Goal: Task Accomplishment & Management: Manage account settings

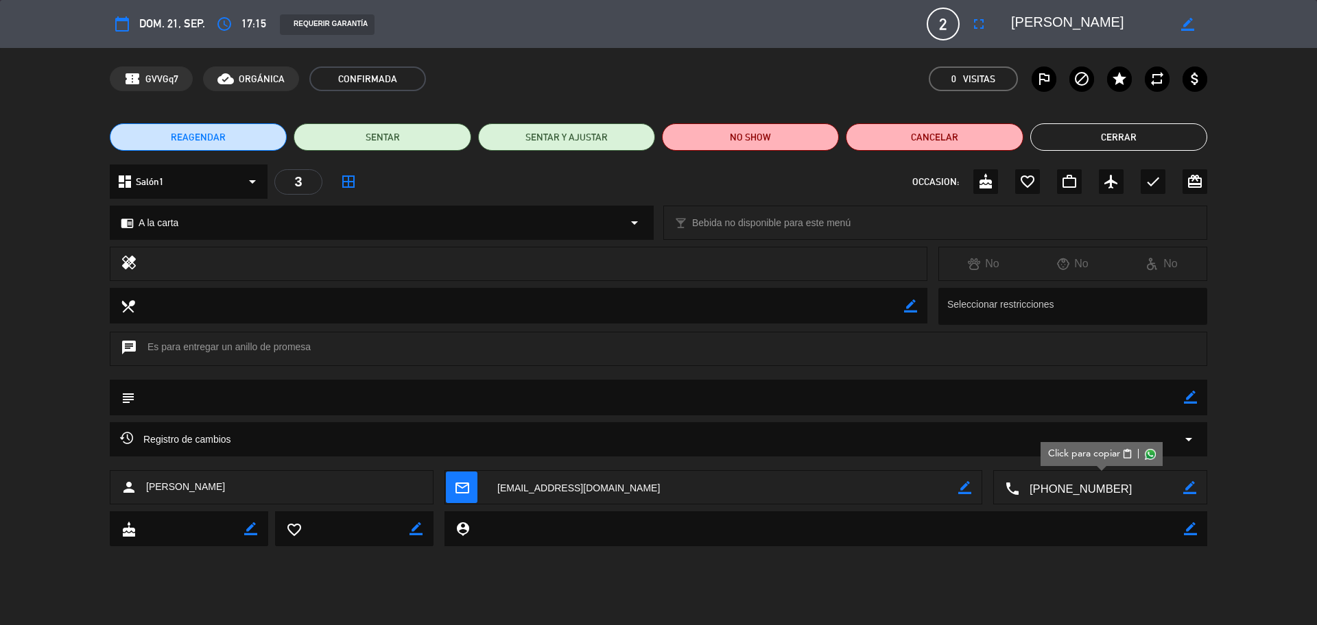
scroll to position [9611, 0]
click at [1086, 498] on textarea at bounding box center [1101, 488] width 164 height 34
drag, startPoint x: 1108, startPoint y: 28, endPoint x: 1006, endPoint y: 18, distance: 102.0
click at [1006, 18] on div "border_color" at bounding box center [1104, 24] width 206 height 25
click at [1187, 393] on icon "border_color" at bounding box center [1190, 397] width 13 height 13
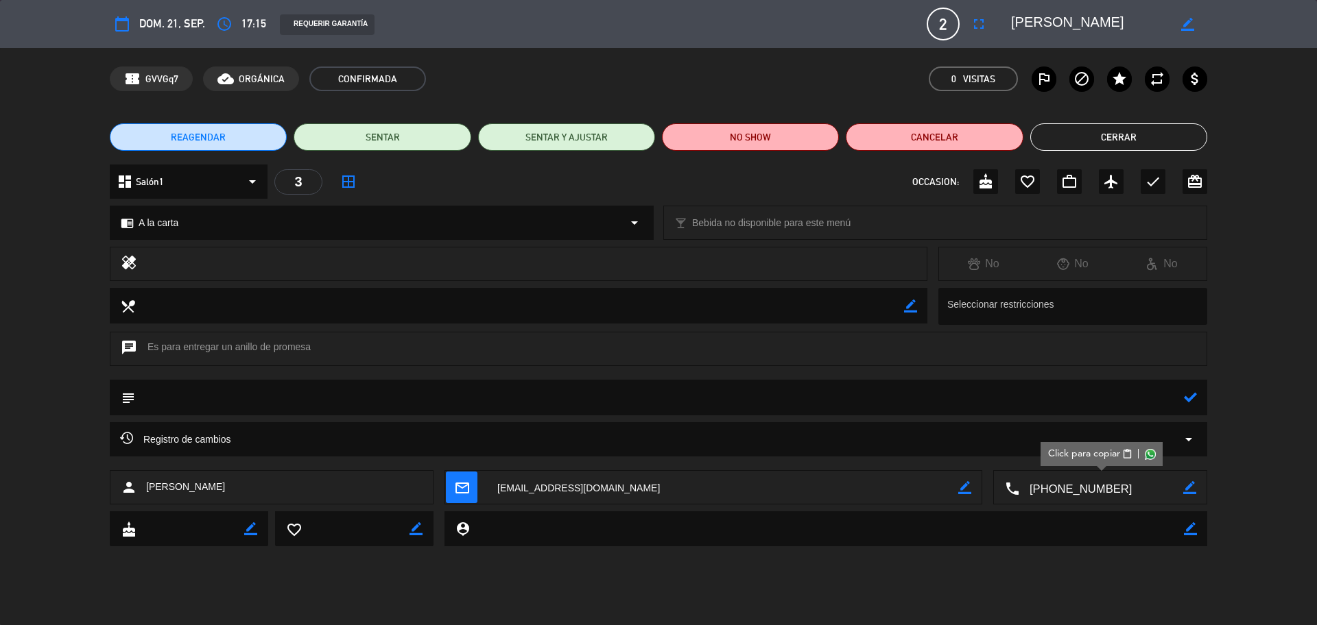
click at [1118, 410] on textarea at bounding box center [659, 397] width 1049 height 35
type textarea "se consulto si desea agregar una frase en el postre"
click at [1196, 401] on icon at bounding box center [1190, 397] width 13 height 13
click at [1162, 182] on div "check" at bounding box center [1152, 181] width 25 height 25
click at [1154, 129] on button "Cerrar" at bounding box center [1118, 136] width 177 height 27
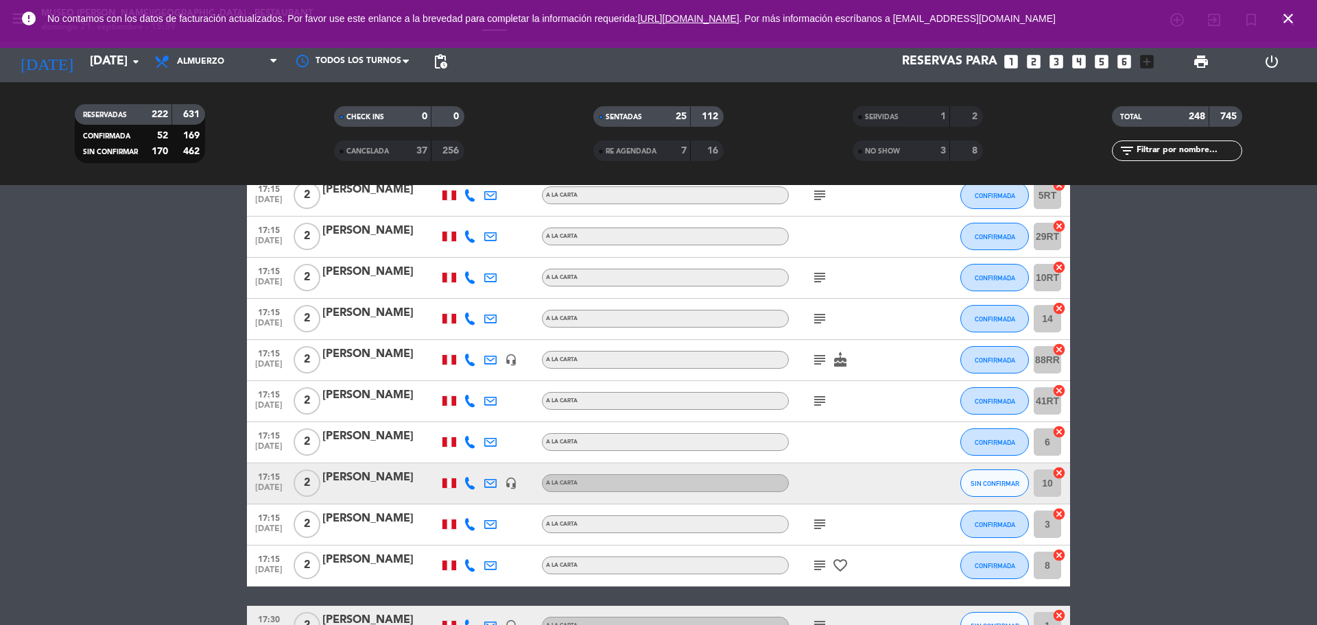
scroll to position [9696, 0]
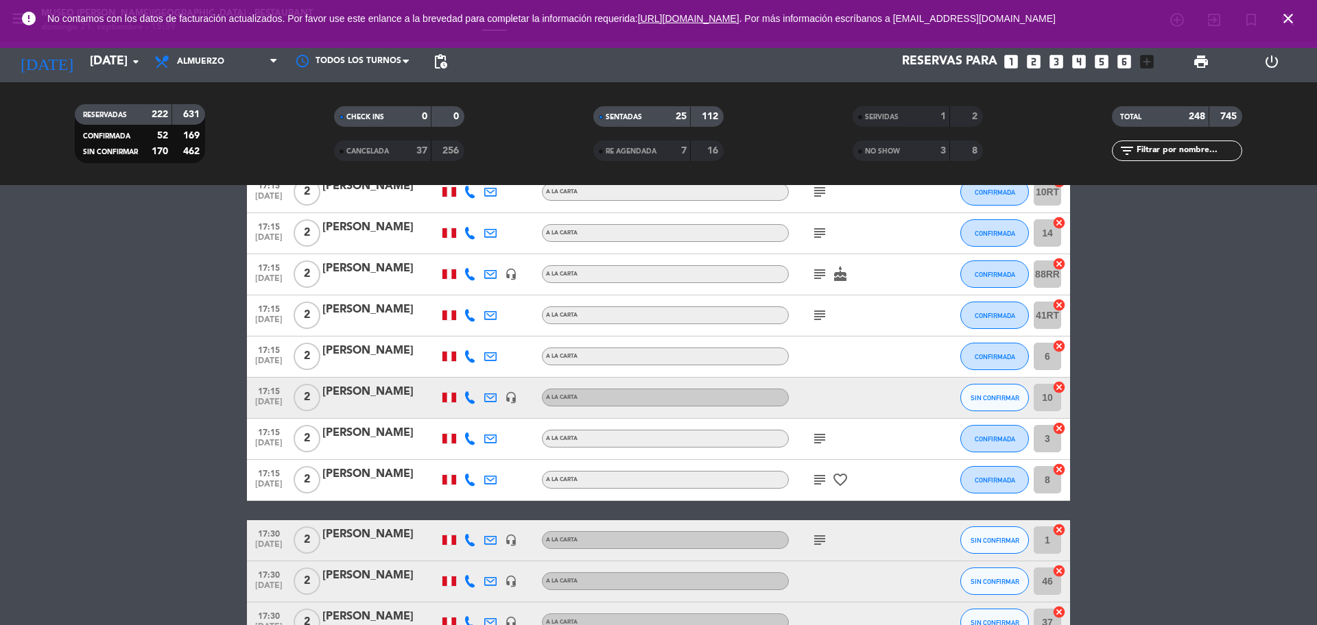
click at [823, 473] on icon "subject" at bounding box center [819, 480] width 16 height 16
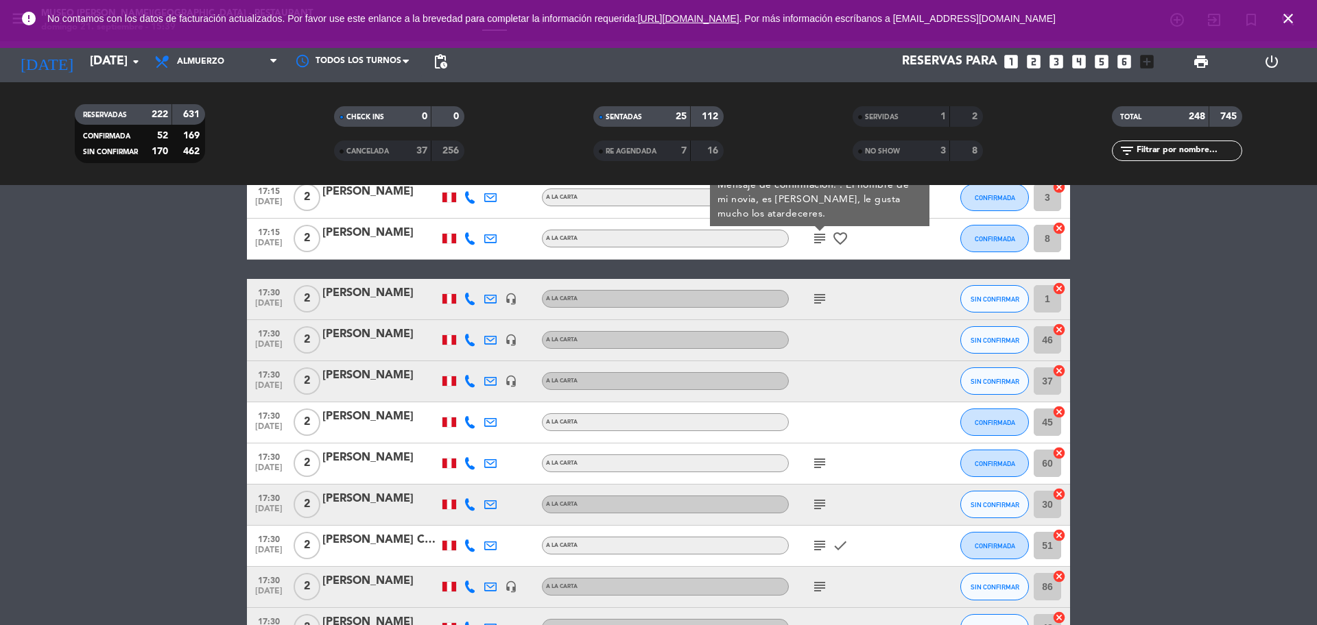
scroll to position [9954, 0]
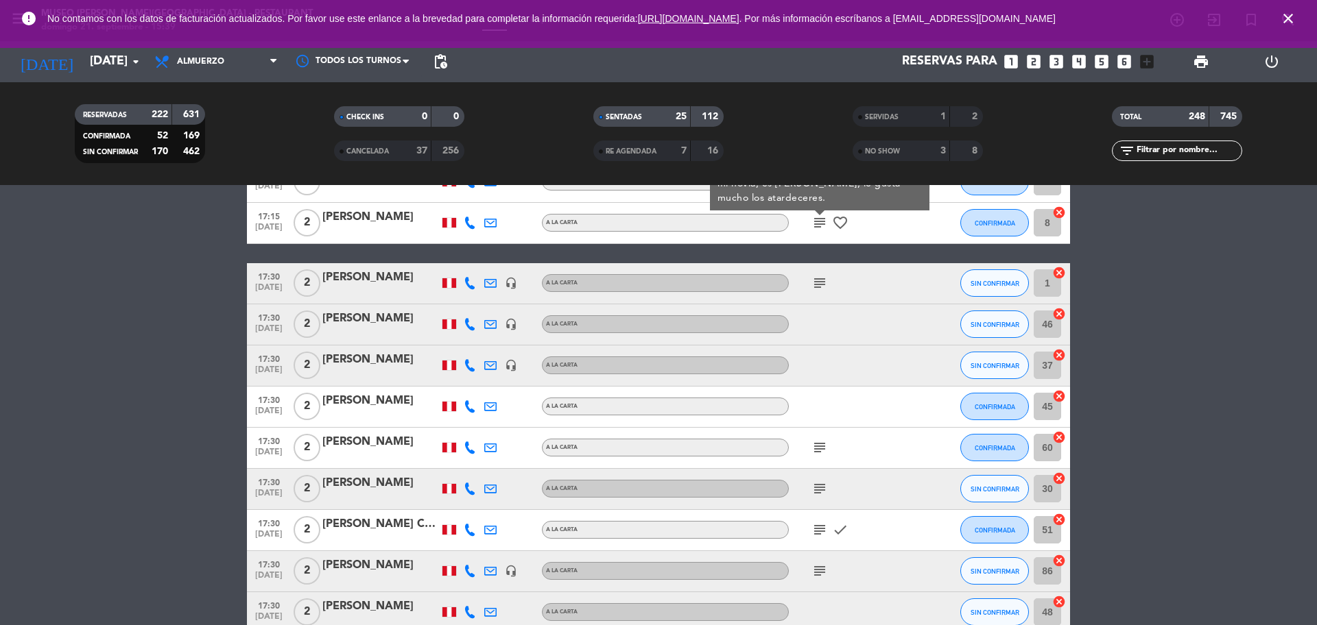
click at [818, 278] on icon "subject" at bounding box center [819, 283] width 16 height 16
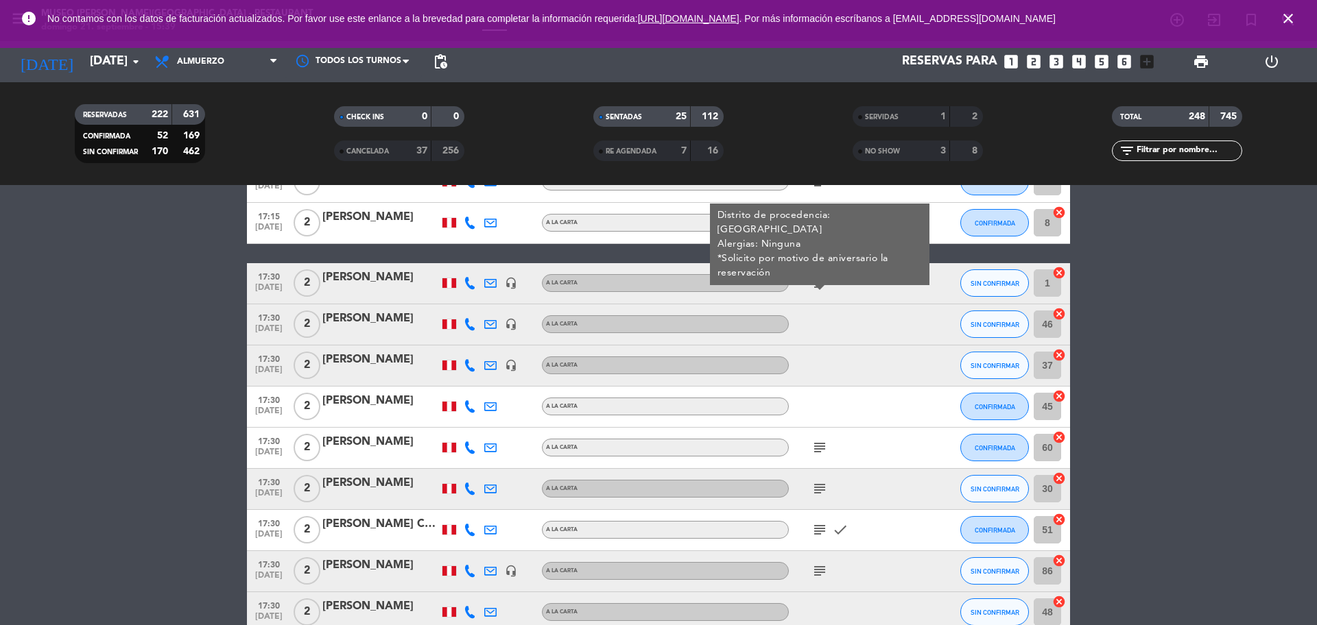
click at [823, 448] on icon "subject" at bounding box center [819, 448] width 16 height 16
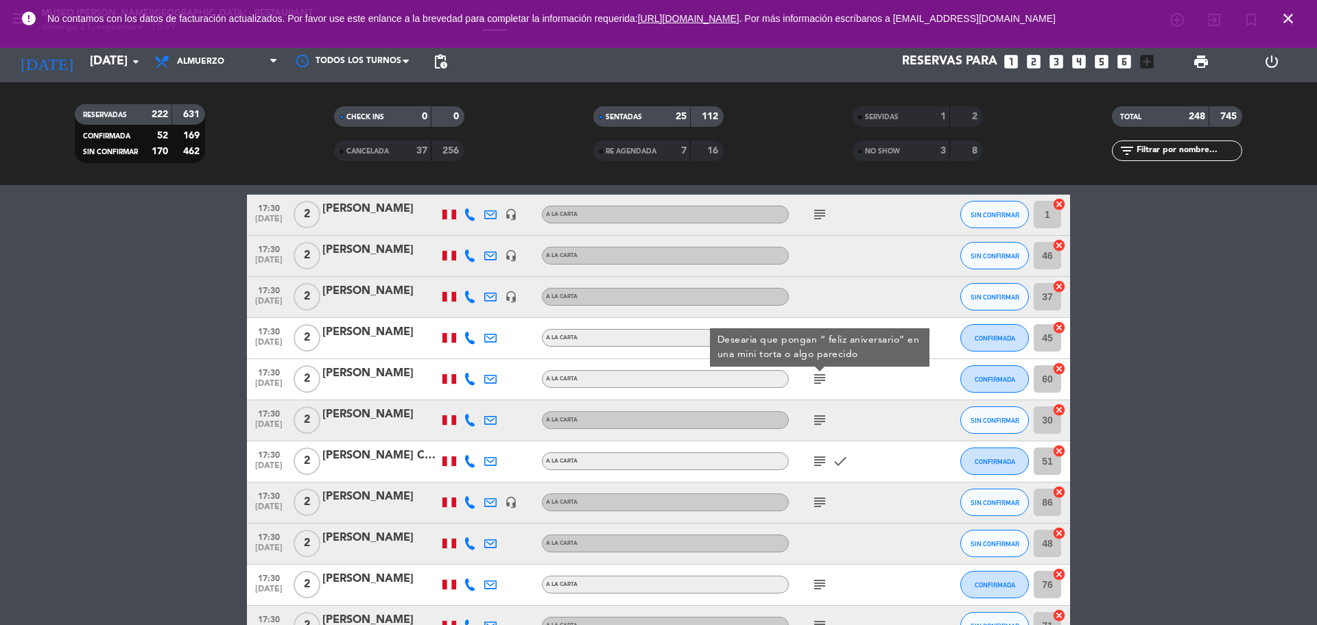
scroll to position [10039, 0]
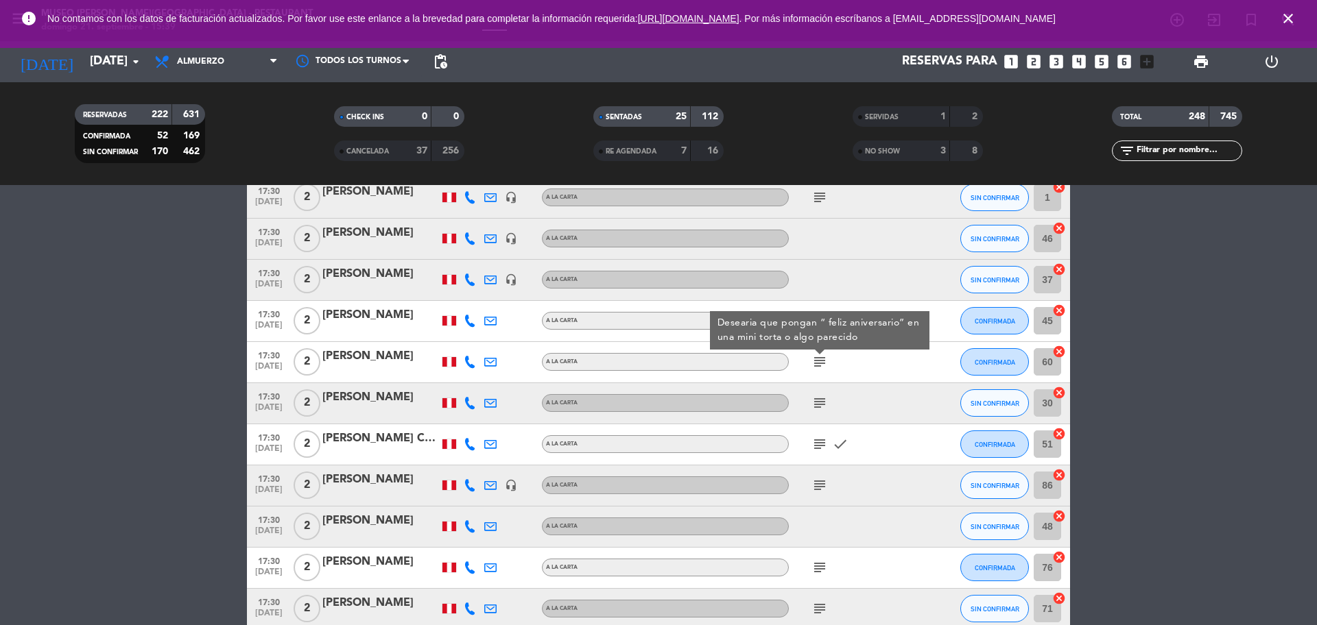
click at [369, 363] on div "[PERSON_NAME]" at bounding box center [380, 357] width 117 height 18
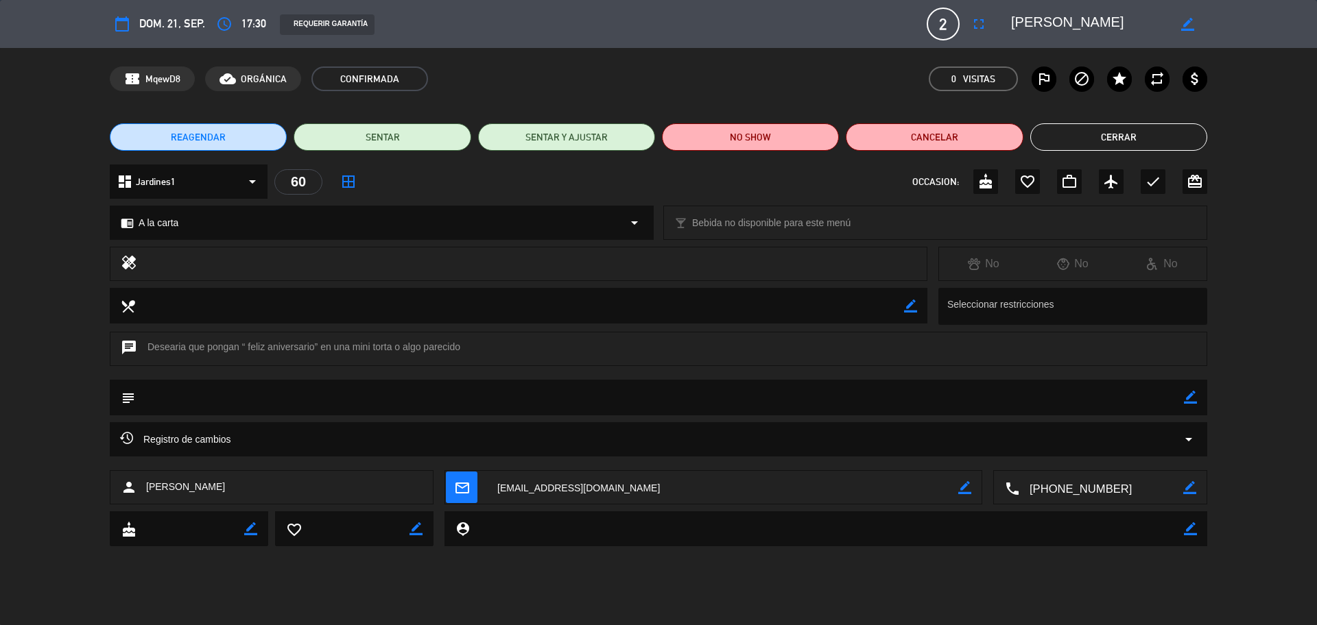
click at [1090, 492] on textarea at bounding box center [1101, 488] width 164 height 34
drag, startPoint x: 1060, startPoint y: 27, endPoint x: 1010, endPoint y: 28, distance: 49.4
click at [1010, 28] on div "border_color" at bounding box center [1104, 24] width 206 height 25
click at [1117, 141] on button "Cerrar" at bounding box center [1118, 136] width 177 height 27
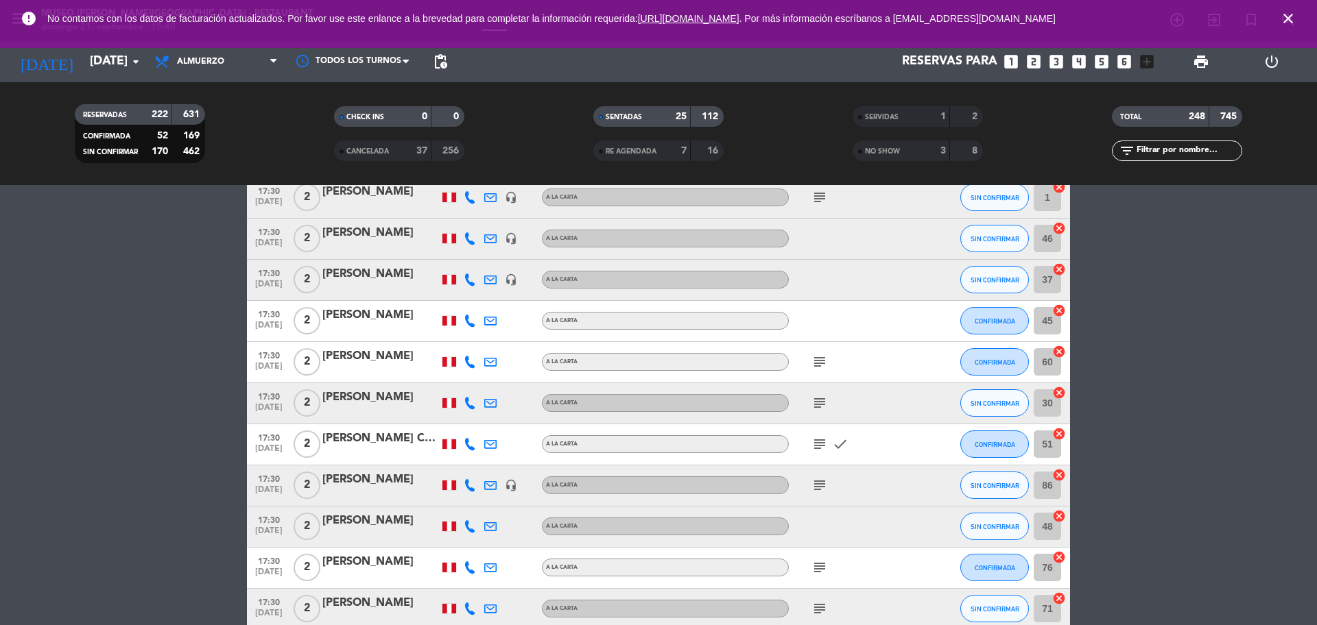
click at [822, 404] on icon "subject" at bounding box center [819, 403] width 16 height 16
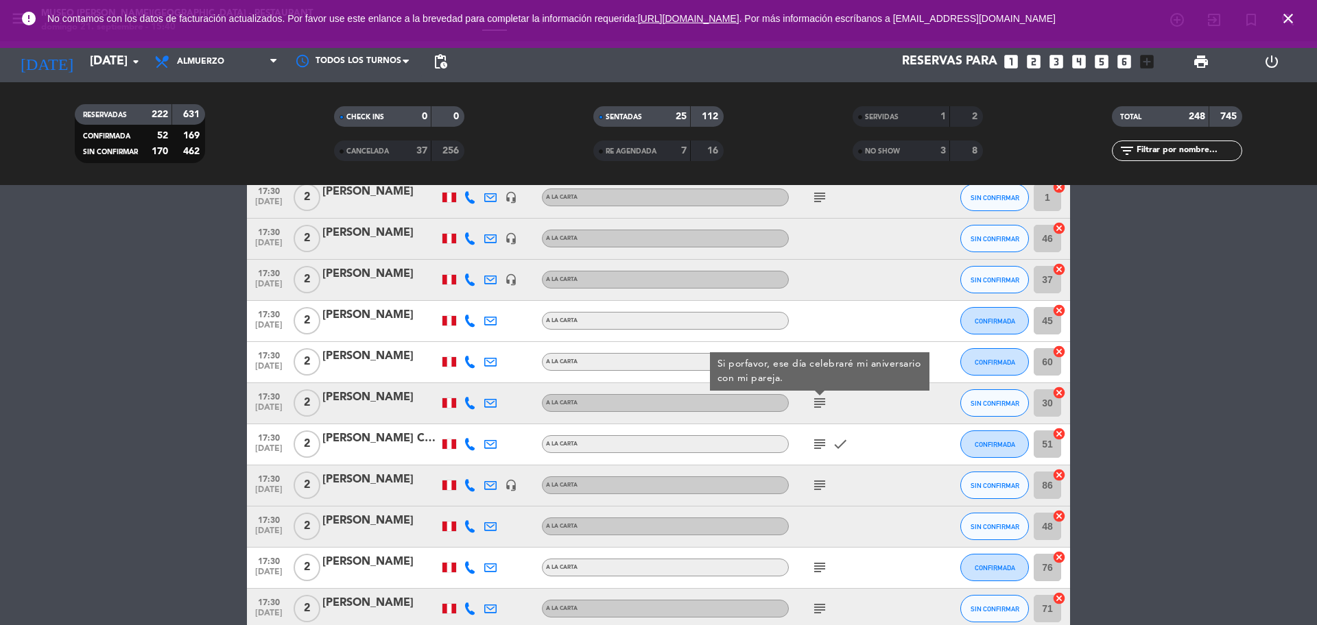
click at [371, 409] on div at bounding box center [380, 412] width 117 height 11
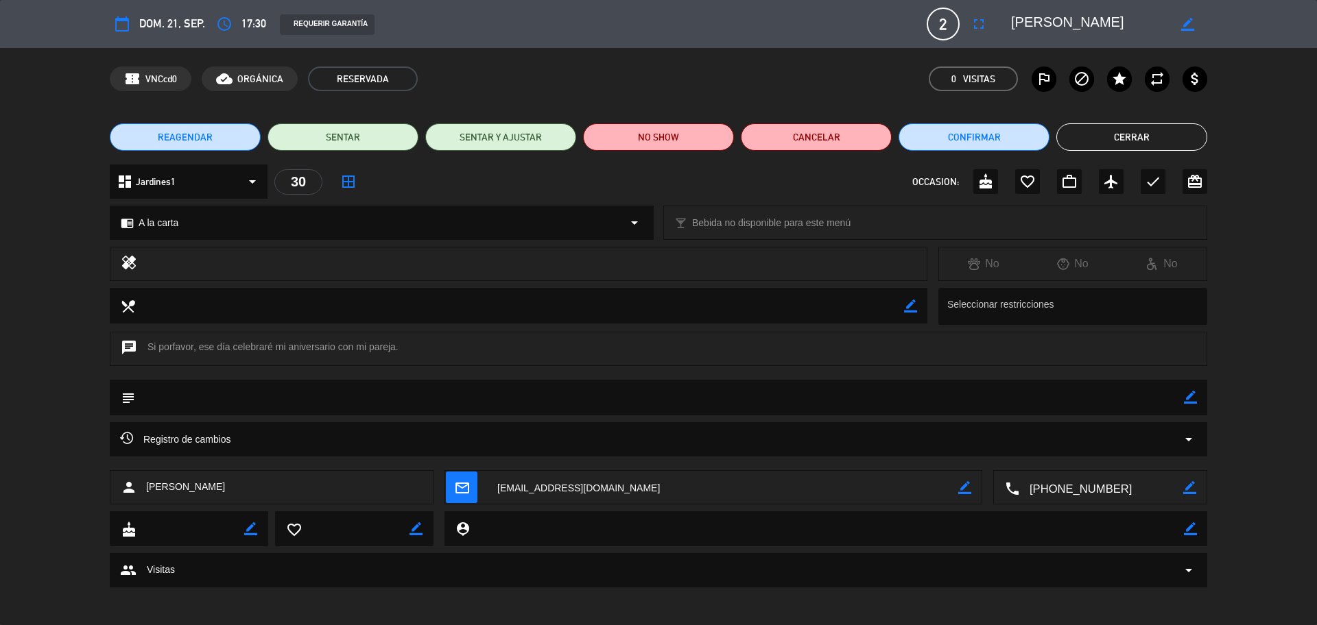
click at [1115, 492] on textarea at bounding box center [1101, 488] width 164 height 34
drag, startPoint x: 1071, startPoint y: 19, endPoint x: 1037, endPoint y: 25, distance: 34.0
click at [1010, 14] on div "border_color" at bounding box center [1104, 24] width 206 height 25
click at [1109, 130] on button "Cerrar" at bounding box center [1131, 136] width 151 height 27
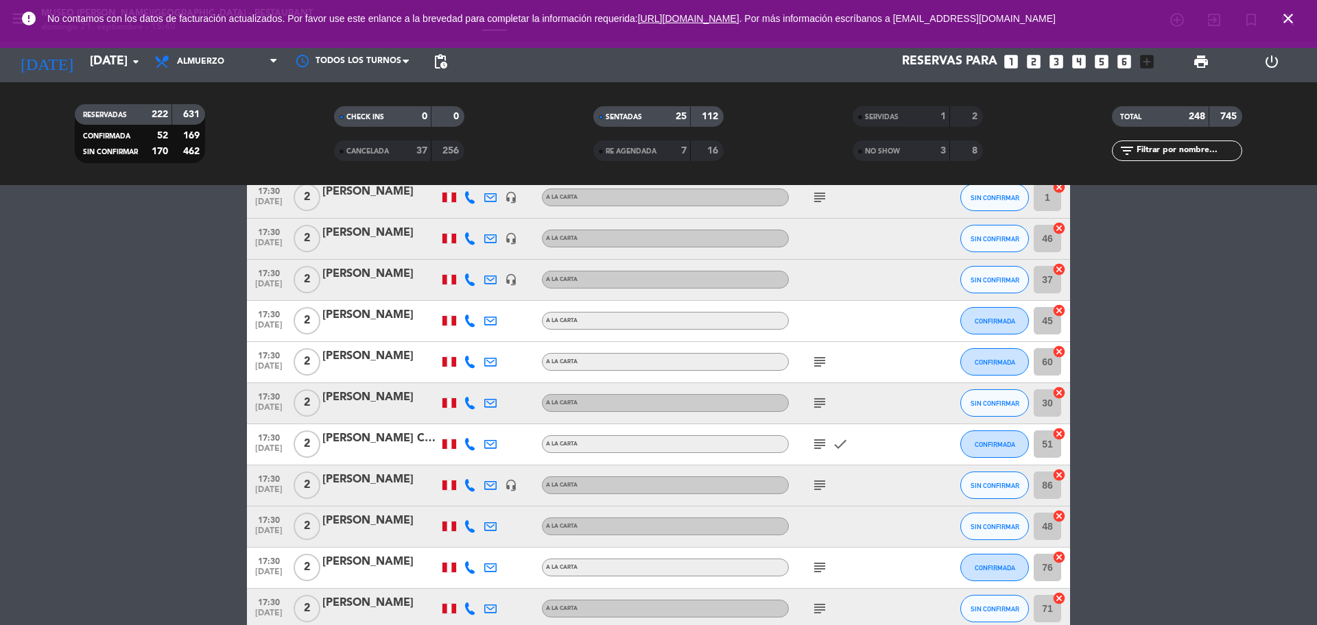
click at [818, 410] on icon "subject" at bounding box center [819, 403] width 16 height 16
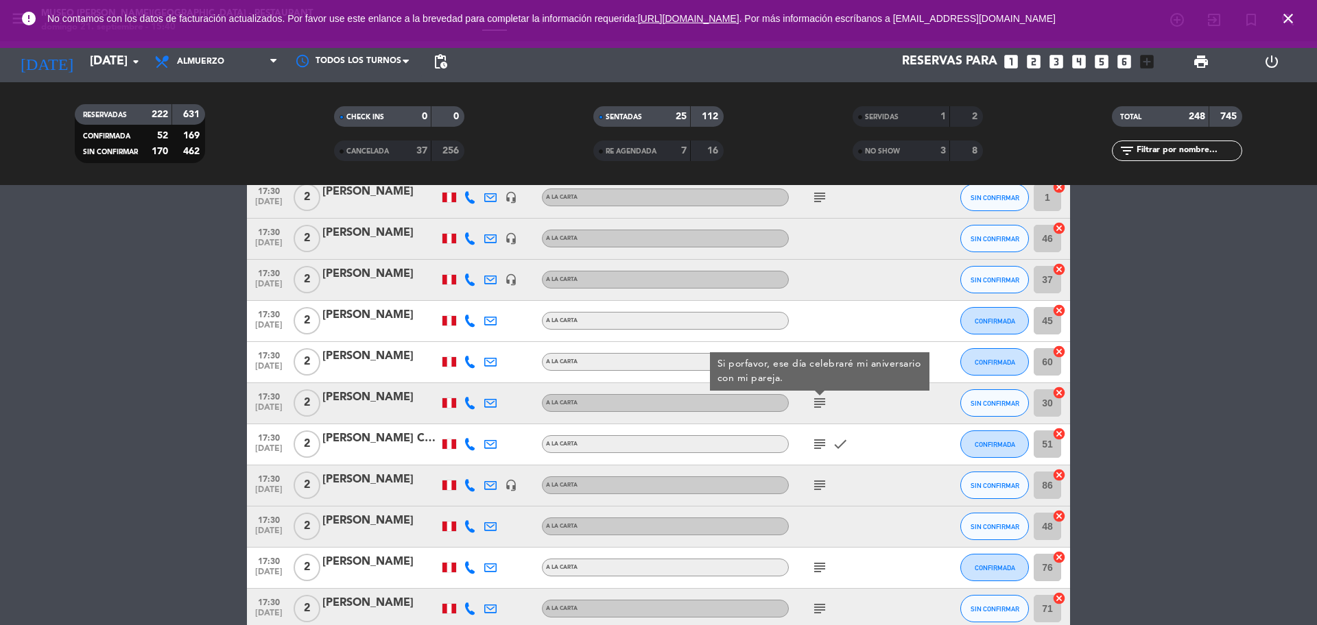
click at [819, 446] on icon "subject" at bounding box center [819, 444] width 16 height 16
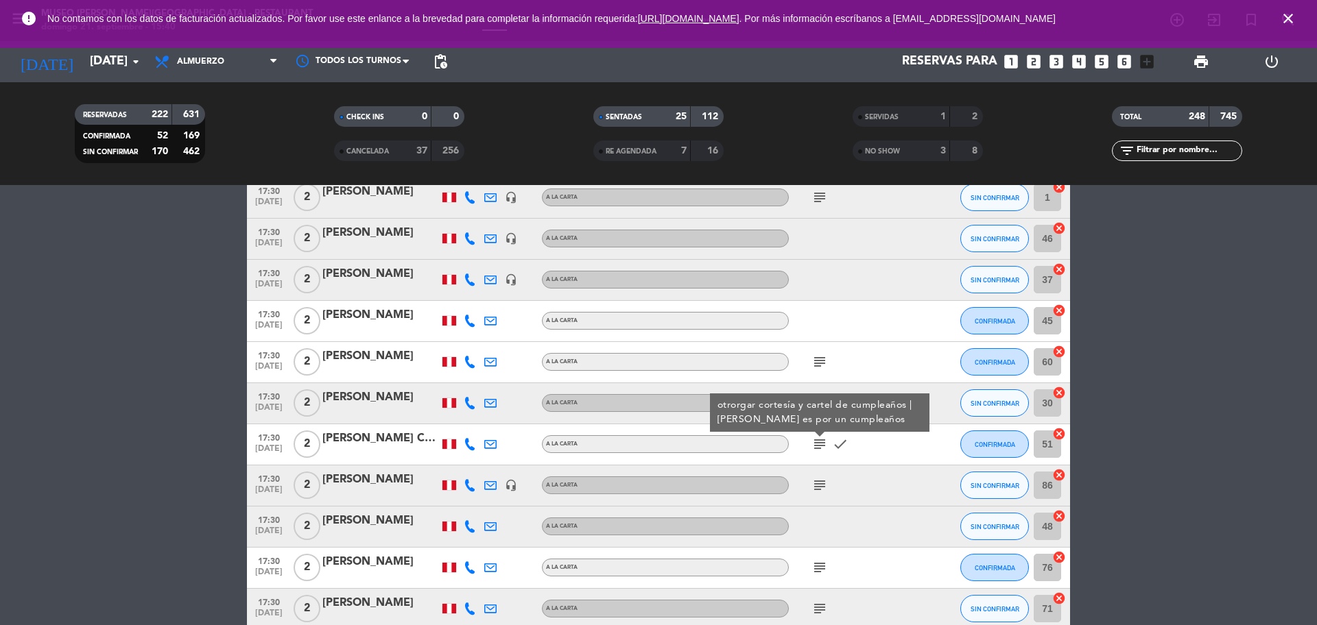
scroll to position [10125, 0]
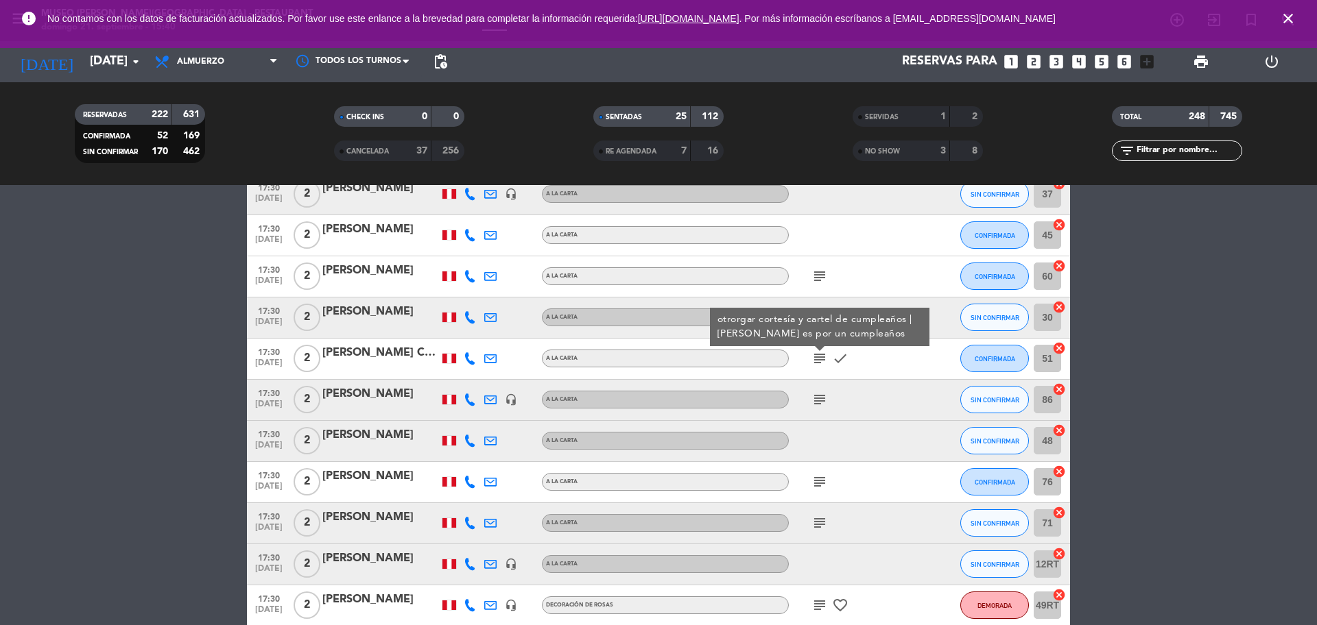
click at [819, 386] on div "subject" at bounding box center [850, 400] width 123 height 40
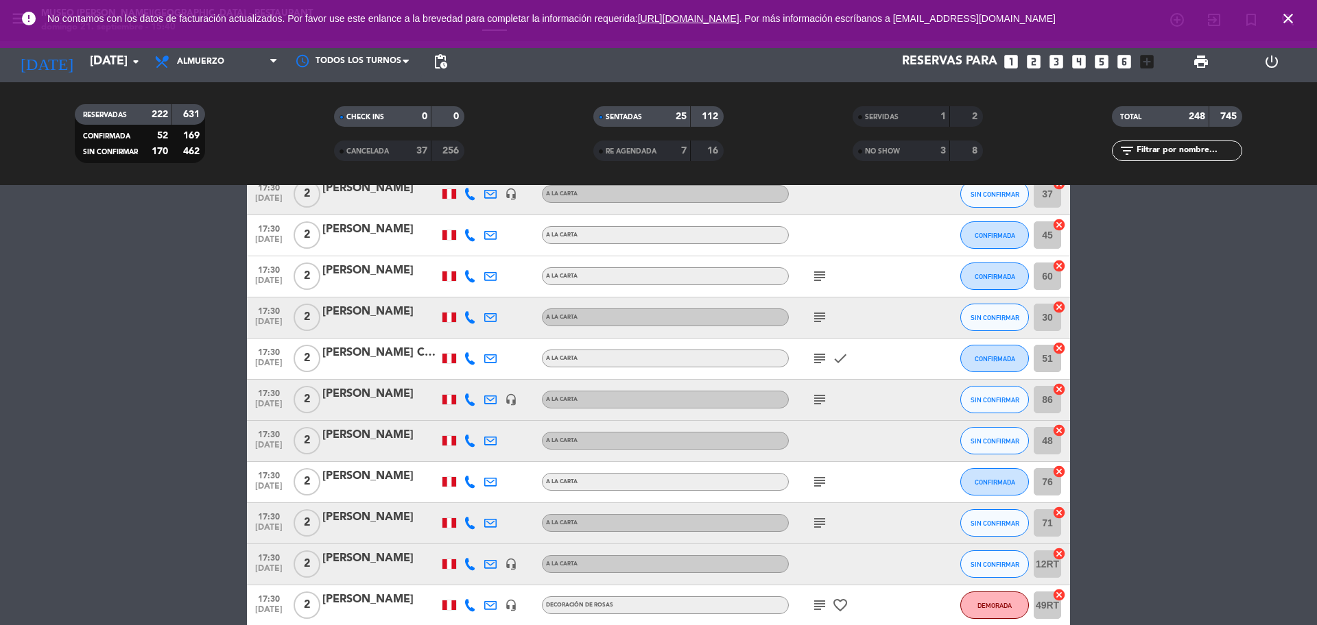
click at [819, 406] on icon "subject" at bounding box center [819, 400] width 16 height 16
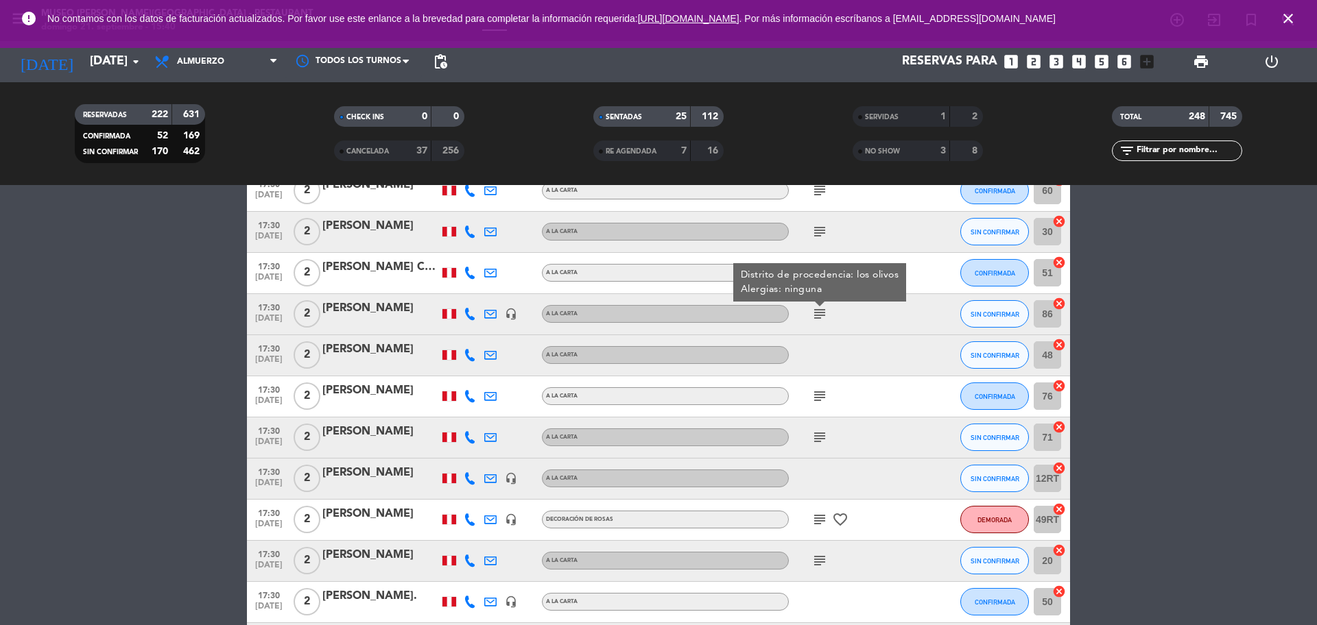
click at [513, 318] on icon "headset_mic" at bounding box center [511, 314] width 12 height 12
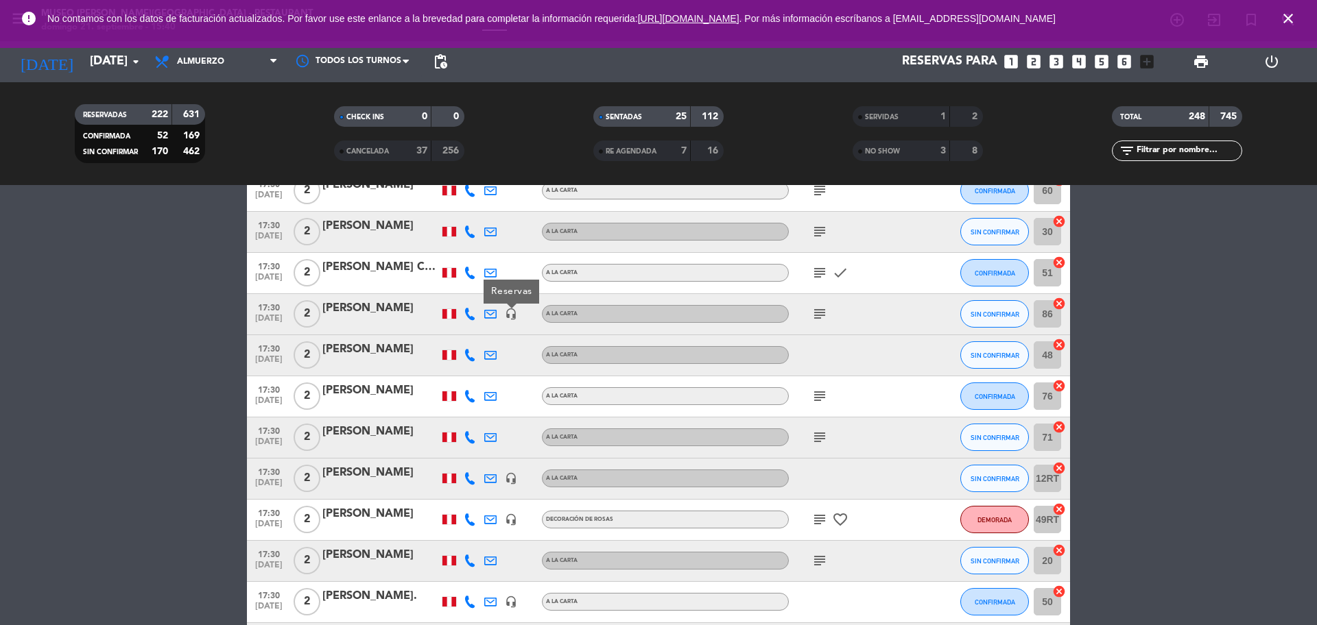
click at [416, 322] on div at bounding box center [380, 323] width 117 height 11
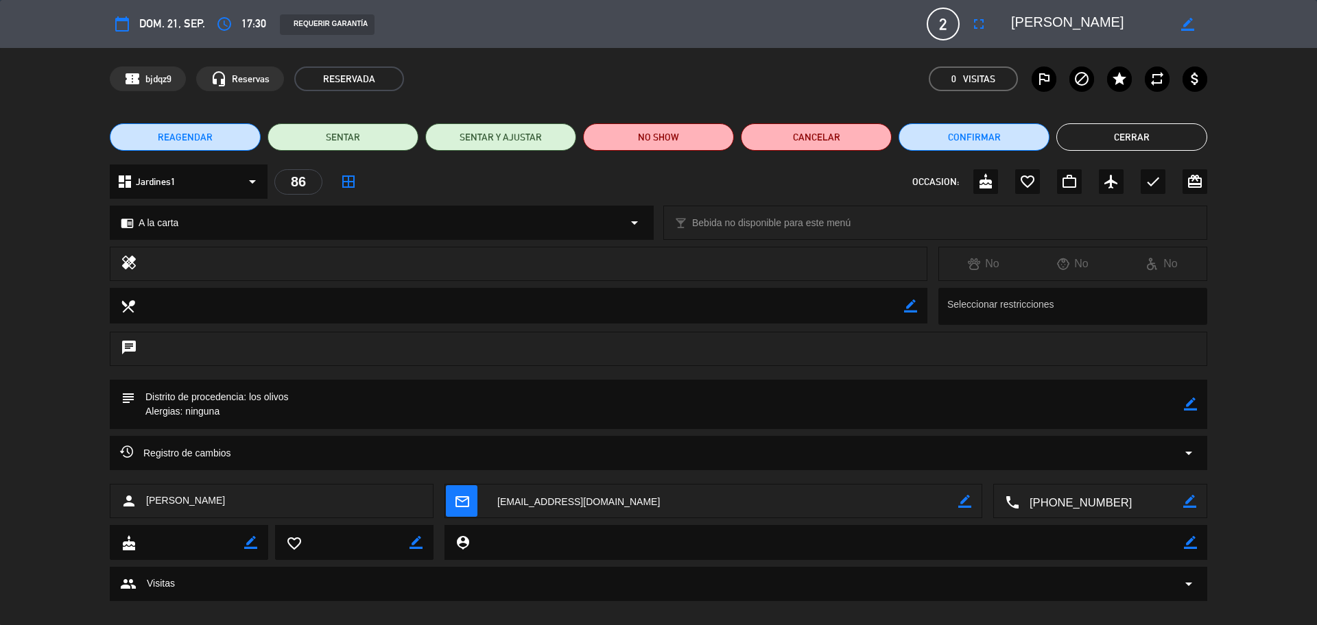
drag, startPoint x: 1090, startPoint y: 504, endPoint x: 1101, endPoint y: 497, distance: 13.5
click at [1090, 503] on textarea at bounding box center [1101, 502] width 164 height 34
click at [1116, 145] on button "Cerrar" at bounding box center [1131, 136] width 151 height 27
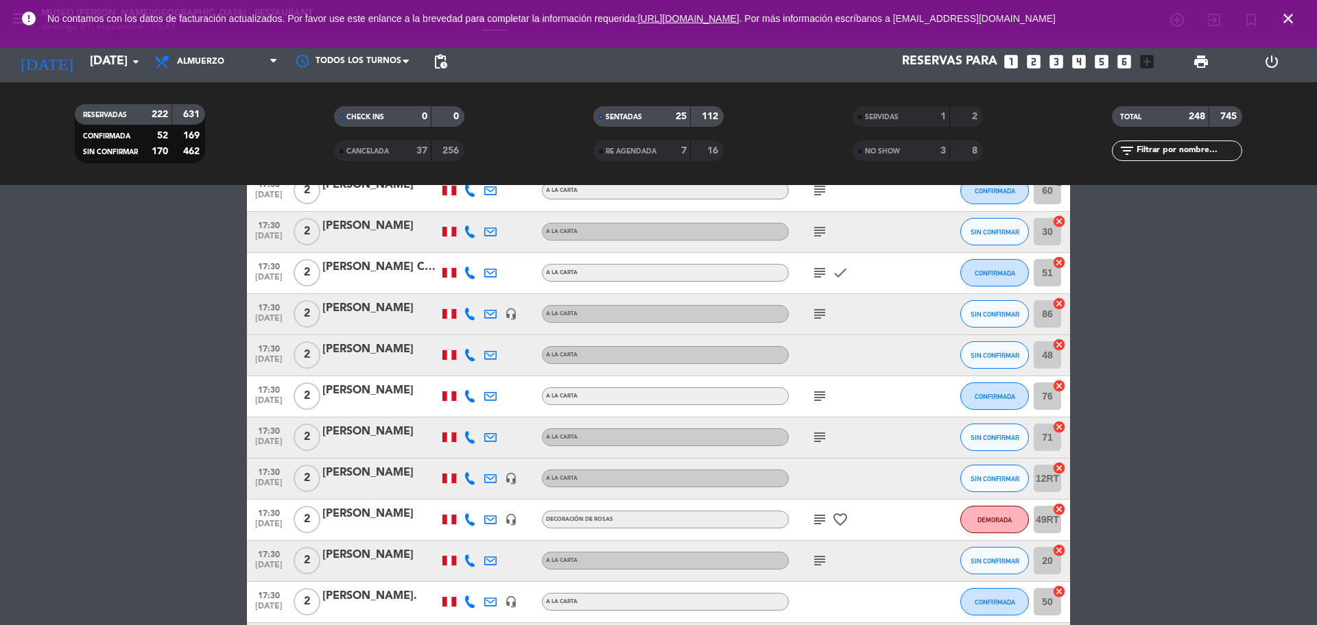
click at [821, 398] on icon "subject" at bounding box center [819, 396] width 16 height 16
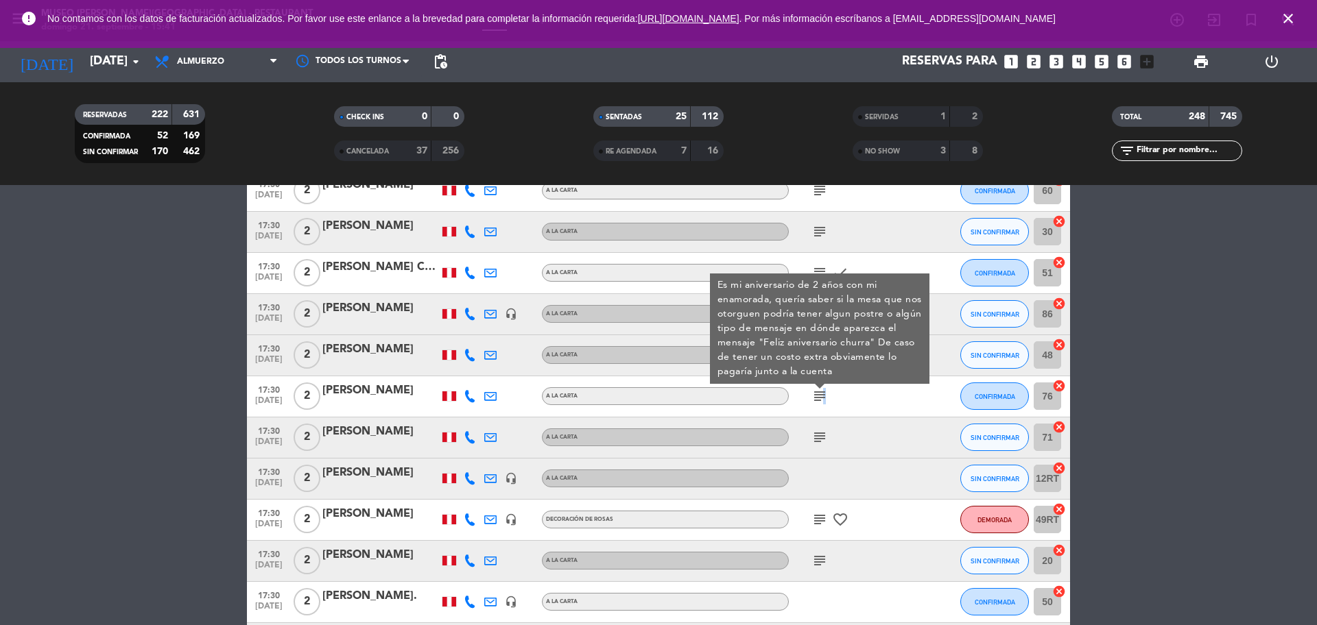
click at [381, 404] on div at bounding box center [380, 405] width 117 height 11
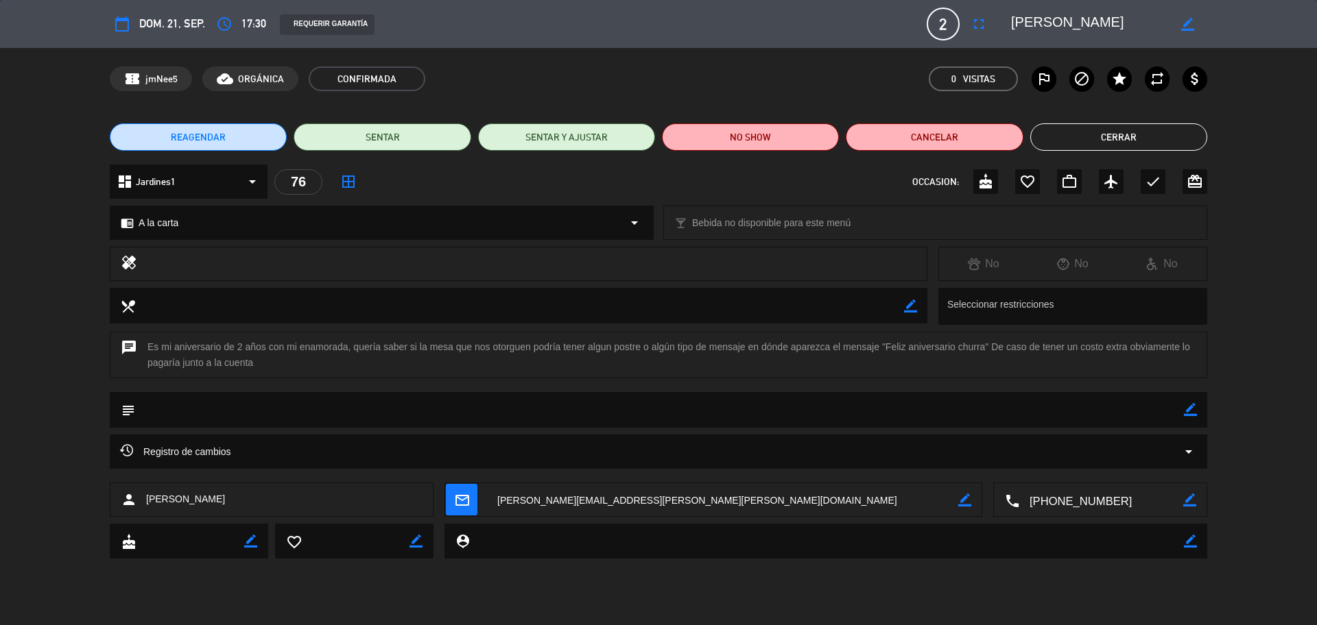
drag, startPoint x: 1096, startPoint y: 499, endPoint x: 1098, endPoint y: 492, distance: 7.8
click at [1098, 497] on textarea at bounding box center [1101, 500] width 164 height 34
drag, startPoint x: 1117, startPoint y: 15, endPoint x: 1012, endPoint y: 21, distance: 105.1
click at [1012, 21] on textarea at bounding box center [1089, 24] width 157 height 25
click at [1062, 128] on button "Cerrar" at bounding box center [1118, 136] width 177 height 27
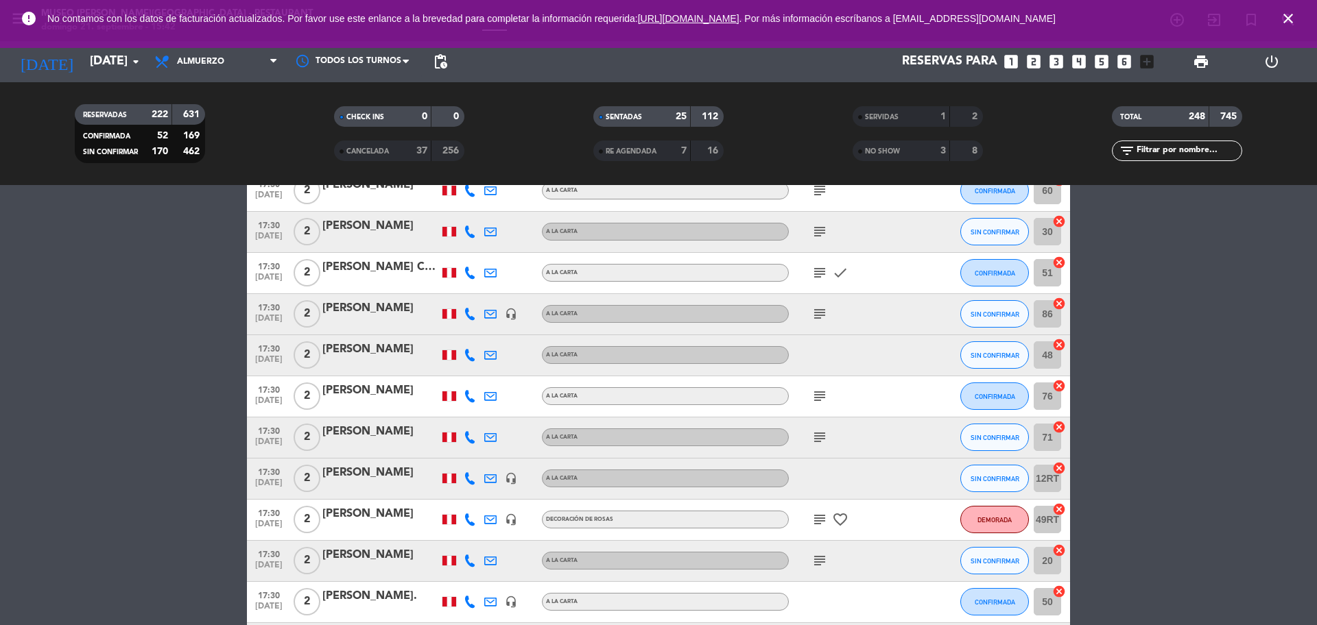
scroll to position [10297, 0]
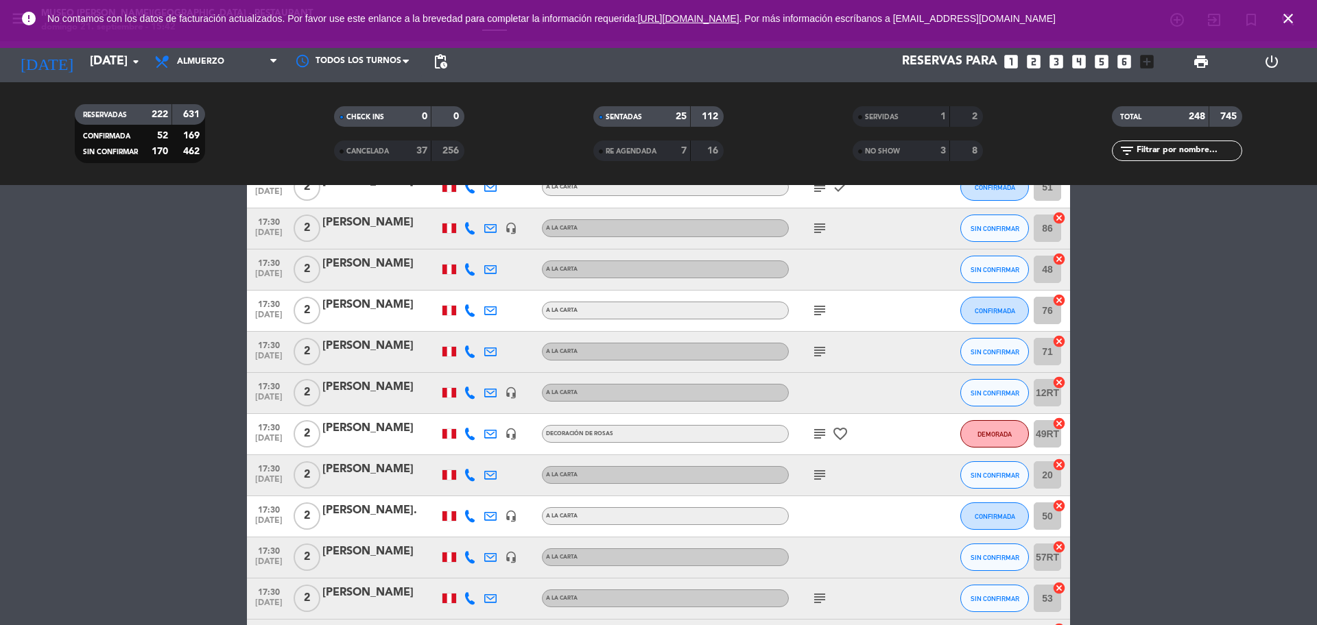
click at [826, 349] on icon "subject" at bounding box center [819, 352] width 16 height 16
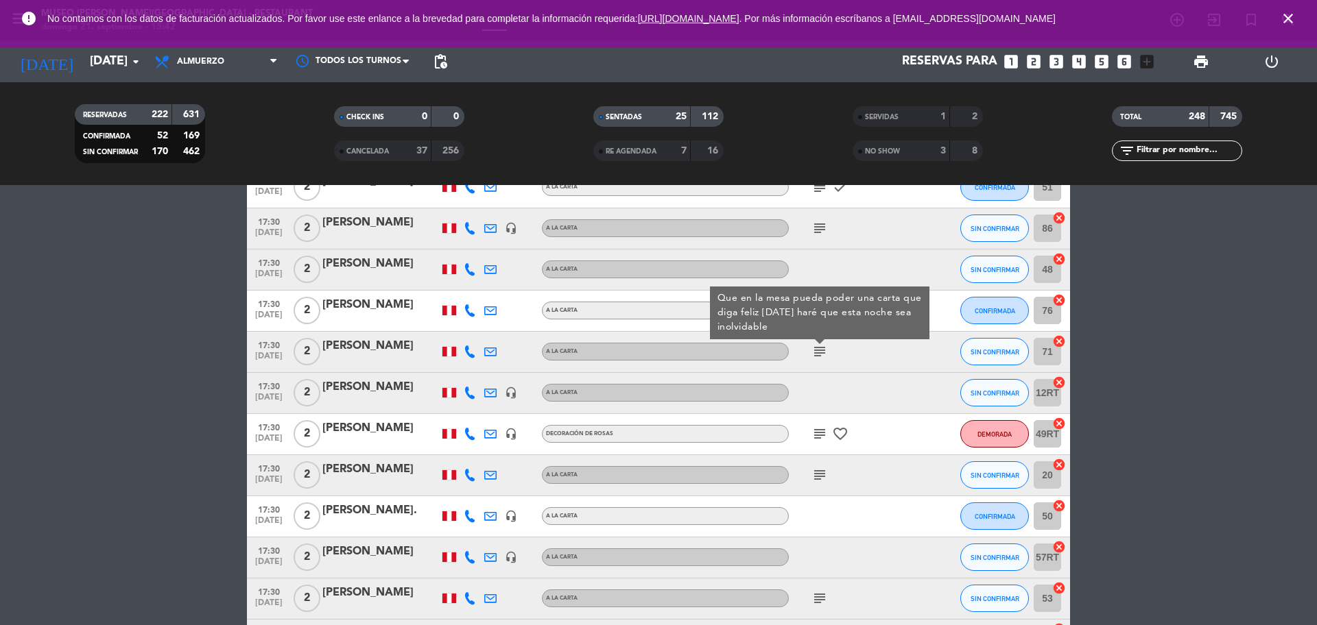
click at [816, 433] on icon "subject" at bounding box center [819, 434] width 16 height 16
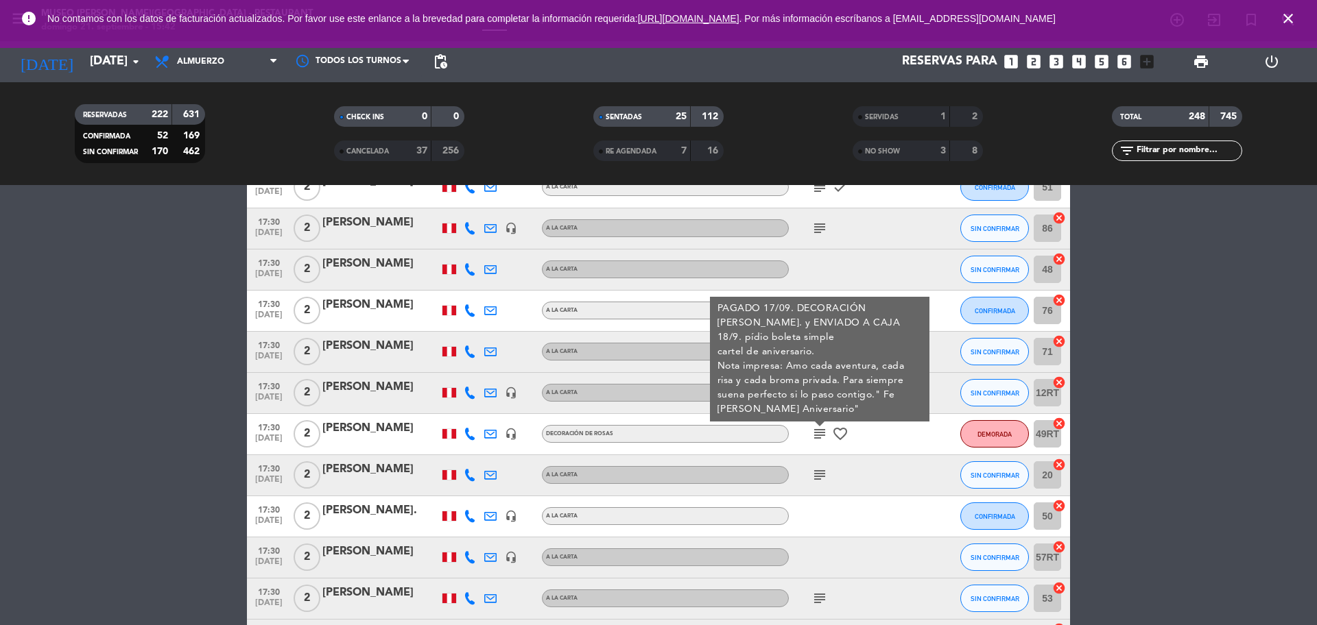
click at [820, 481] on icon "subject" at bounding box center [819, 475] width 16 height 16
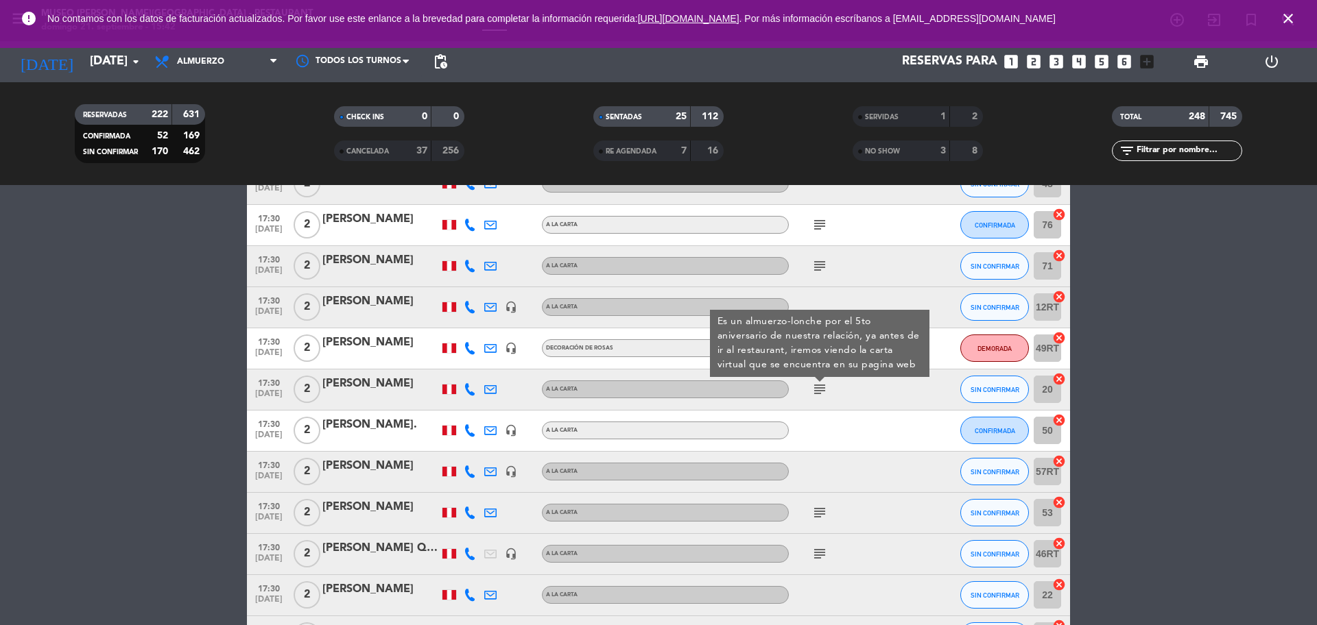
scroll to position [10468, 0]
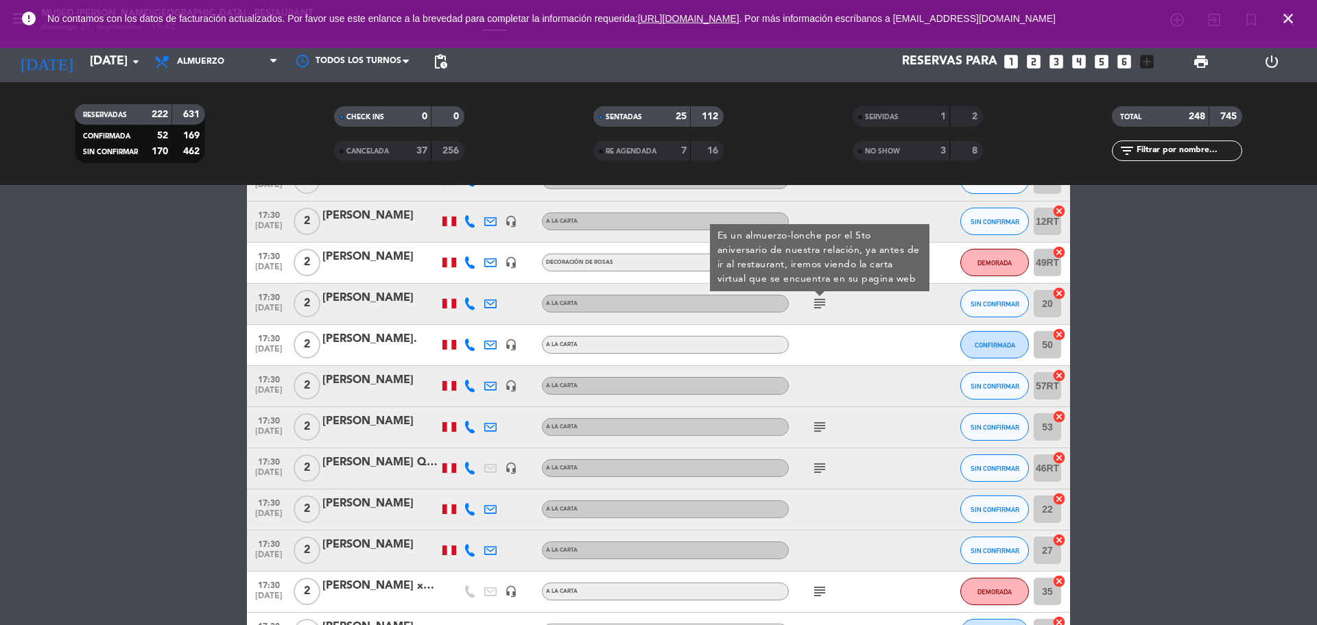
click at [818, 427] on icon "subject" at bounding box center [819, 427] width 16 height 16
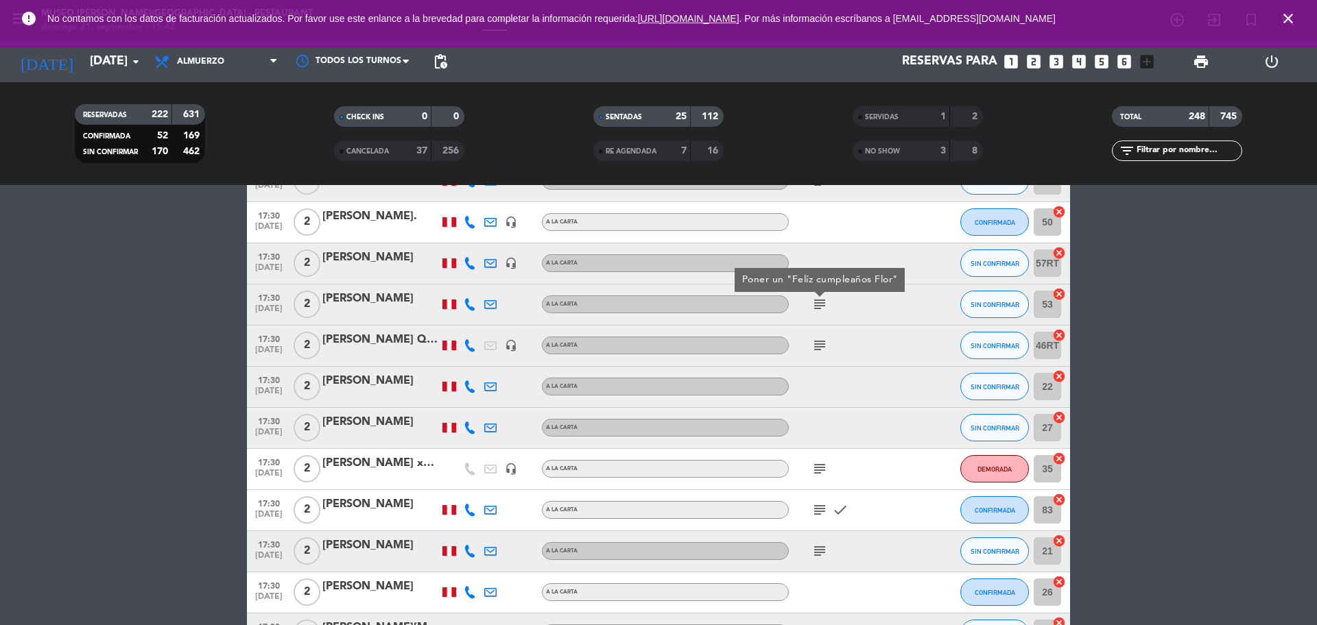
scroll to position [10517, 0]
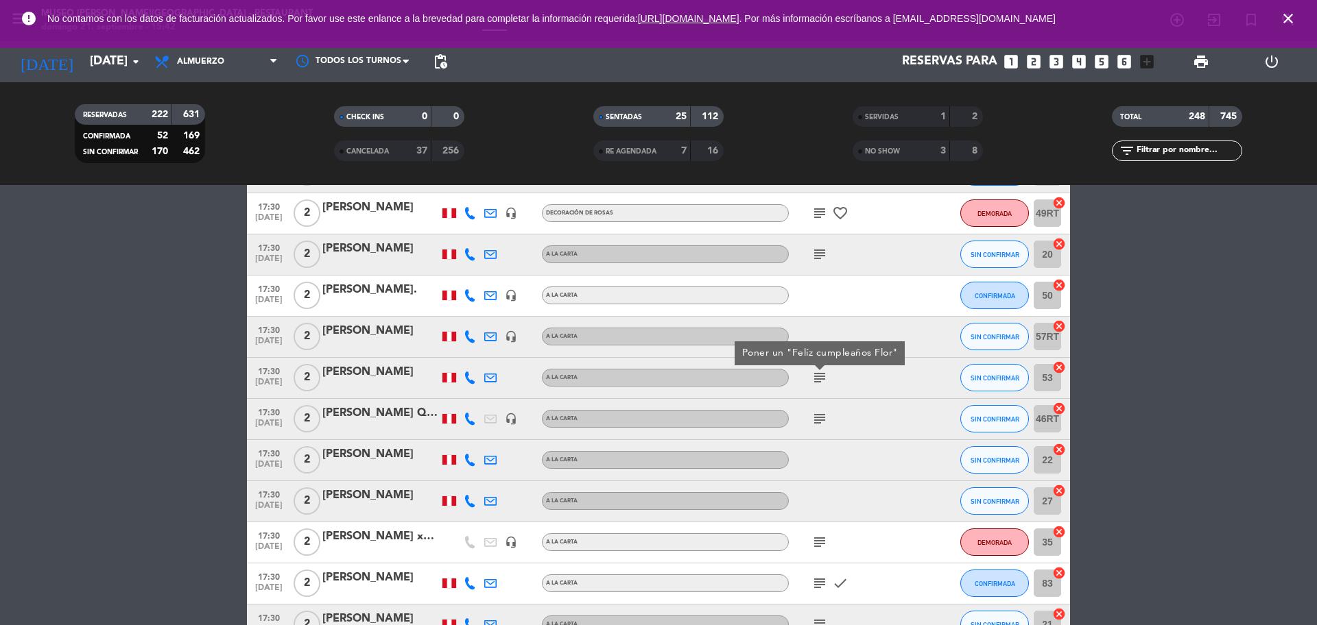
click at [361, 383] on div at bounding box center [380, 386] width 117 height 11
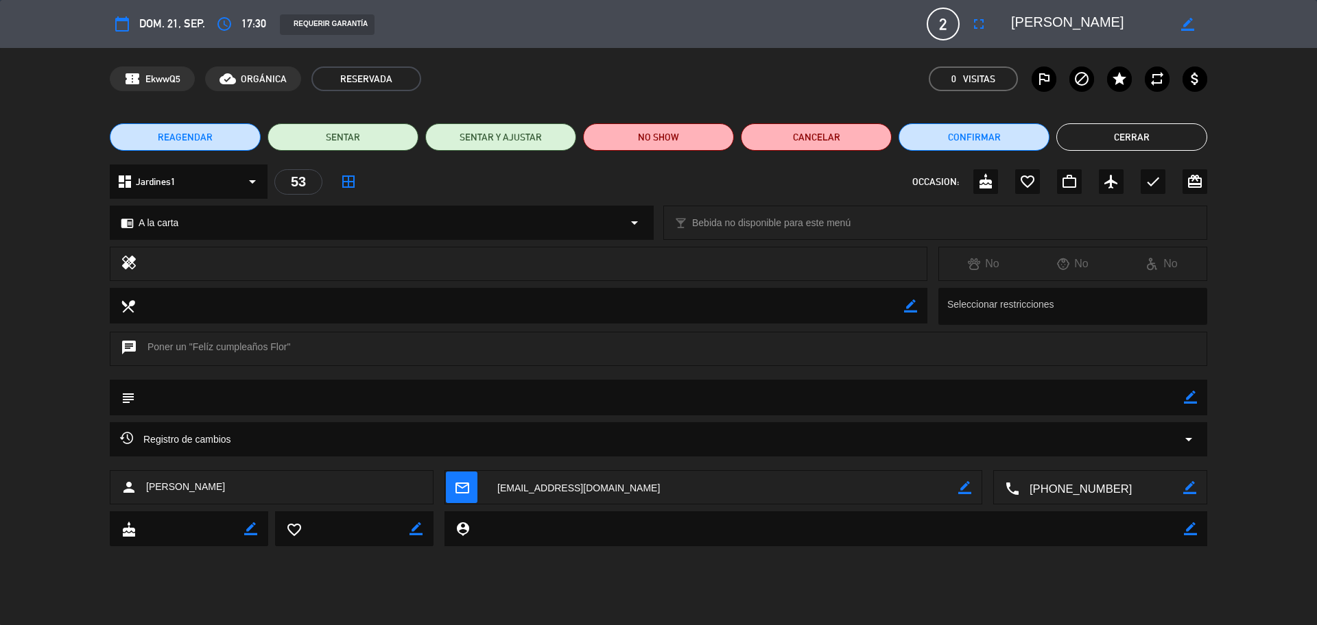
click at [1100, 497] on textarea at bounding box center [1101, 488] width 164 height 34
drag, startPoint x: 1116, startPoint y: 23, endPoint x: 1007, endPoint y: 34, distance: 109.0
click at [983, 38] on div "calendar_today dom. 21, sep. access_time 17:30 REQUERIR GARANTÍA 2 [PERSON_NAME…" at bounding box center [658, 24] width 1097 height 33
drag, startPoint x: 1008, startPoint y: 34, endPoint x: 1070, endPoint y: 27, distance: 62.0
click at [1069, 27] on textarea at bounding box center [1089, 24] width 157 height 25
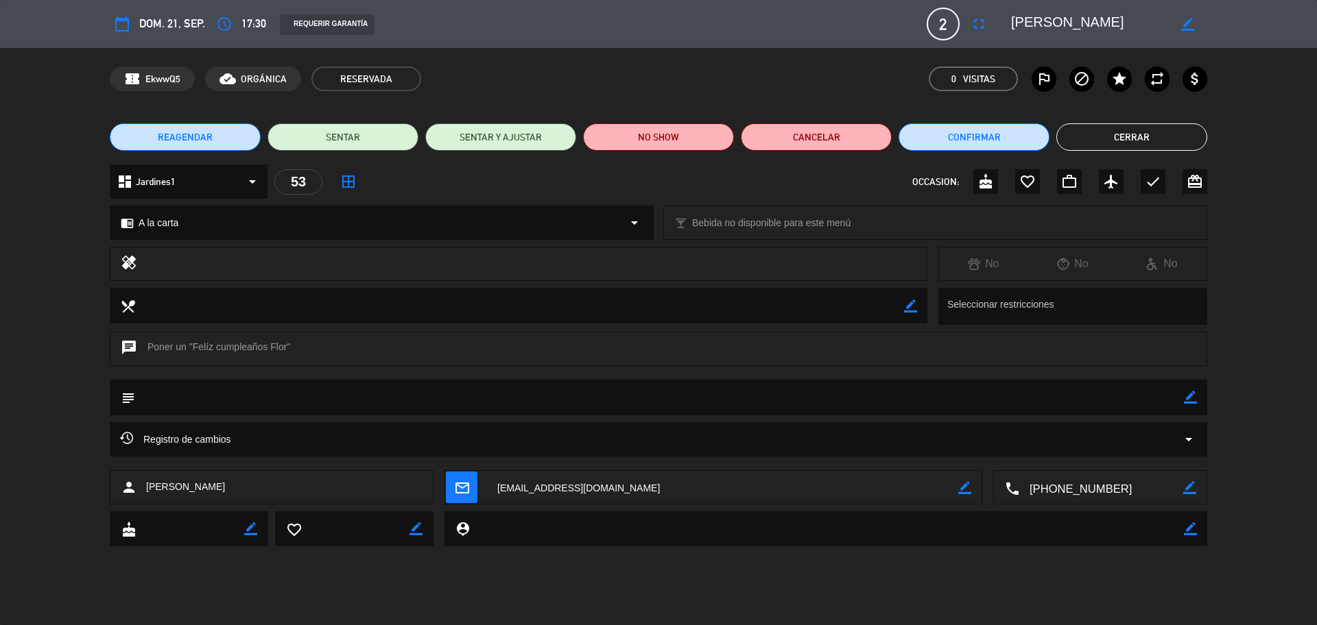
drag, startPoint x: 1111, startPoint y: 27, endPoint x: 1006, endPoint y: 22, distance: 105.1
click at [1006, 22] on div "border_color" at bounding box center [1104, 24] width 206 height 25
click at [1186, 402] on icon "border_color" at bounding box center [1190, 397] width 13 height 13
click at [1116, 143] on button "Cerrar" at bounding box center [1131, 136] width 151 height 27
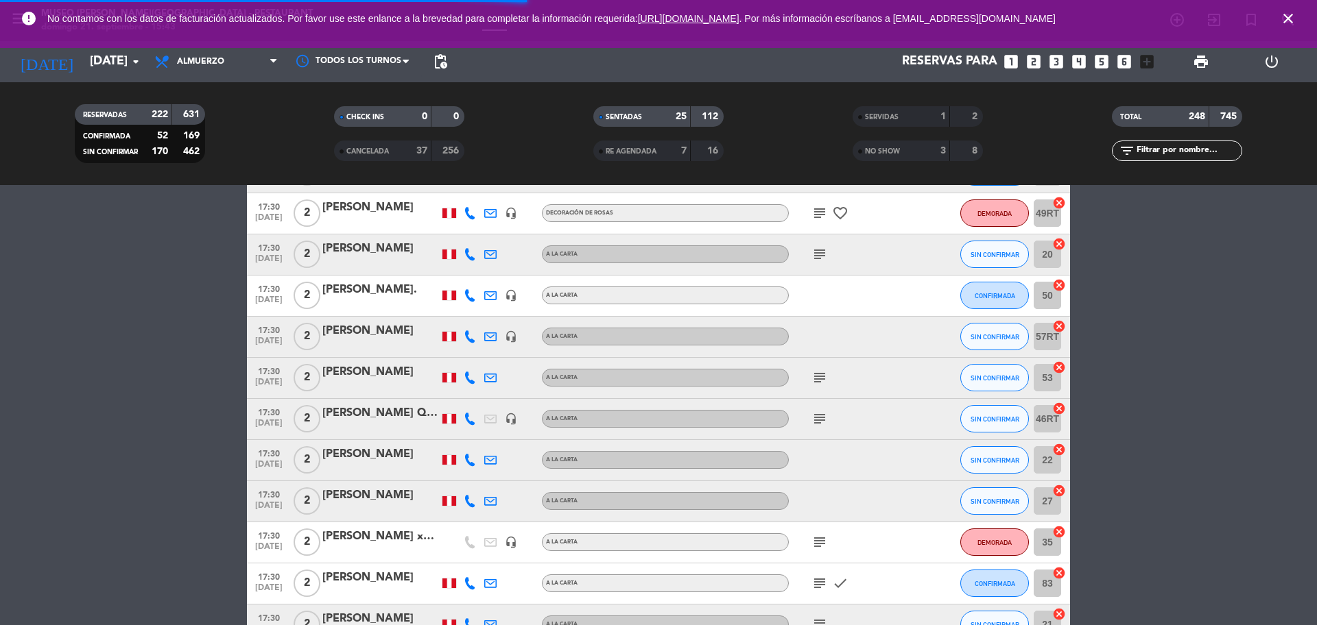
click at [820, 422] on icon "subject" at bounding box center [819, 419] width 16 height 16
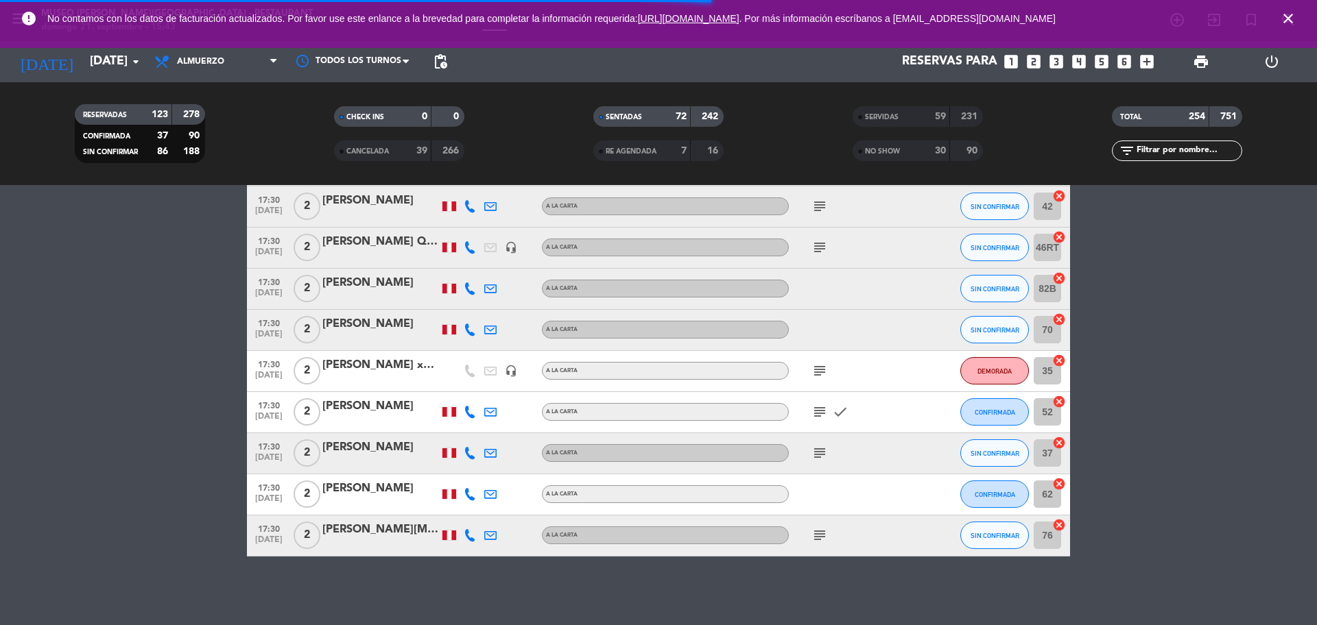
scroll to position [8664, 0]
click at [817, 372] on icon "subject" at bounding box center [819, 371] width 16 height 16
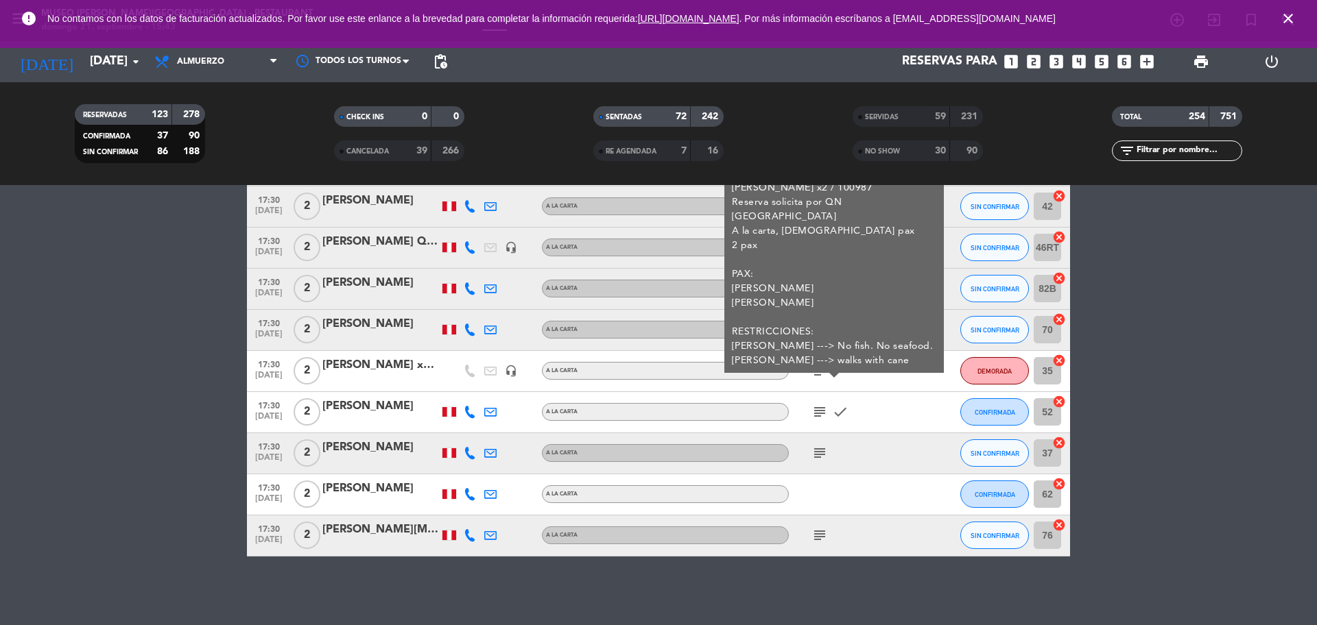
click at [820, 414] on icon "subject" at bounding box center [819, 412] width 16 height 16
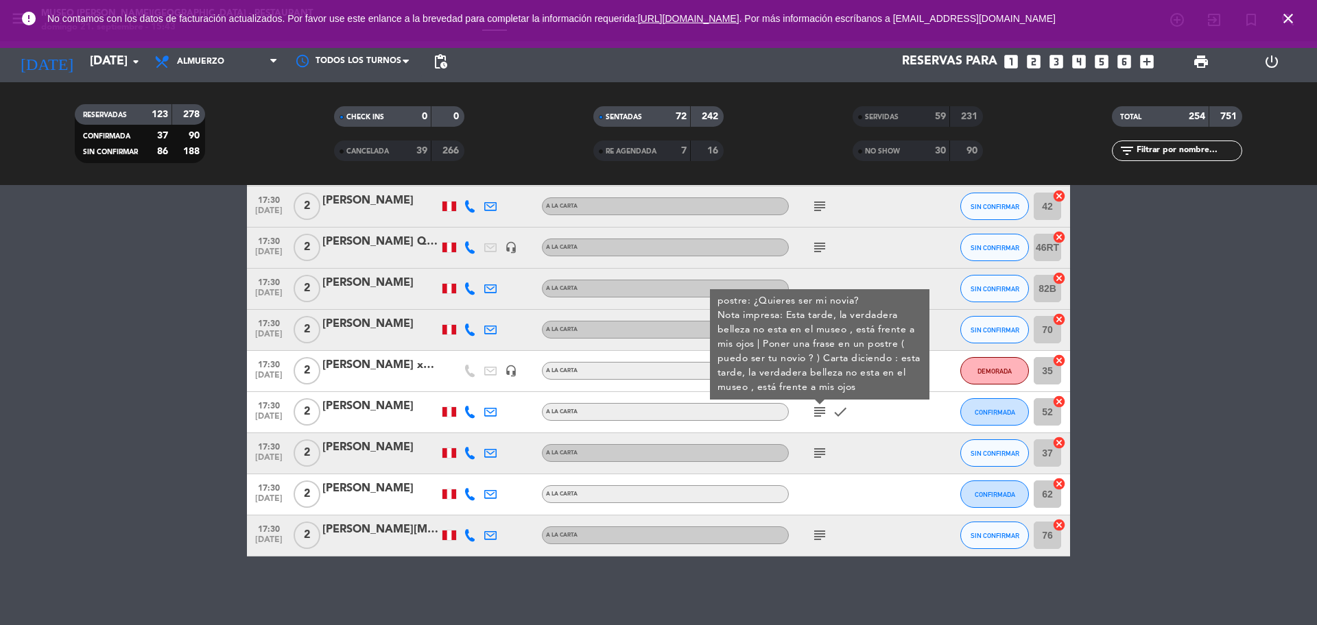
click at [822, 446] on icon "subject" at bounding box center [819, 453] width 16 height 16
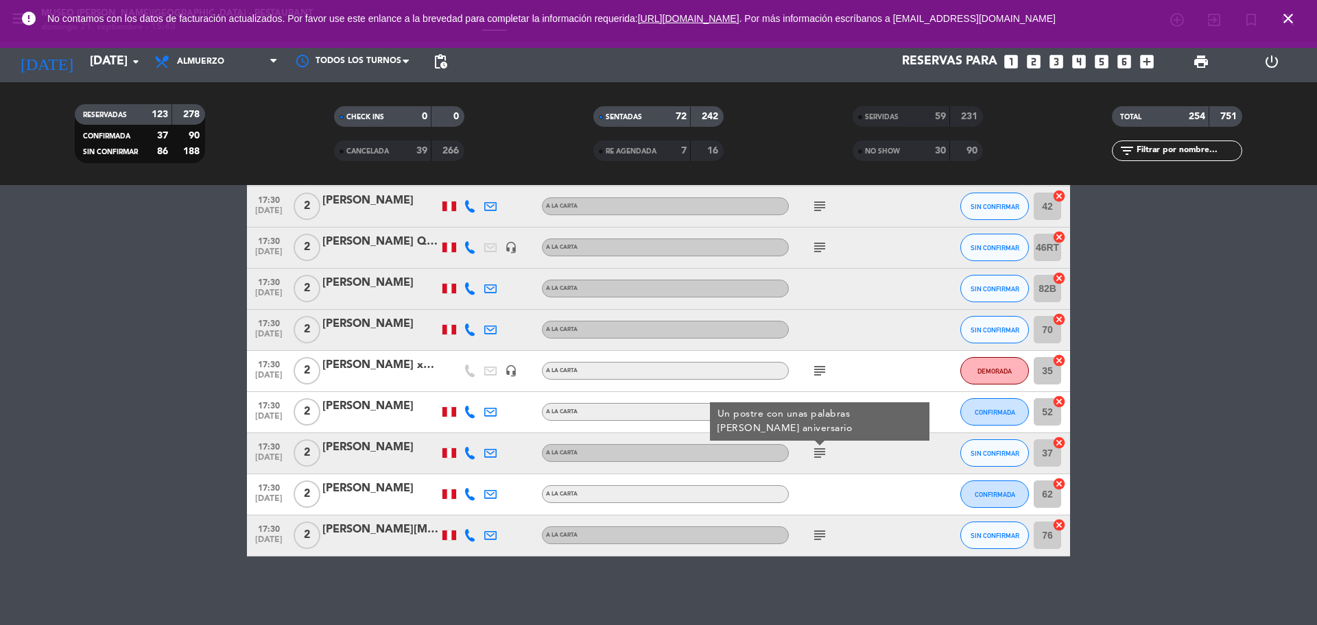
click at [823, 539] on icon "subject" at bounding box center [819, 535] width 16 height 16
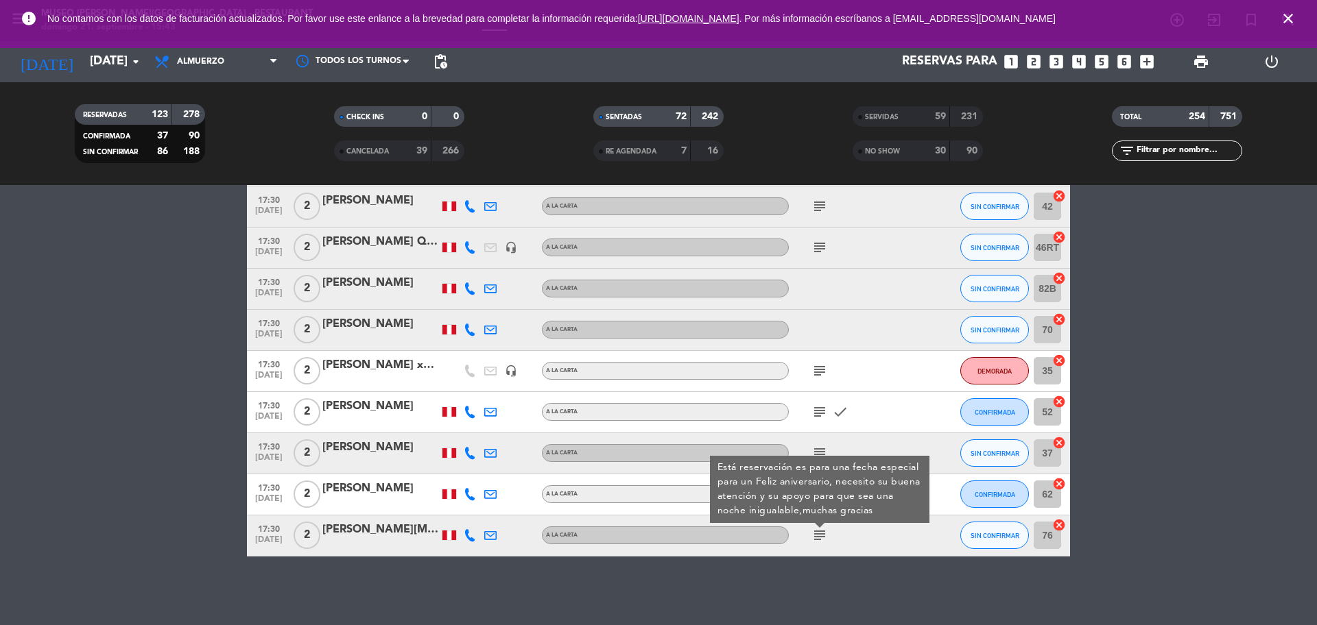
click at [411, 537] on div "[PERSON_NAME][MEDICAL_DATA]" at bounding box center [380, 530] width 117 height 18
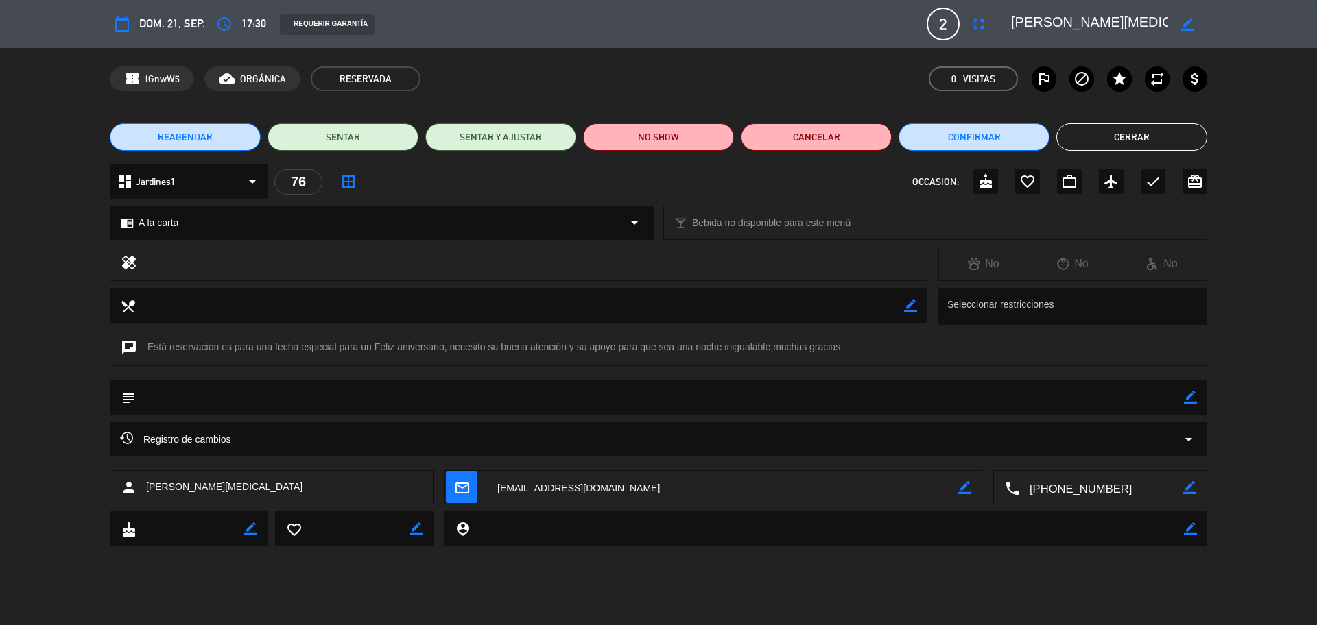
click at [1126, 503] on textarea at bounding box center [1101, 488] width 164 height 34
drag, startPoint x: 1108, startPoint y: 28, endPoint x: 1020, endPoint y: 25, distance: 87.1
click at [1004, 28] on div "border_color" at bounding box center [1104, 24] width 206 height 25
click at [1138, 136] on button "Cerrar" at bounding box center [1131, 136] width 151 height 27
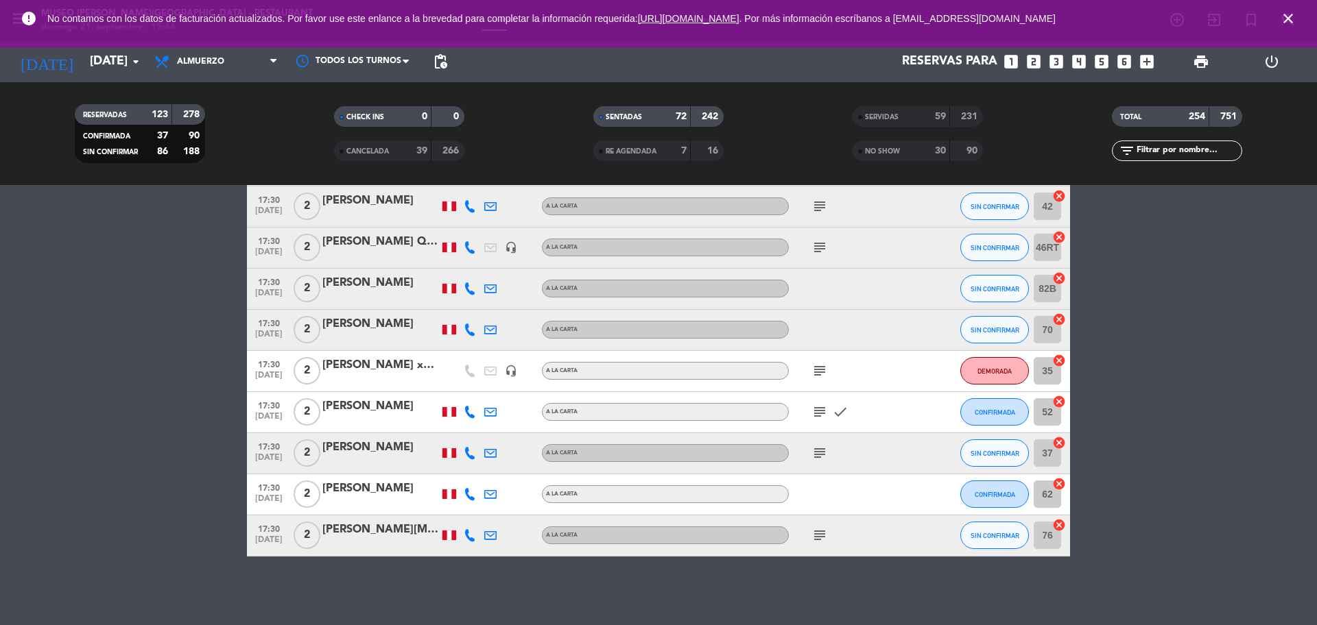
click at [1167, 145] on input "text" at bounding box center [1188, 150] width 106 height 15
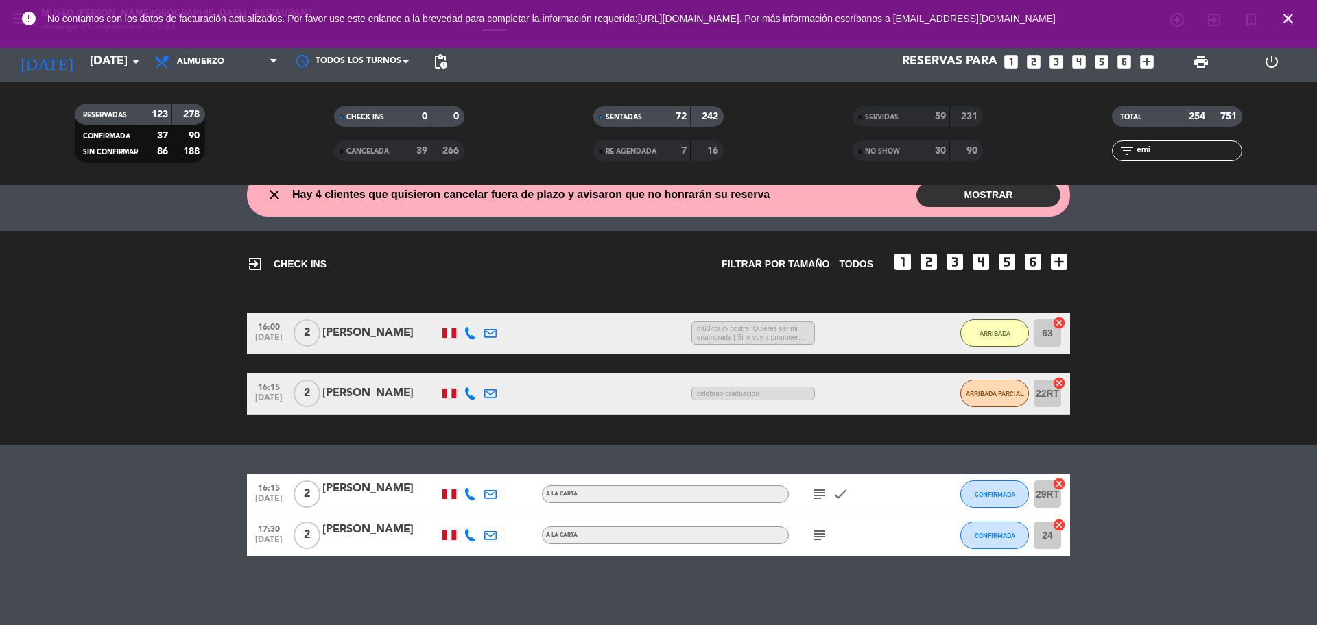
scroll to position [56, 0]
type input "emi"
click at [371, 529] on div "[PERSON_NAME]" at bounding box center [380, 530] width 117 height 18
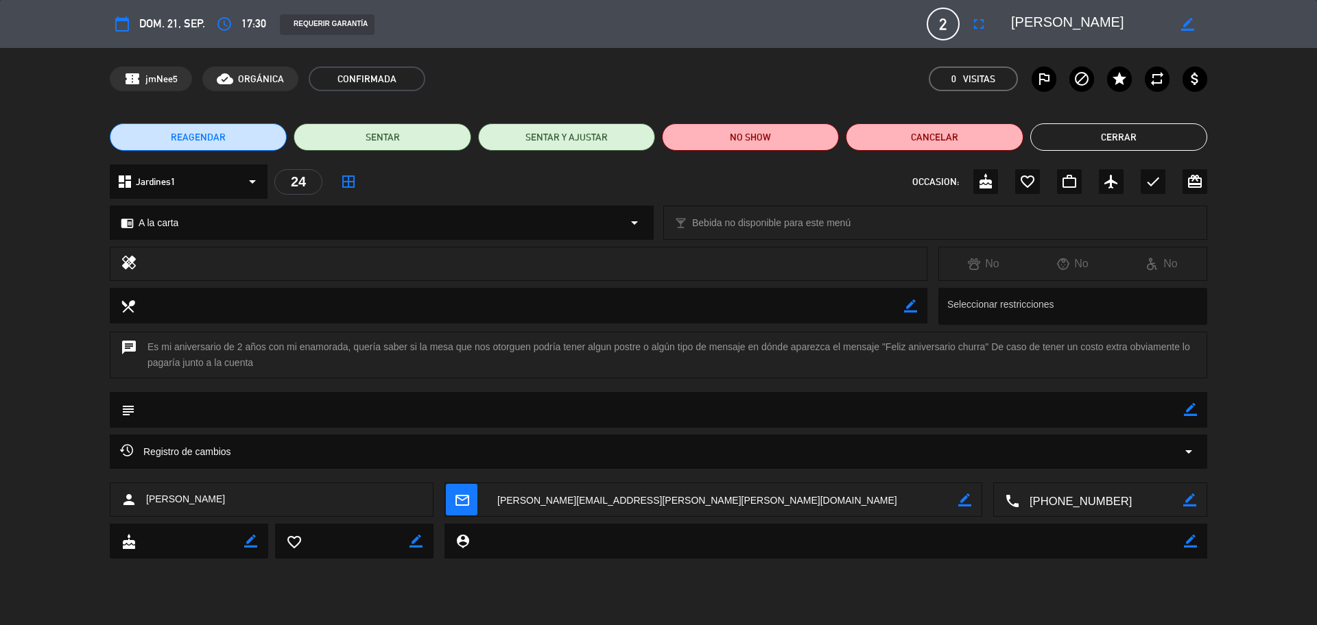
click at [1191, 410] on icon "border_color" at bounding box center [1190, 409] width 13 height 13
click at [1138, 411] on textarea at bounding box center [659, 409] width 1049 height 35
type textarea "cartel de aniversario y postre: [PERSON_NAME]"
click at [1191, 409] on icon at bounding box center [1190, 409] width 13 height 13
click at [1030, 181] on icon "favorite_border" at bounding box center [1027, 182] width 16 height 16
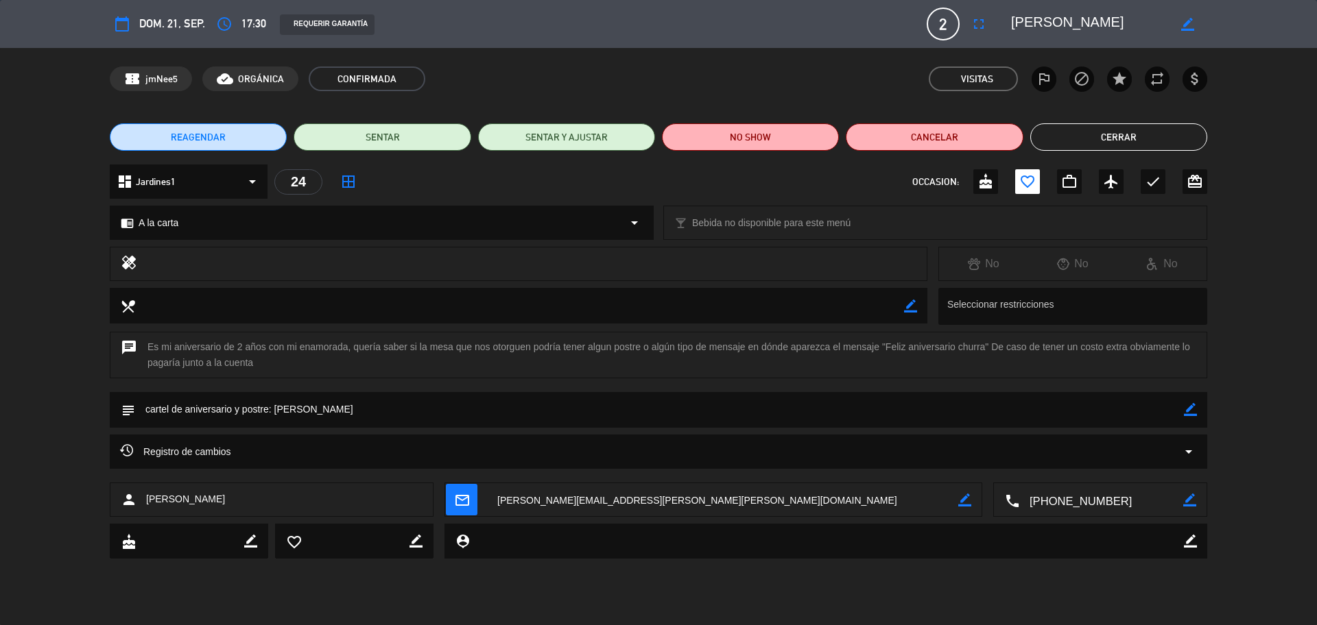
click at [1081, 132] on button "Cerrar" at bounding box center [1118, 136] width 177 height 27
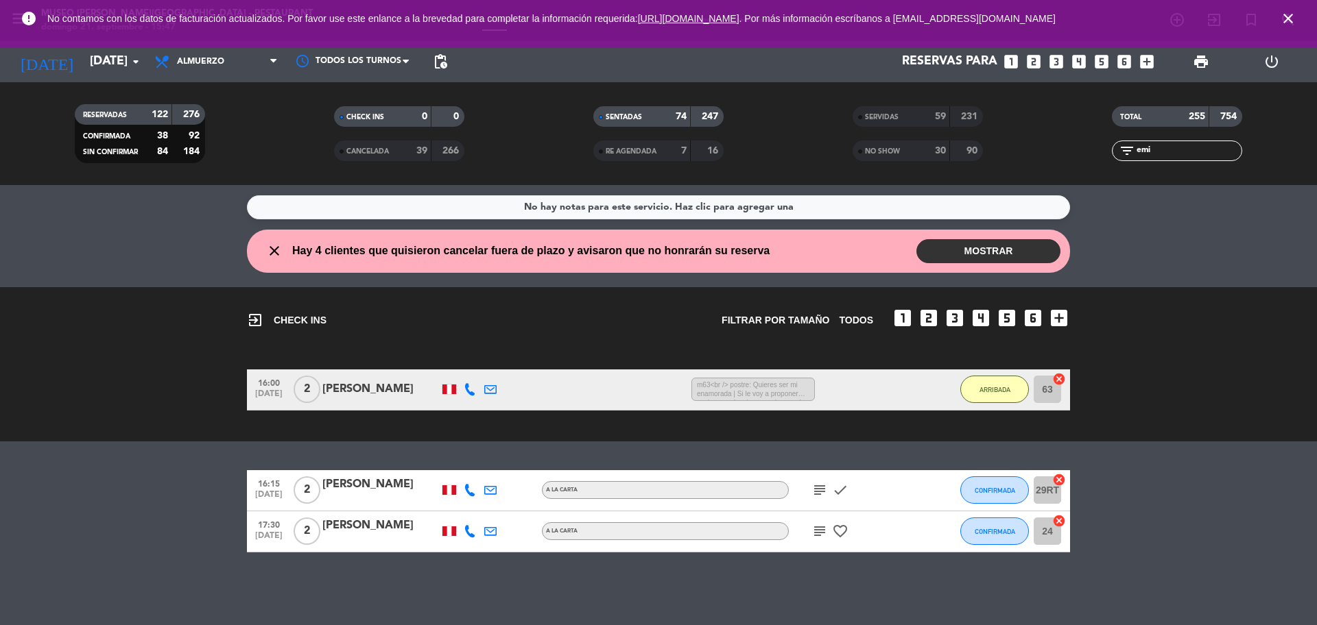
scroll to position [0, 0]
drag, startPoint x: 1154, startPoint y: 154, endPoint x: 1132, endPoint y: 154, distance: 21.9
click at [1138, 154] on input "emi" at bounding box center [1188, 150] width 106 height 15
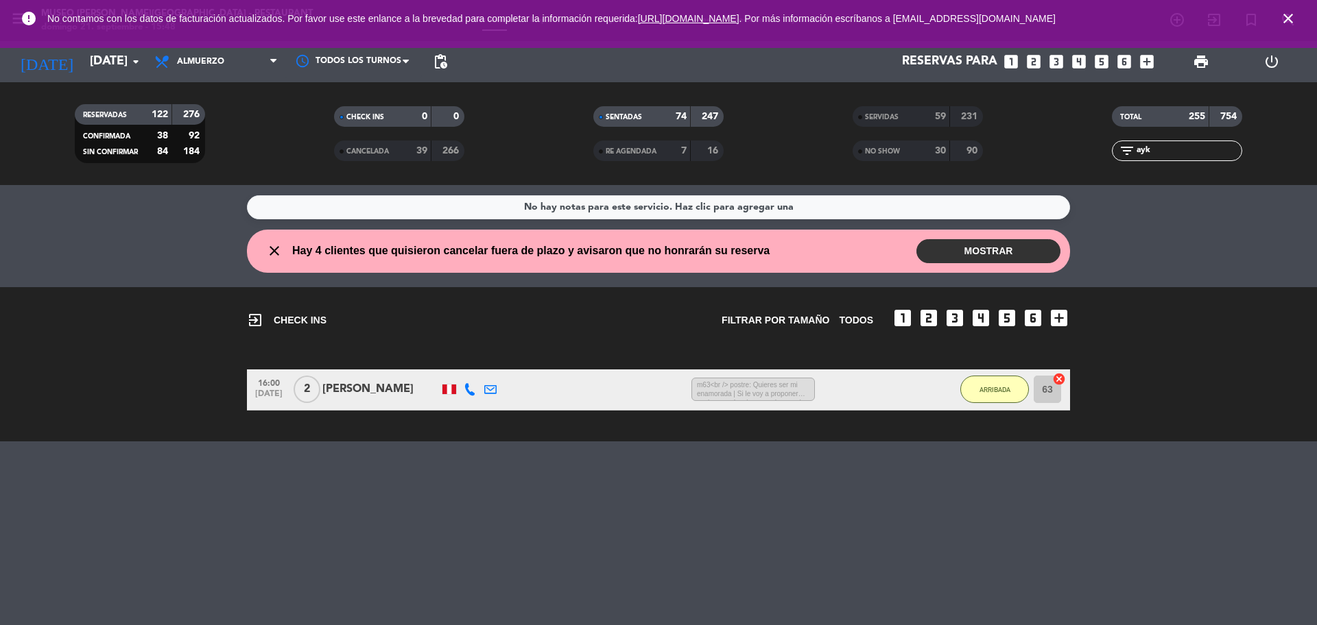
type input "ayk"
click at [911, 145] on div "NO SHOW" at bounding box center [887, 151] width 63 height 16
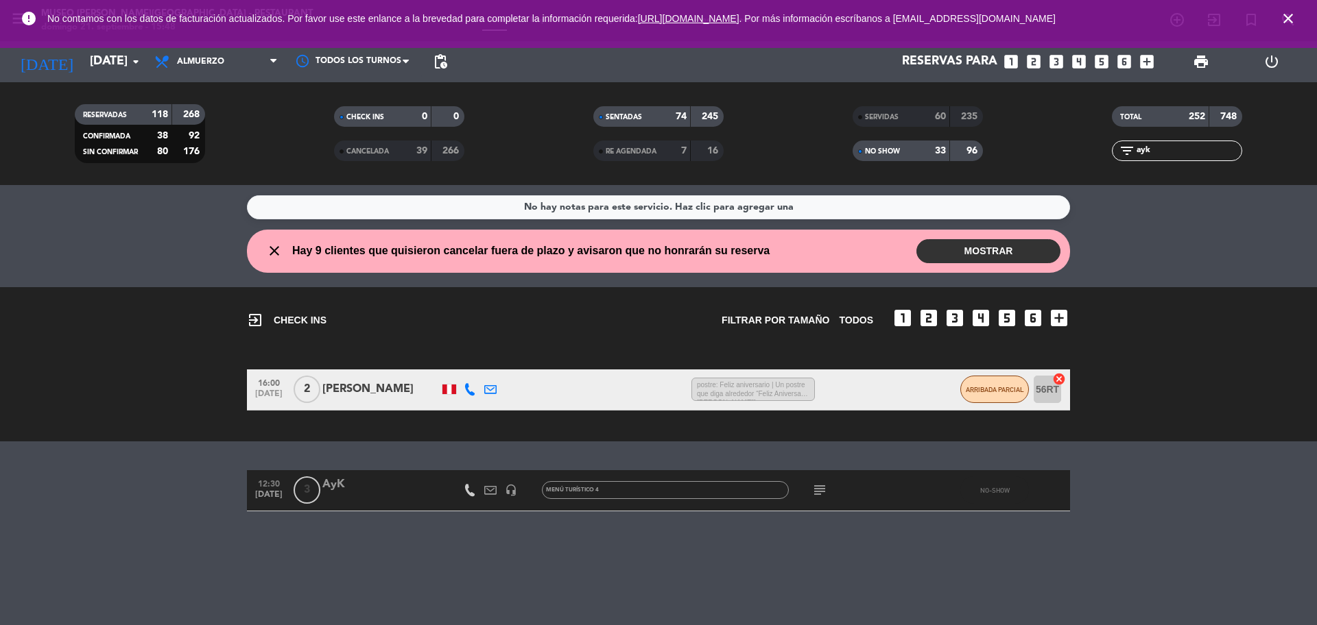
click at [342, 490] on div "AyK" at bounding box center [380, 485] width 117 height 18
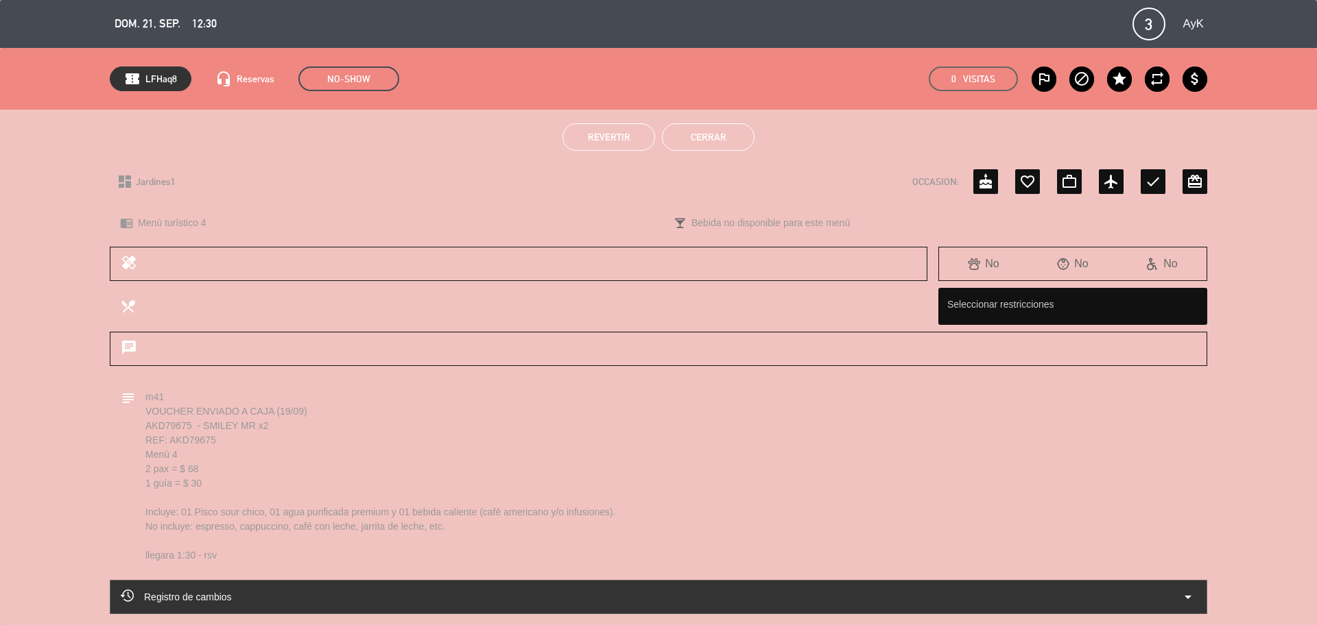
click at [607, 139] on span "Revertir" at bounding box center [609, 137] width 43 height 11
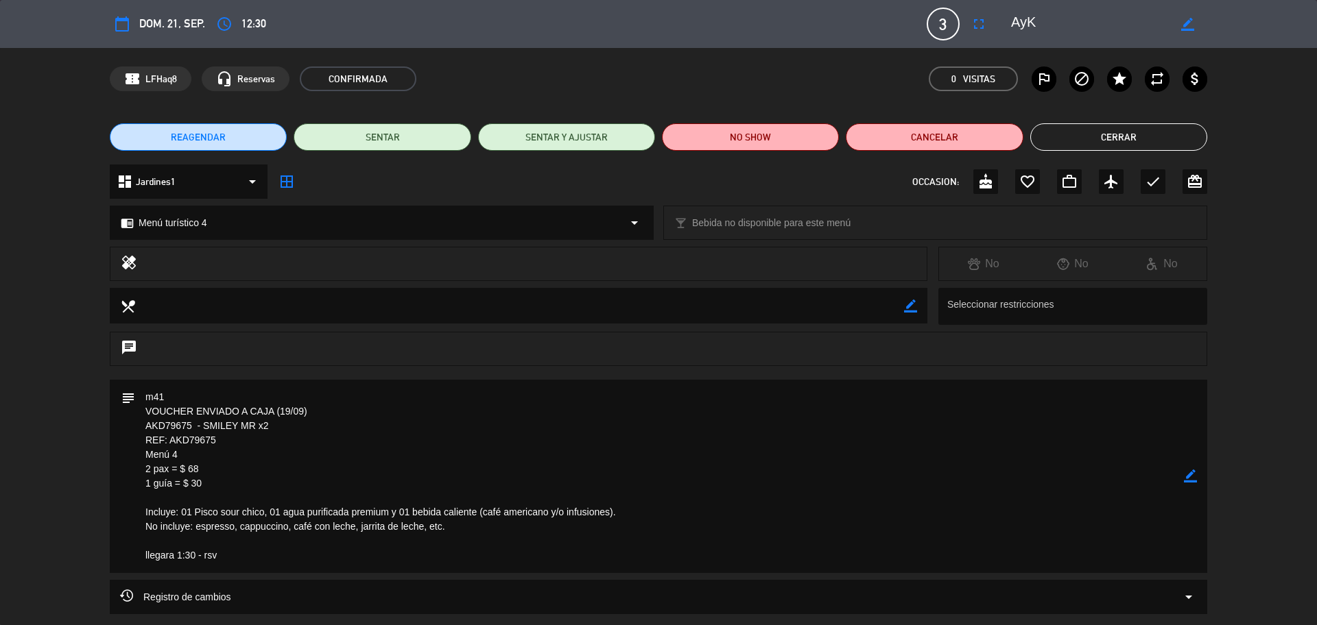
click at [233, 133] on button "REAGENDAR" at bounding box center [198, 136] width 177 height 27
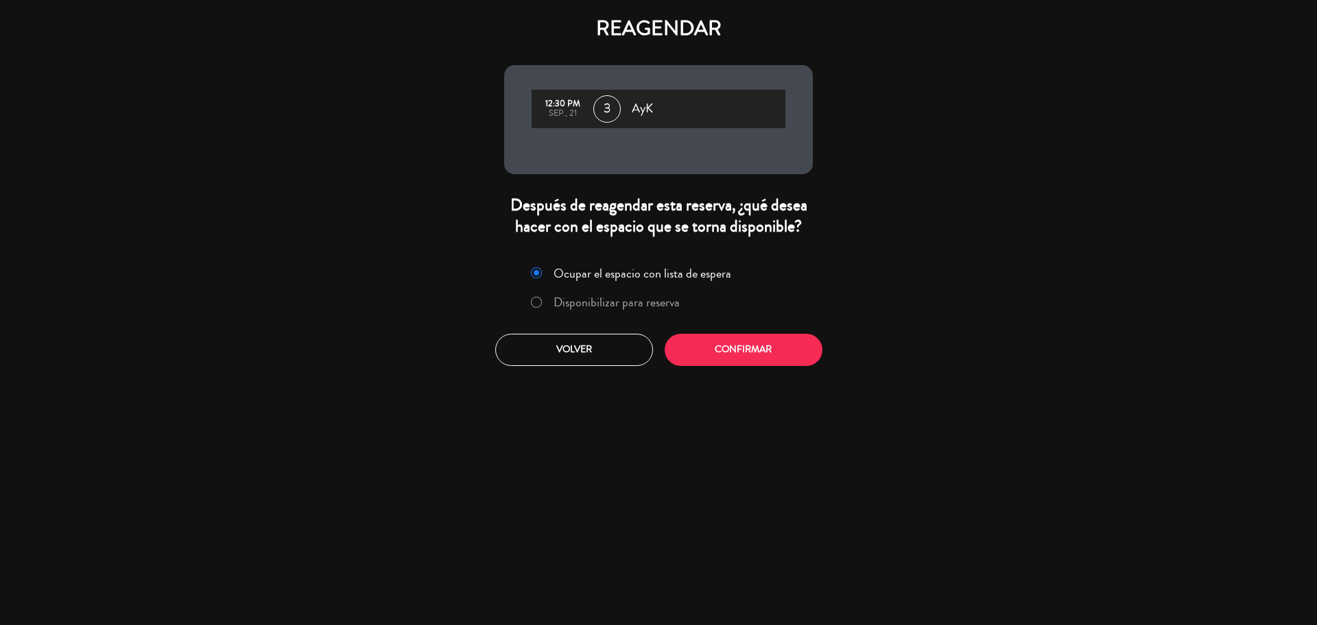
click at [656, 304] on label "Disponibilizar para reserva" at bounding box center [616, 302] width 126 height 12
click at [685, 353] on button "Confirmar" at bounding box center [744, 350] width 158 height 32
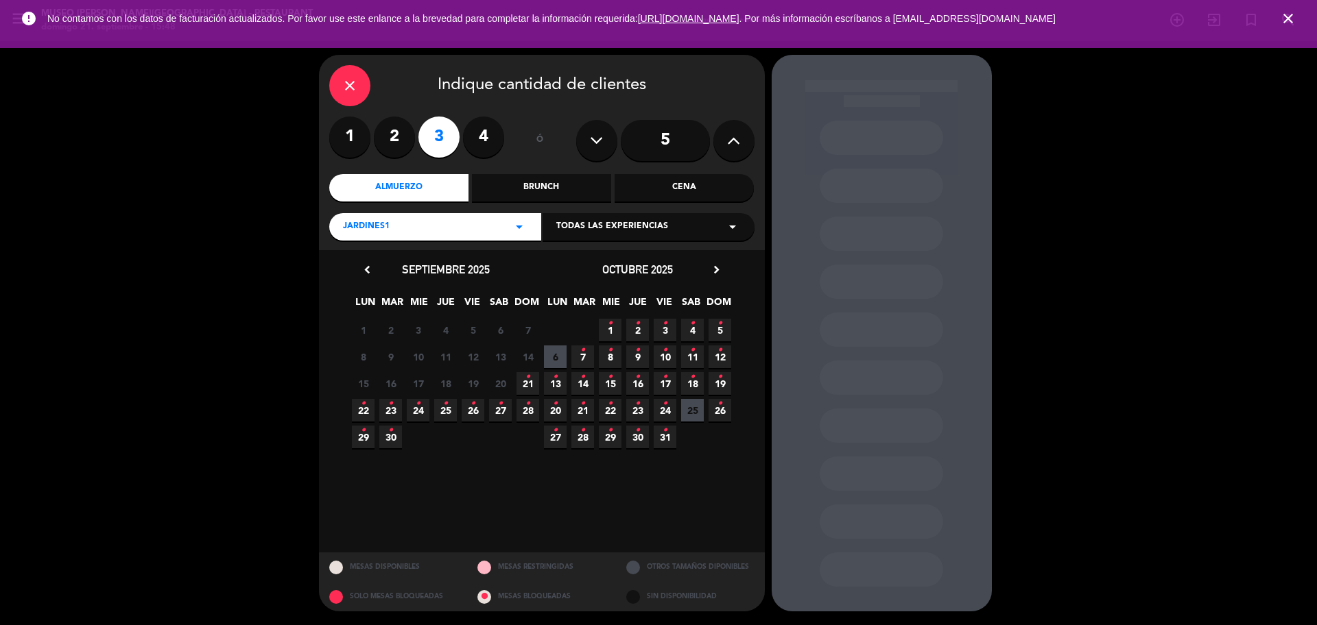
drag, startPoint x: 357, startPoint y: 413, endPoint x: 397, endPoint y: 412, distance: 40.5
click at [359, 412] on span "22 •" at bounding box center [363, 410] width 23 height 23
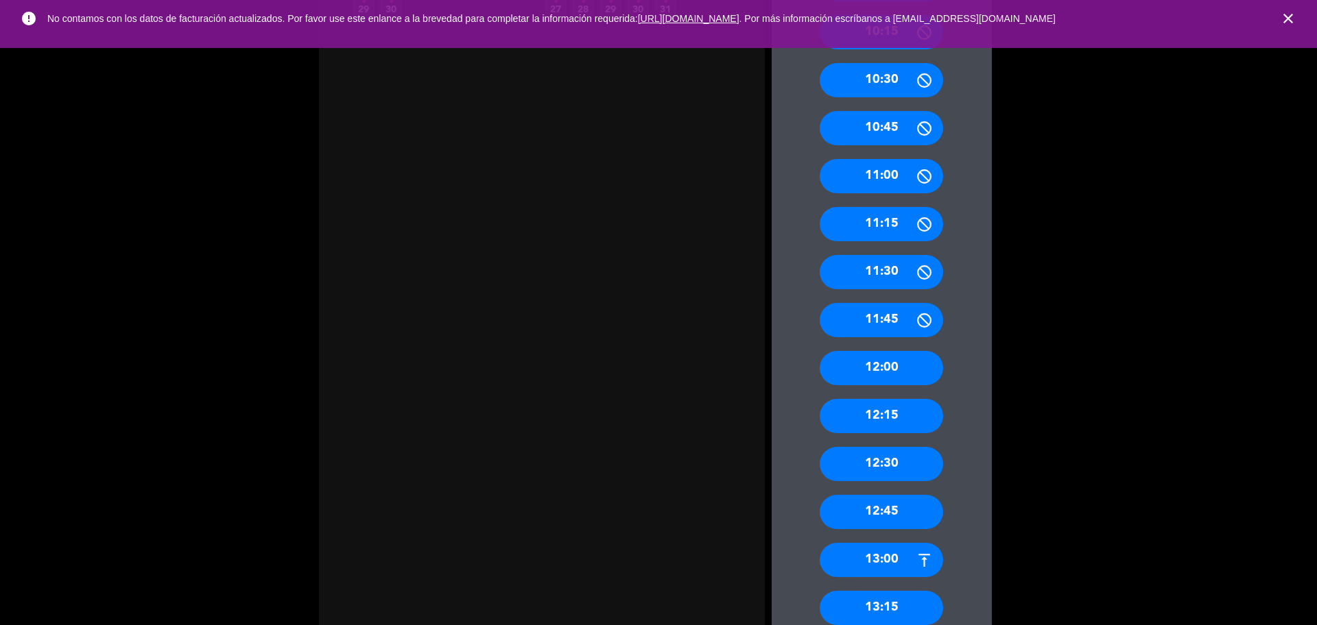
scroll to position [686, 0]
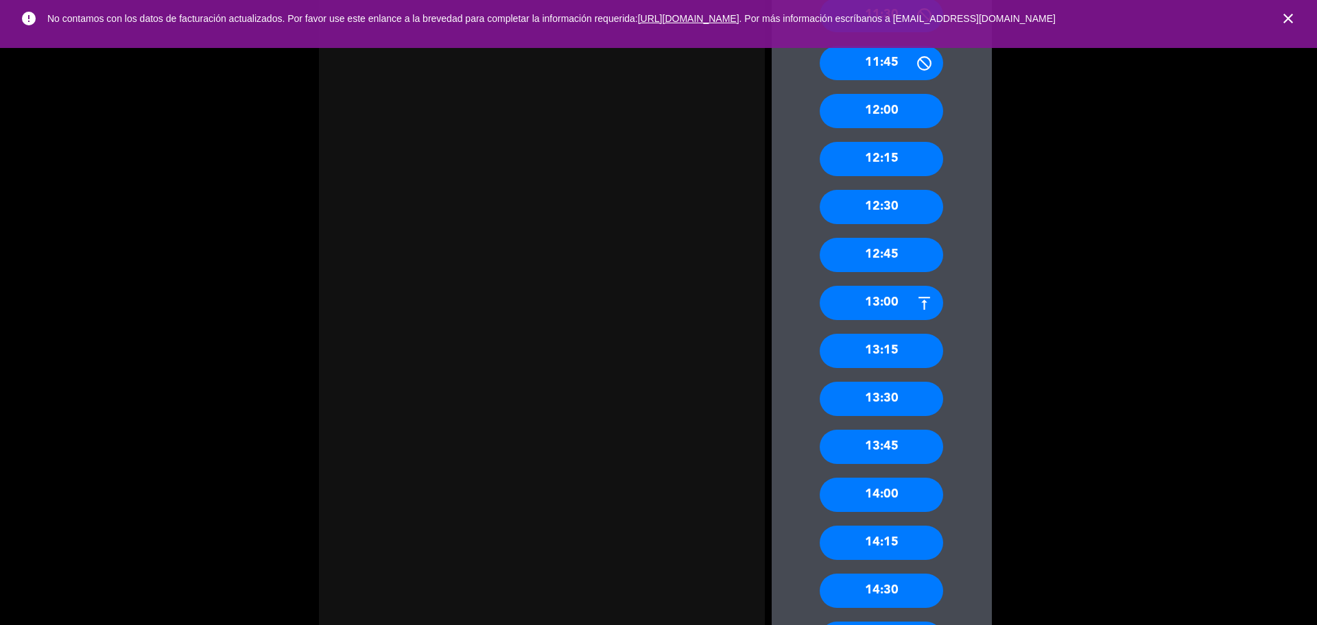
click at [888, 399] on div "13:30" at bounding box center [881, 399] width 123 height 34
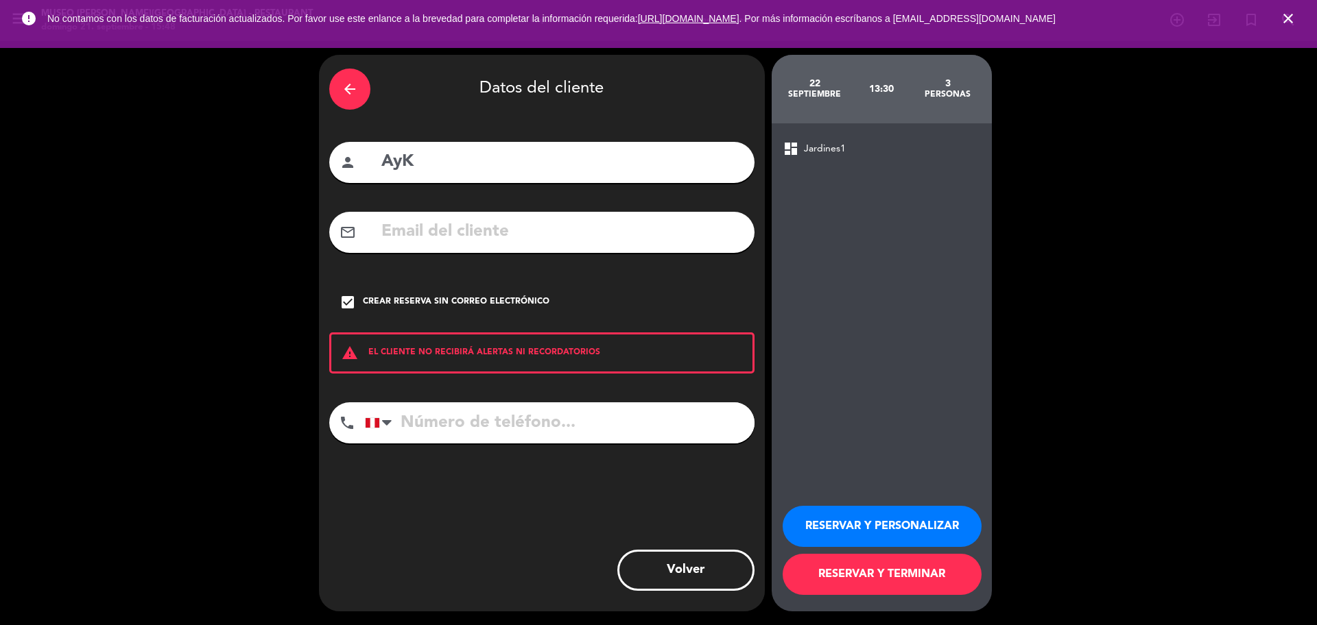
click at [841, 528] on button "RESERVAR Y PERSONALIZAR" at bounding box center [881, 526] width 199 height 41
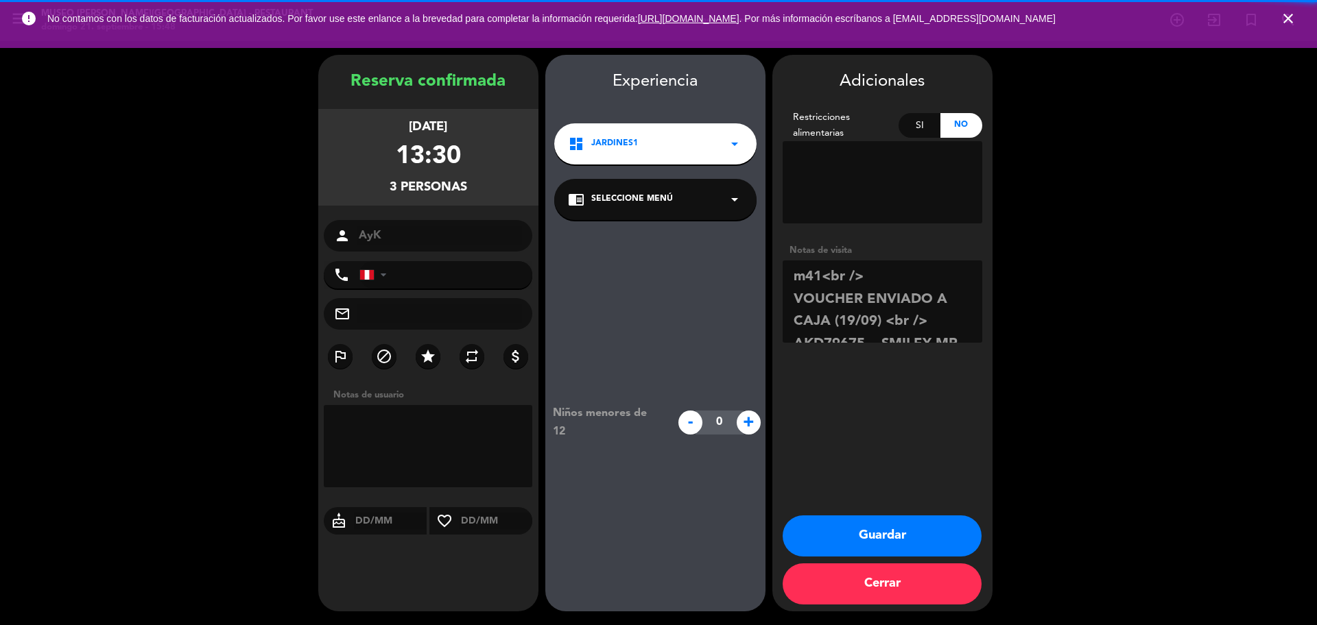
click at [703, 204] on div "chrome_reader_mode Seleccione Menú arrow_drop_down" at bounding box center [655, 199] width 202 height 41
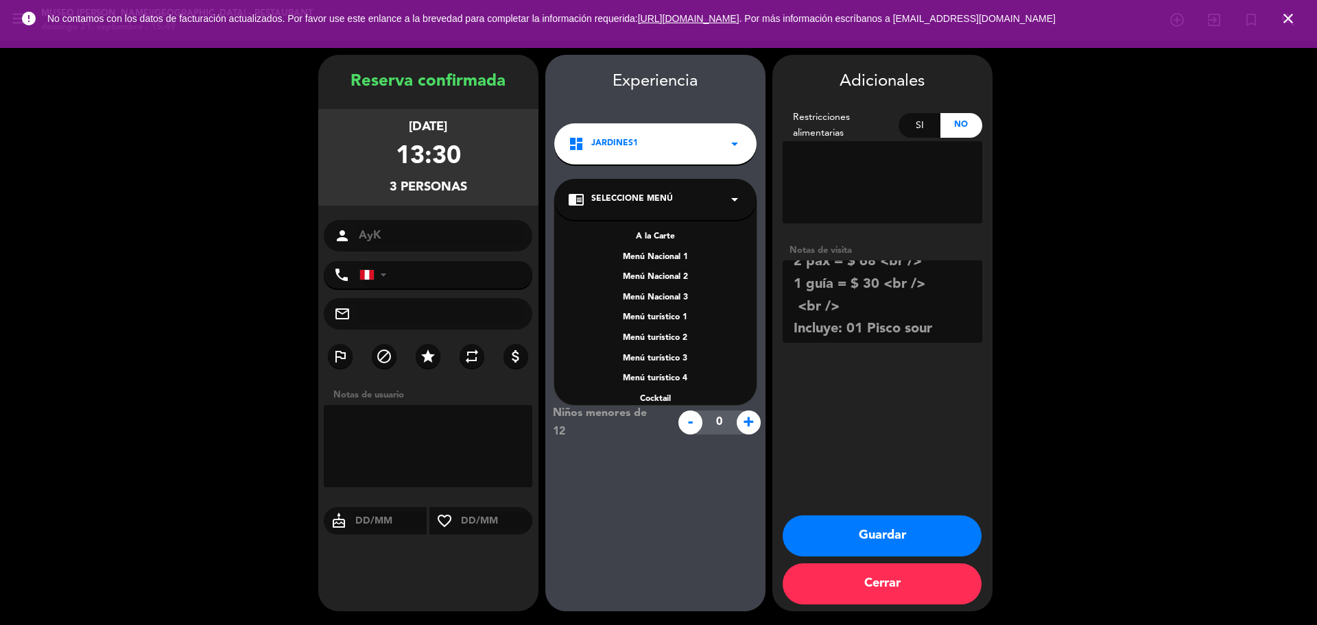
click at [671, 378] on div "Menú turístico 4" at bounding box center [655, 379] width 175 height 14
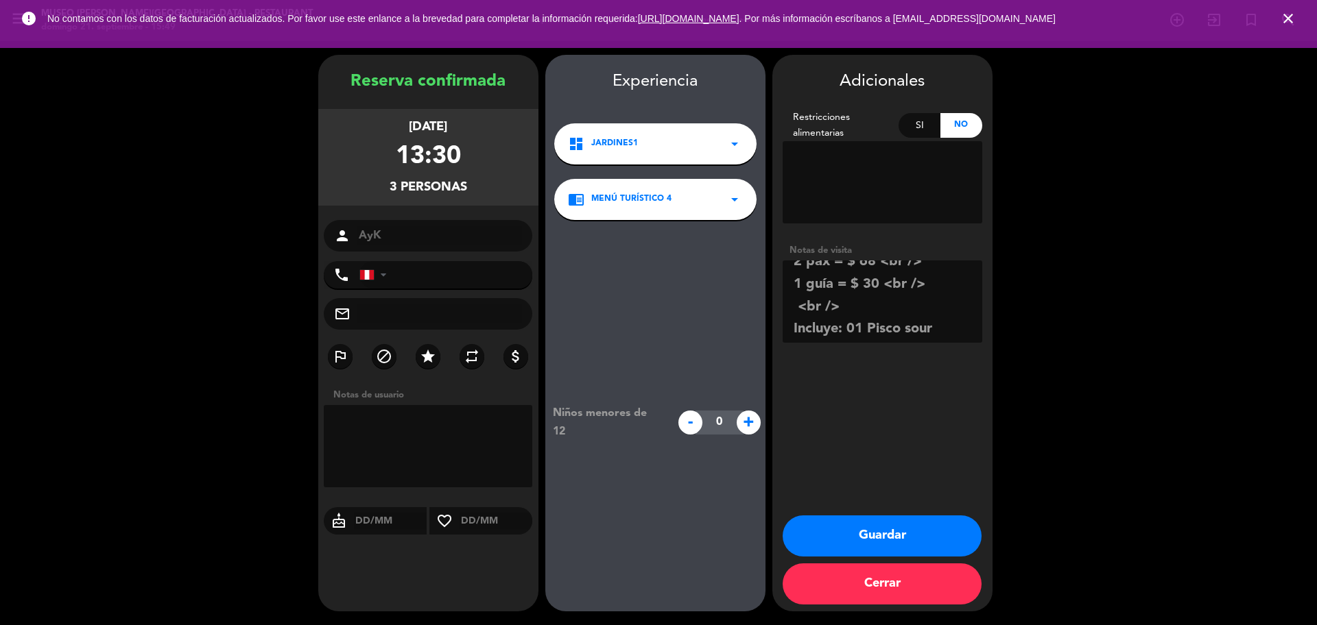
click at [865, 540] on button "Guardar" at bounding box center [881, 536] width 199 height 41
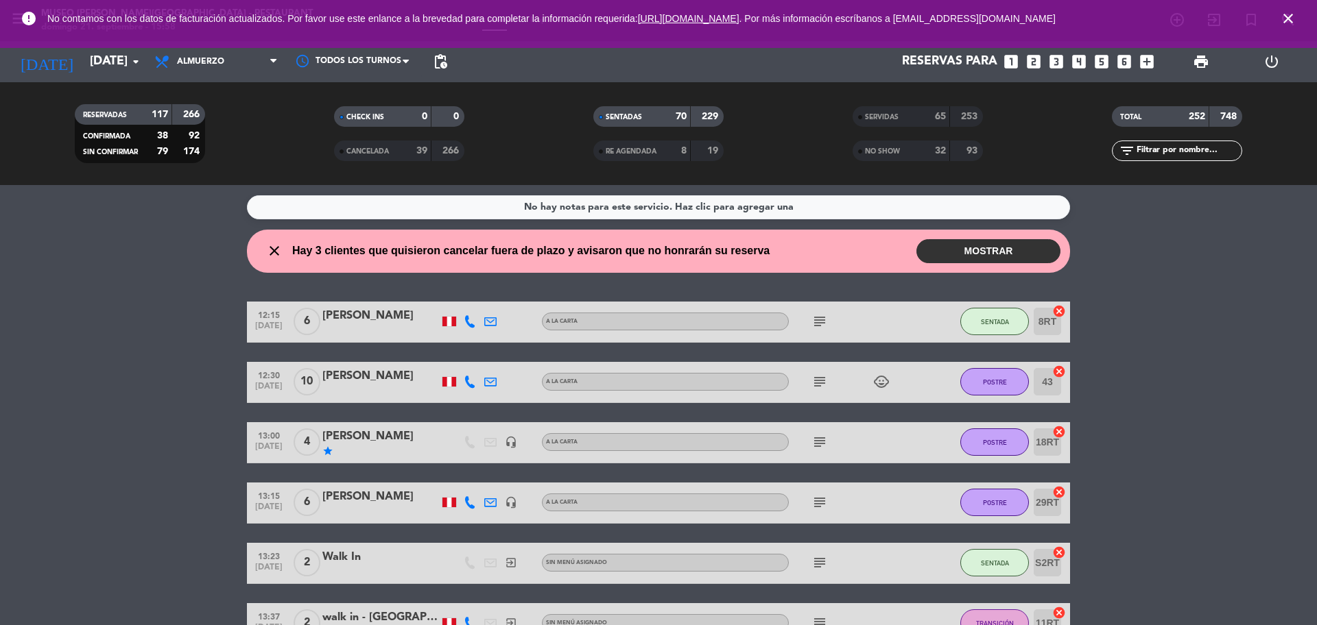
click at [1210, 153] on input "text" at bounding box center [1188, 150] width 106 height 15
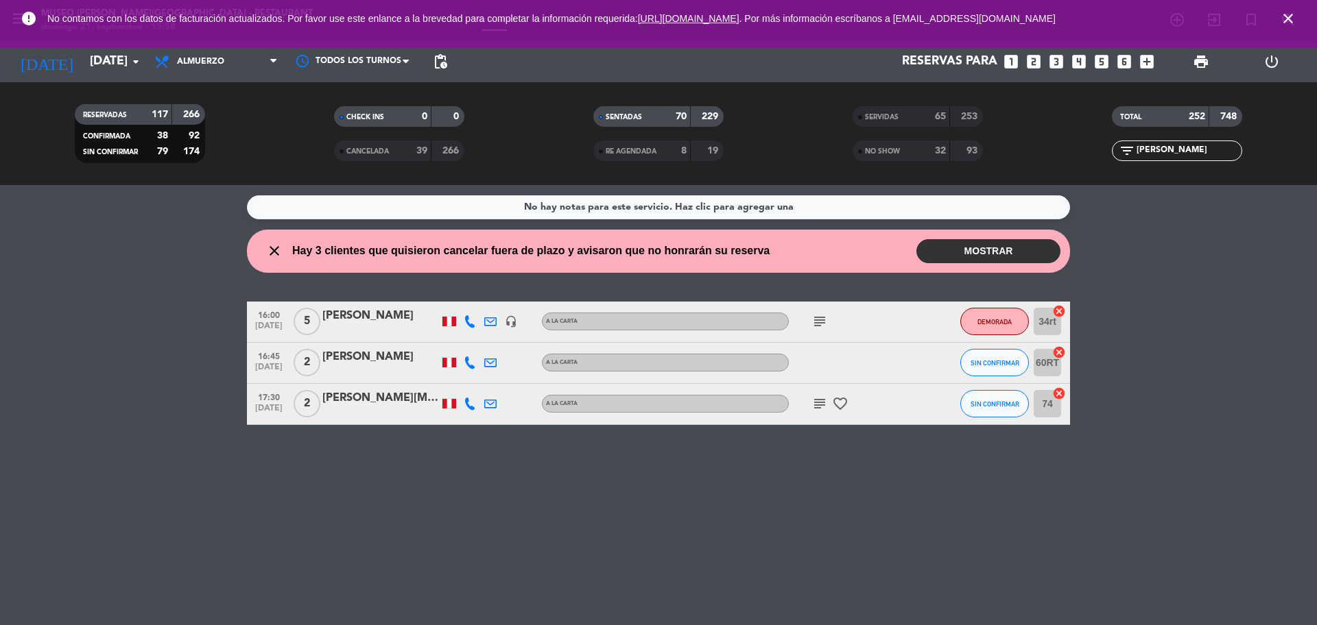
type input "[PERSON_NAME]"
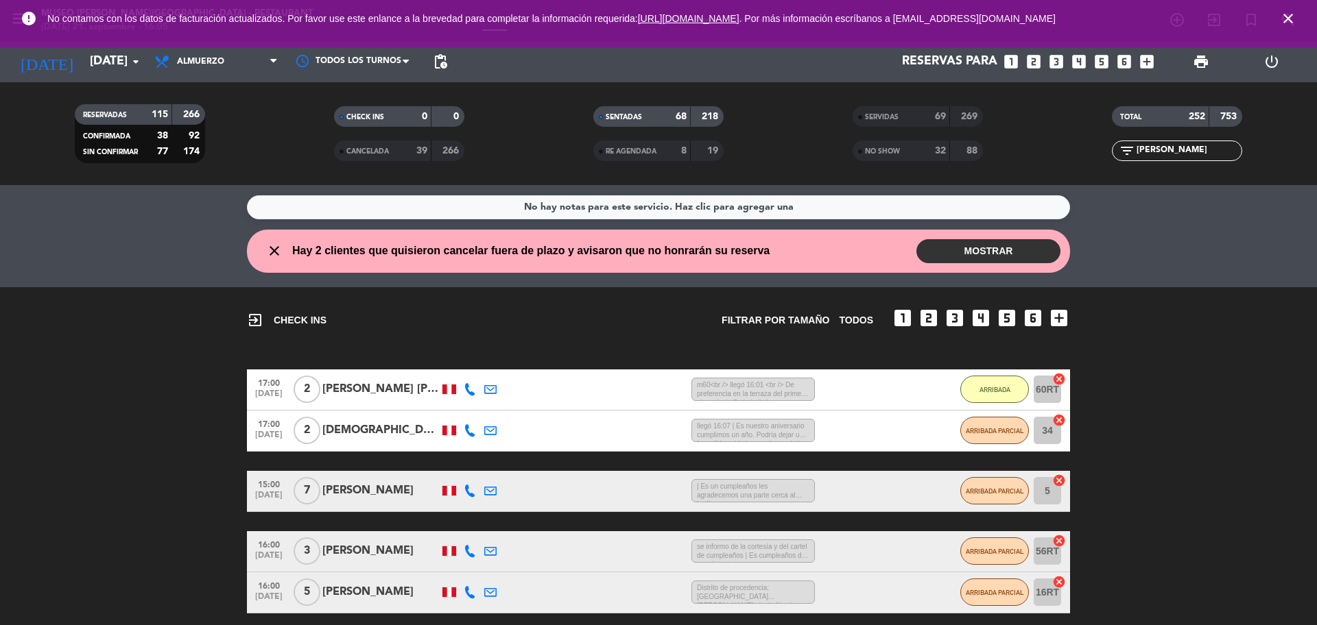
drag, startPoint x: 1160, startPoint y: 151, endPoint x: 1081, endPoint y: 156, distance: 79.0
click at [1082, 156] on div "filter_list [PERSON_NAME]" at bounding box center [1176, 151] width 259 height 21
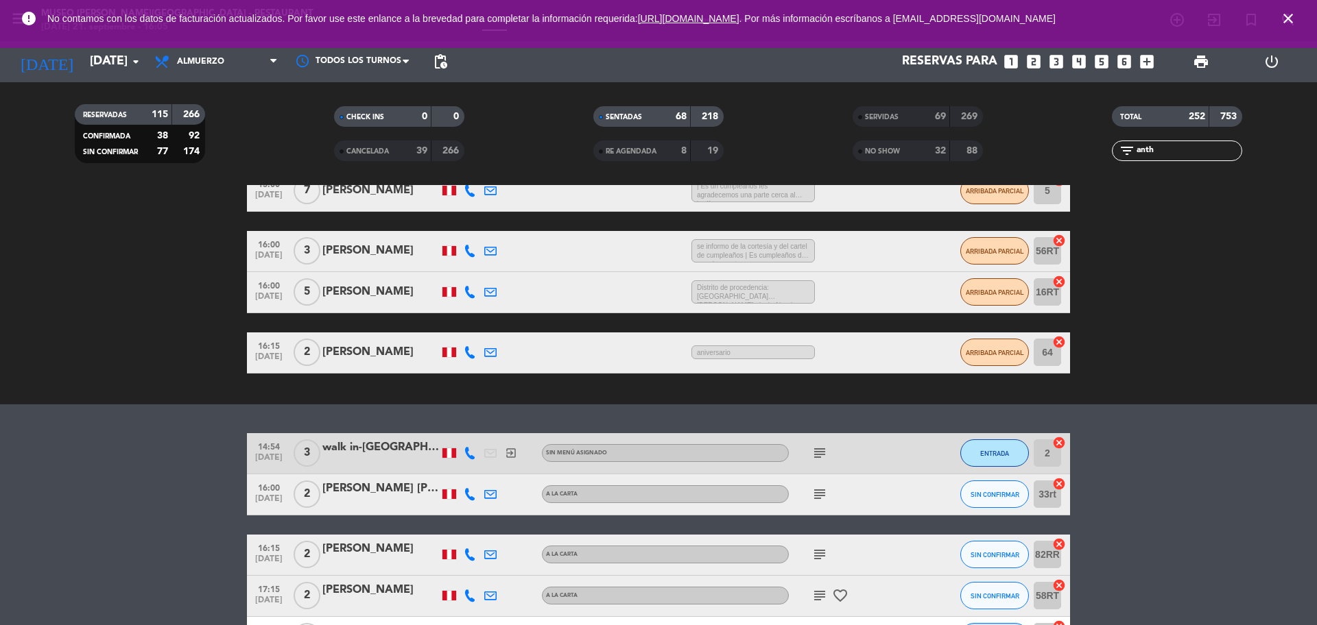
scroll to position [259, 0]
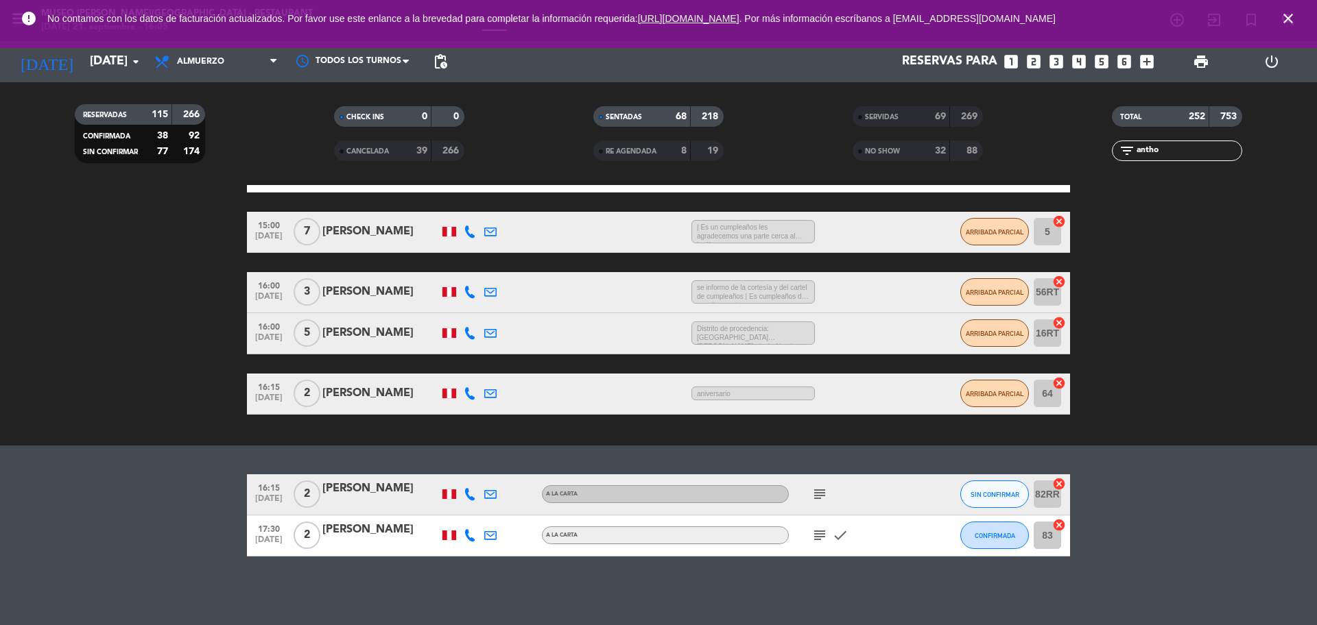
type input "antho"
click at [354, 493] on div "[PERSON_NAME]" at bounding box center [380, 489] width 117 height 18
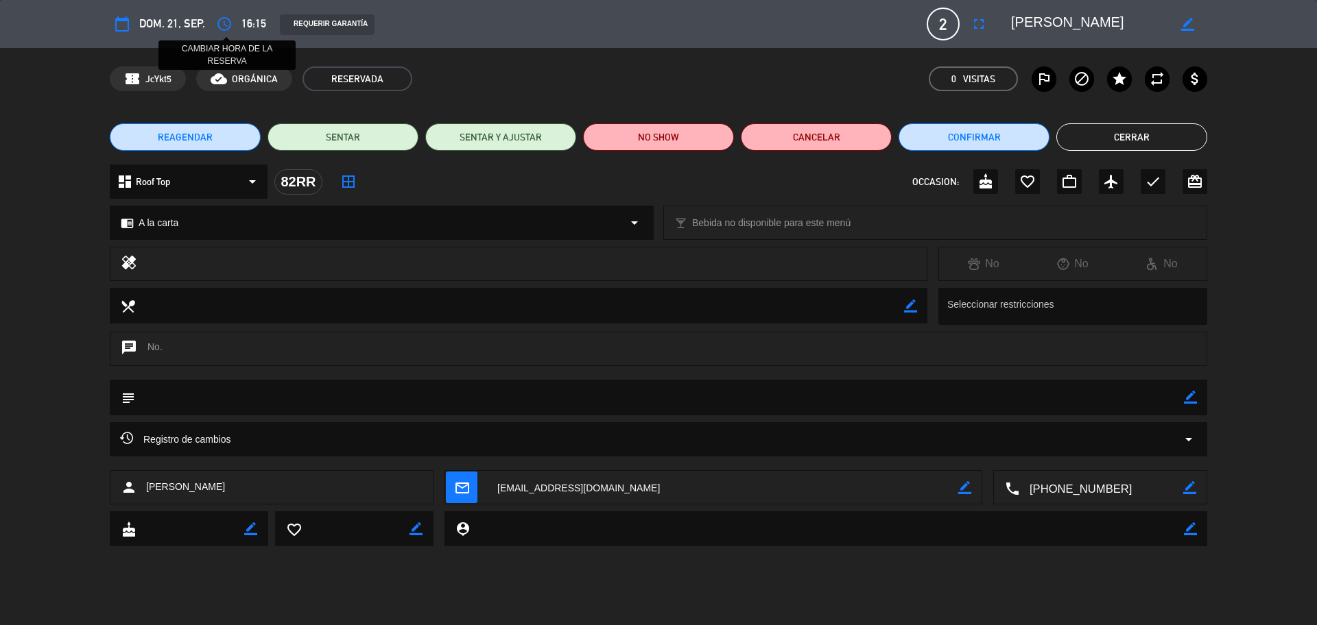
click at [218, 23] on icon "access_time" at bounding box center [224, 24] width 16 height 16
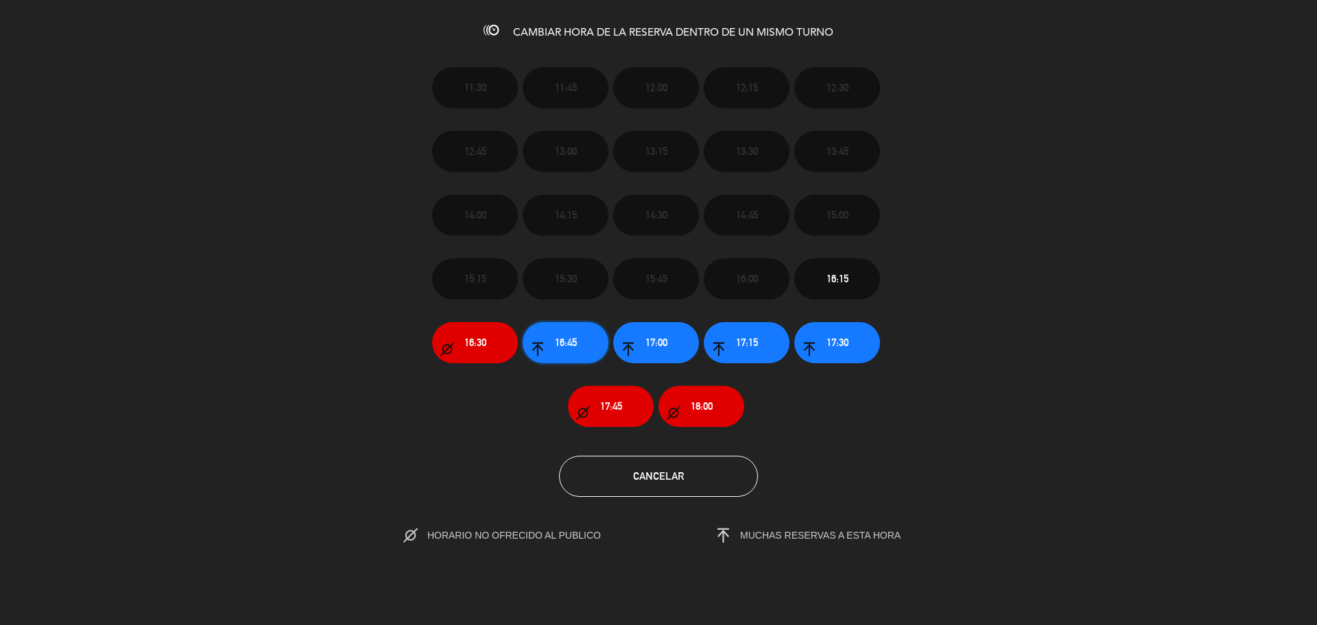
click at [555, 337] on span "16:45" at bounding box center [566, 343] width 22 height 16
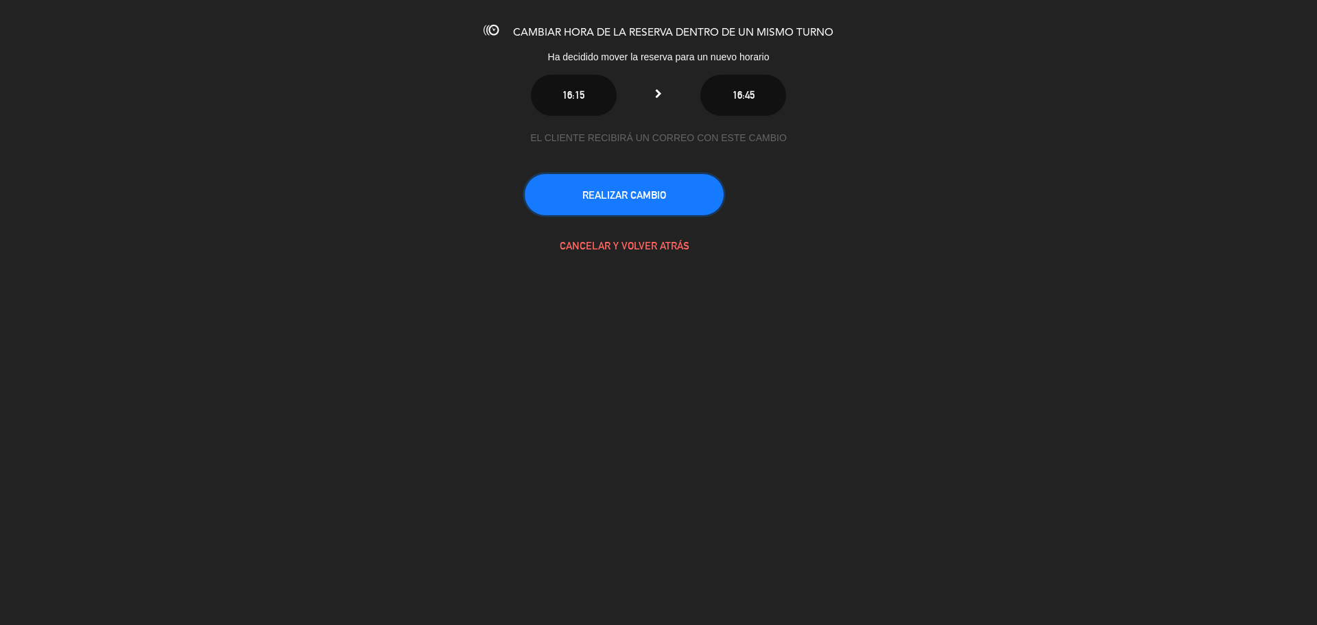
click at [569, 204] on button "REALIZAR CAMBIO" at bounding box center [624, 194] width 199 height 41
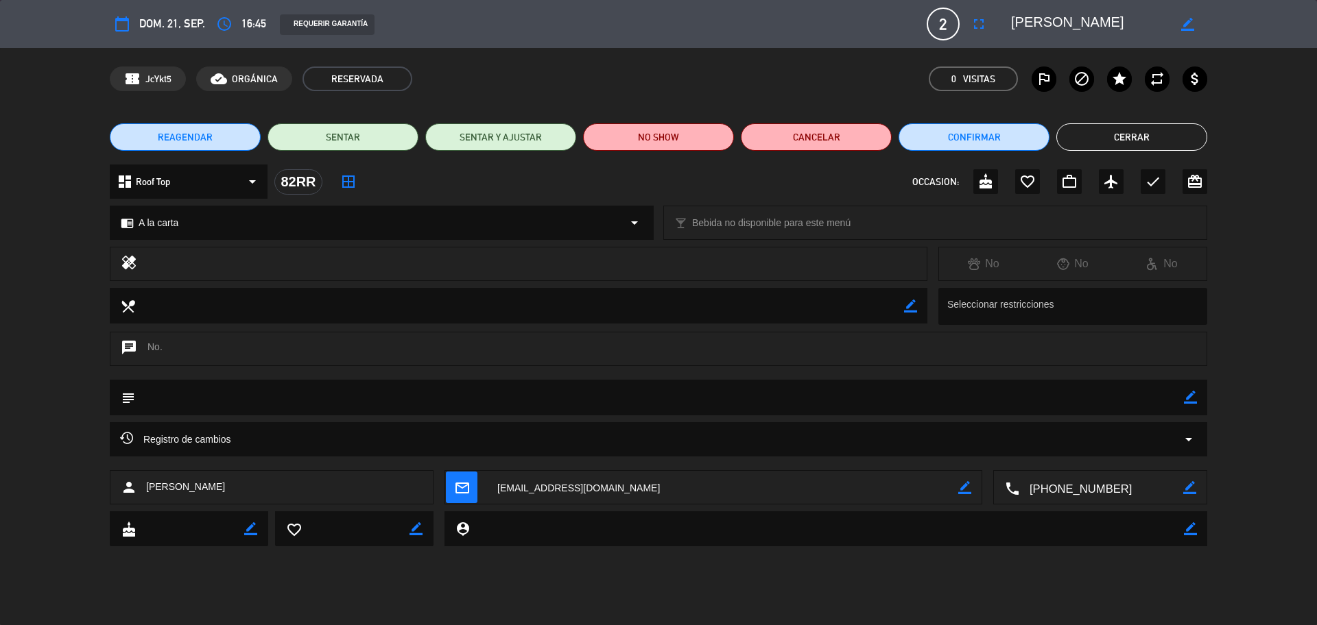
scroll to position [0, 0]
click at [1090, 137] on button "Cerrar" at bounding box center [1131, 136] width 151 height 27
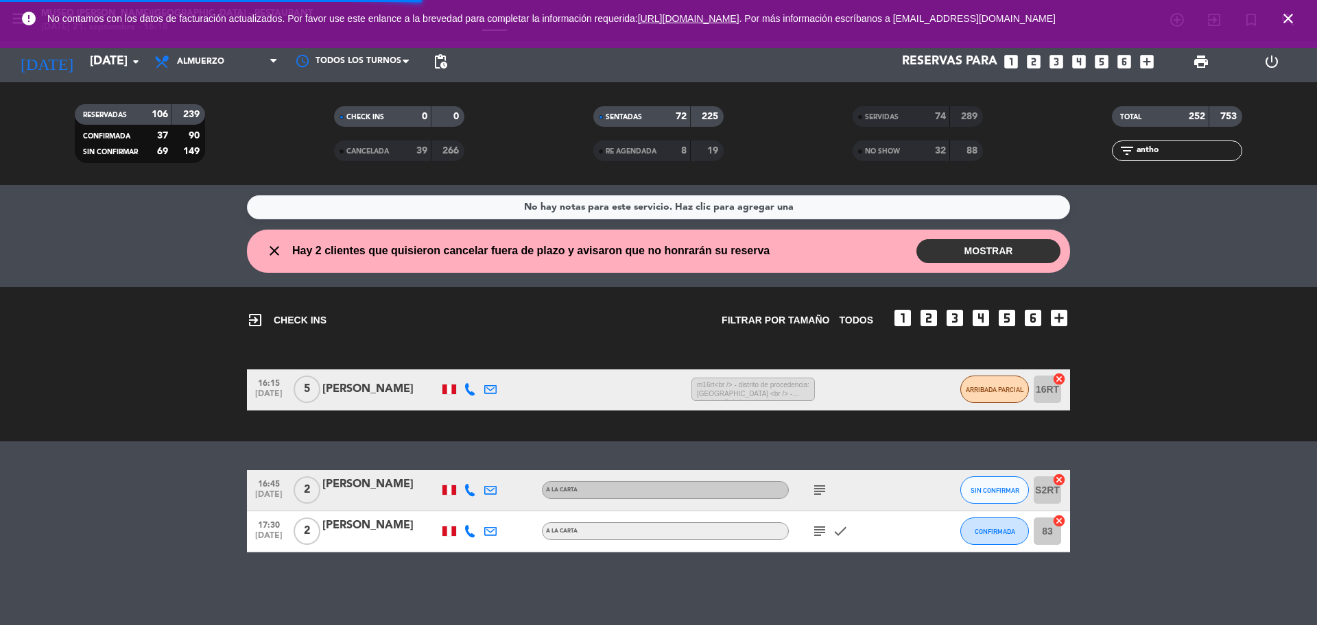
click at [1285, 13] on icon "close" at bounding box center [1288, 18] width 16 height 16
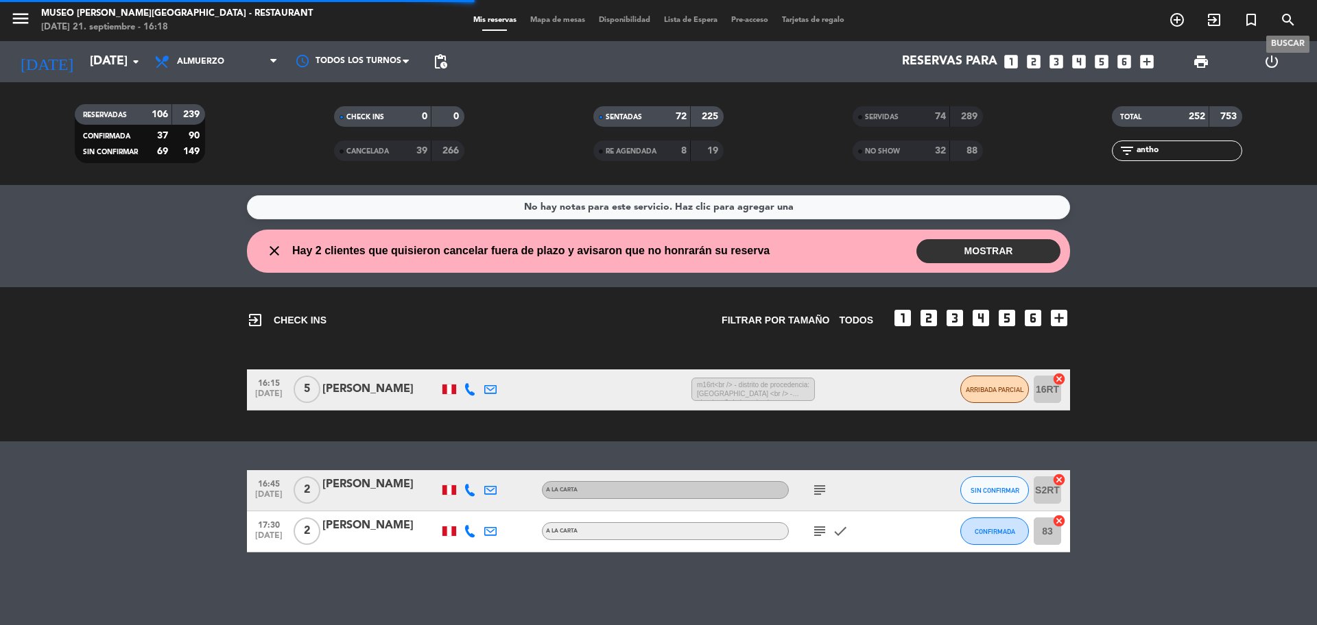
click at [1288, 14] on icon "search" at bounding box center [1288, 20] width 16 height 16
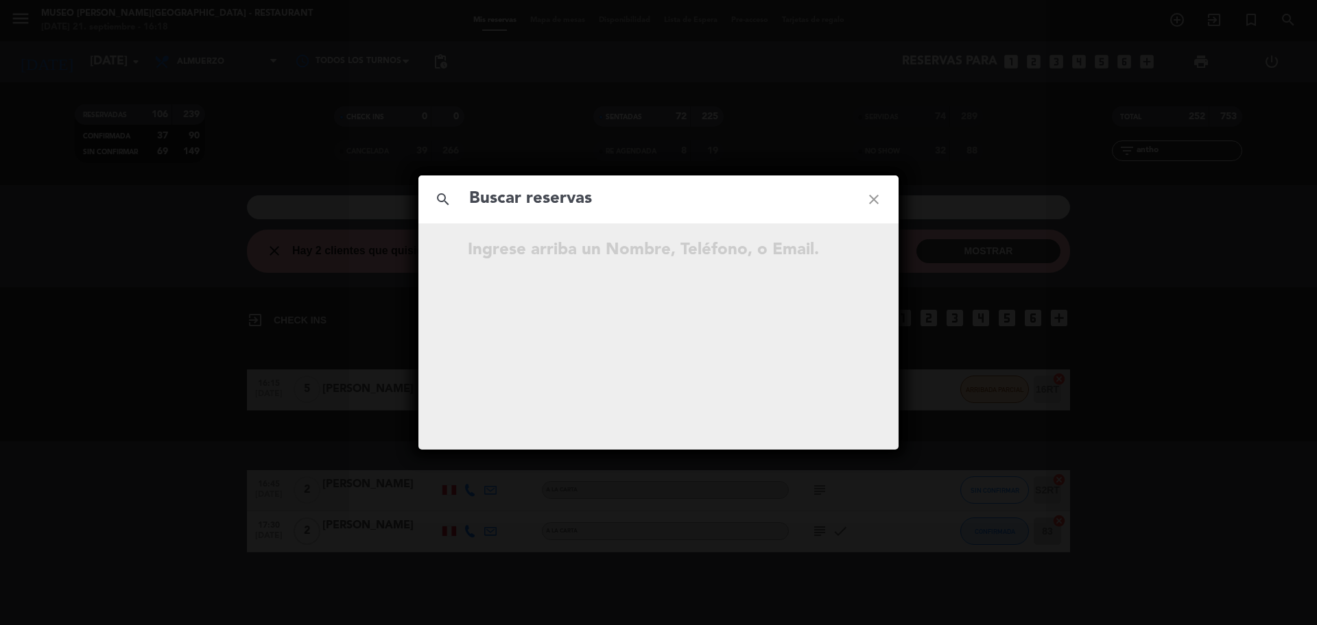
click at [658, 197] on input "text" at bounding box center [658, 199] width 381 height 28
click at [540, 211] on input "966 768 060" at bounding box center [658, 199] width 381 height 28
type input "966768060"
click at [622, 196] on input "966768060" at bounding box center [658, 199] width 381 height 28
click at [842, 291] on icon "open_in_new" at bounding box center [839, 293] width 16 height 16
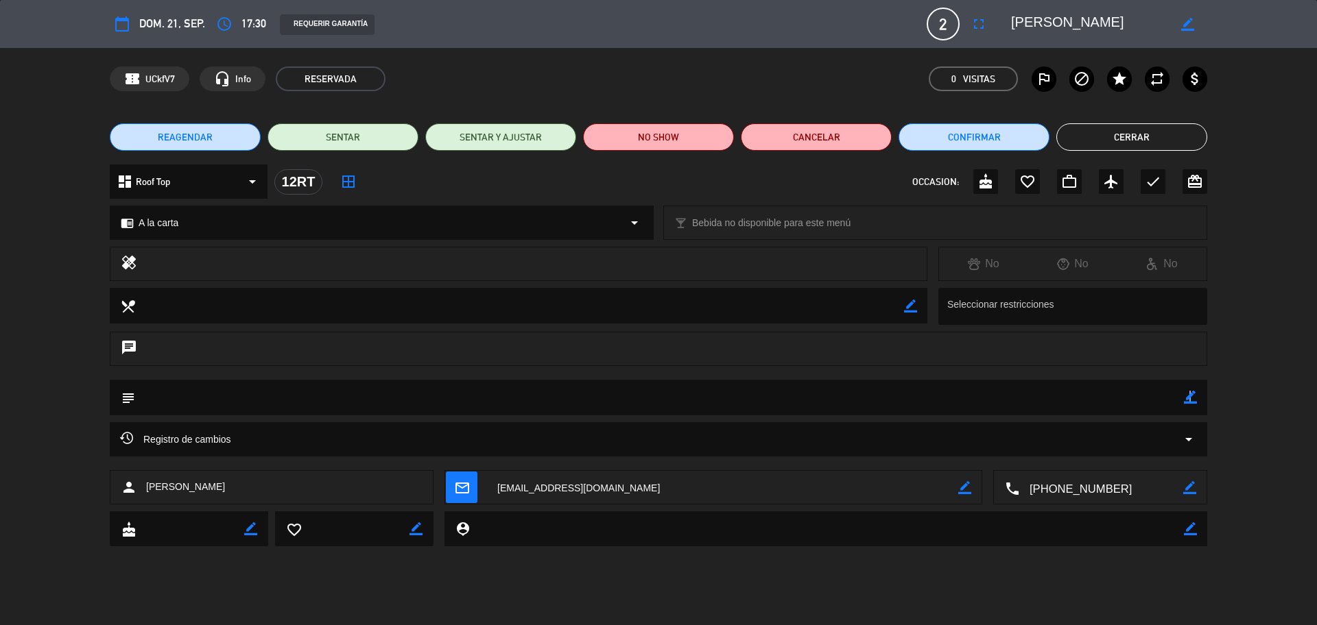
click at [1189, 396] on icon "border_color" at bounding box center [1190, 397] width 13 height 13
click at [1164, 403] on textarea at bounding box center [659, 397] width 1049 height 35
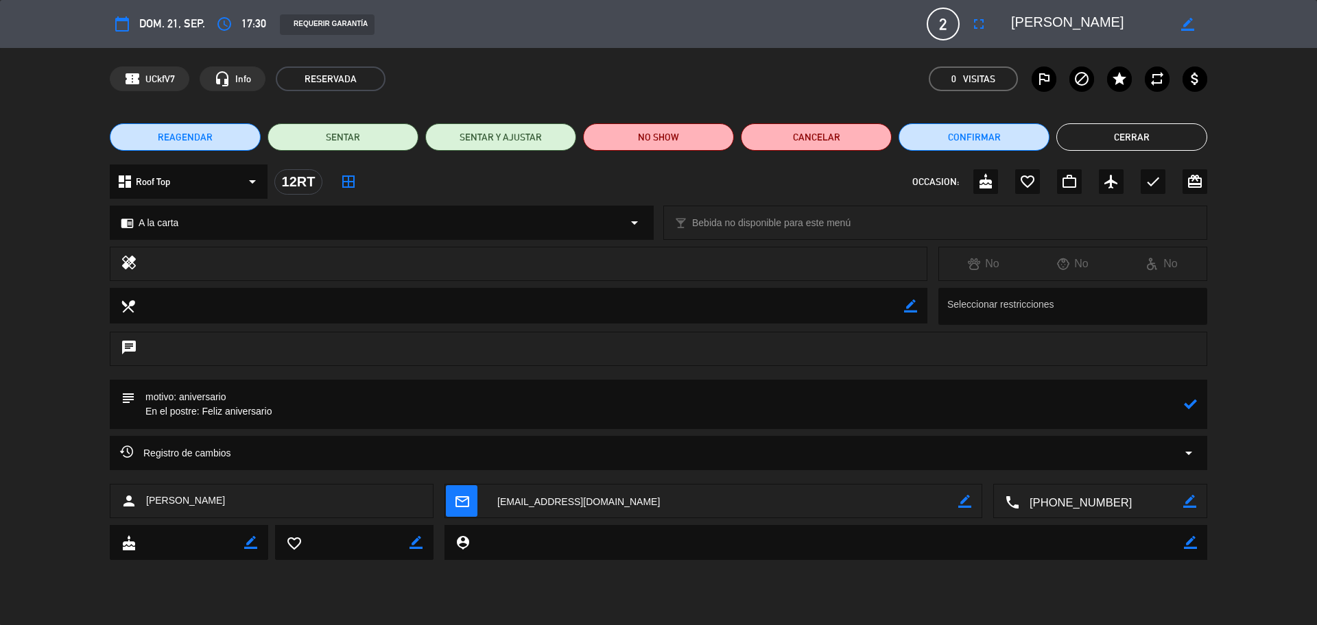
type textarea "motivo: aniversario En el postre: Feliz aniversario"
click at [1186, 403] on icon at bounding box center [1190, 404] width 13 height 13
click at [1097, 139] on button "Cerrar" at bounding box center [1131, 136] width 151 height 27
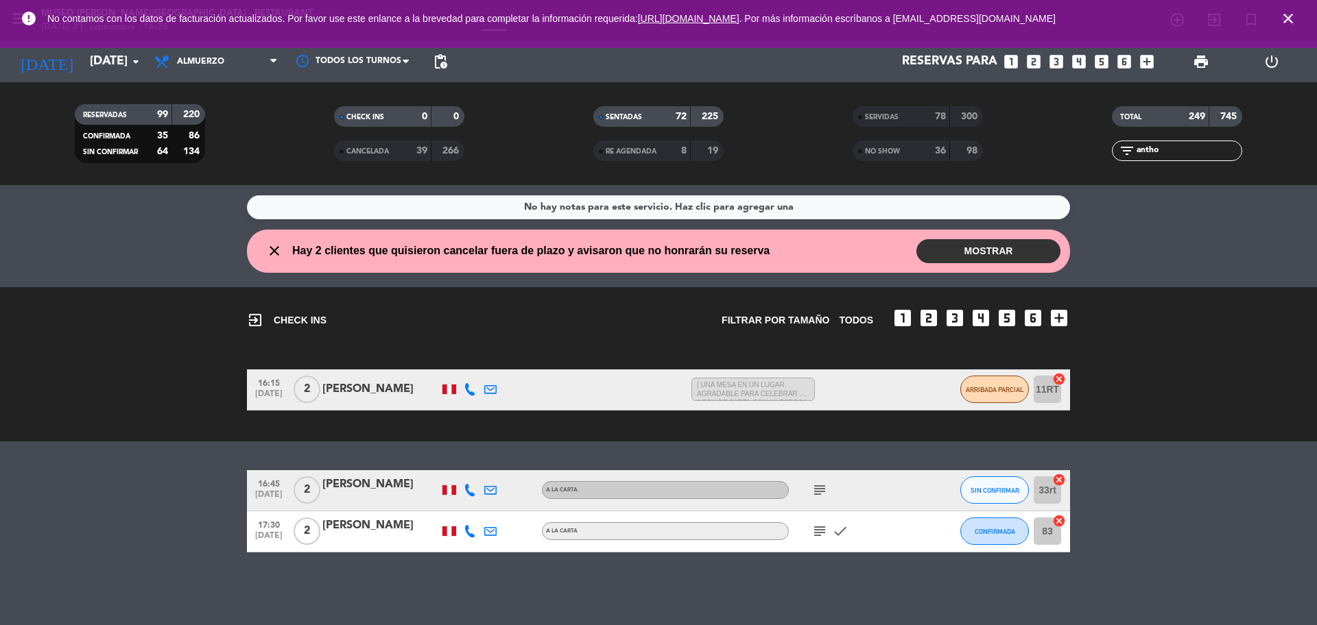
drag, startPoint x: 1168, startPoint y: 154, endPoint x: 1102, endPoint y: 155, distance: 65.9
click at [1105, 156] on div "filter_list antho" at bounding box center [1176, 151] width 259 height 21
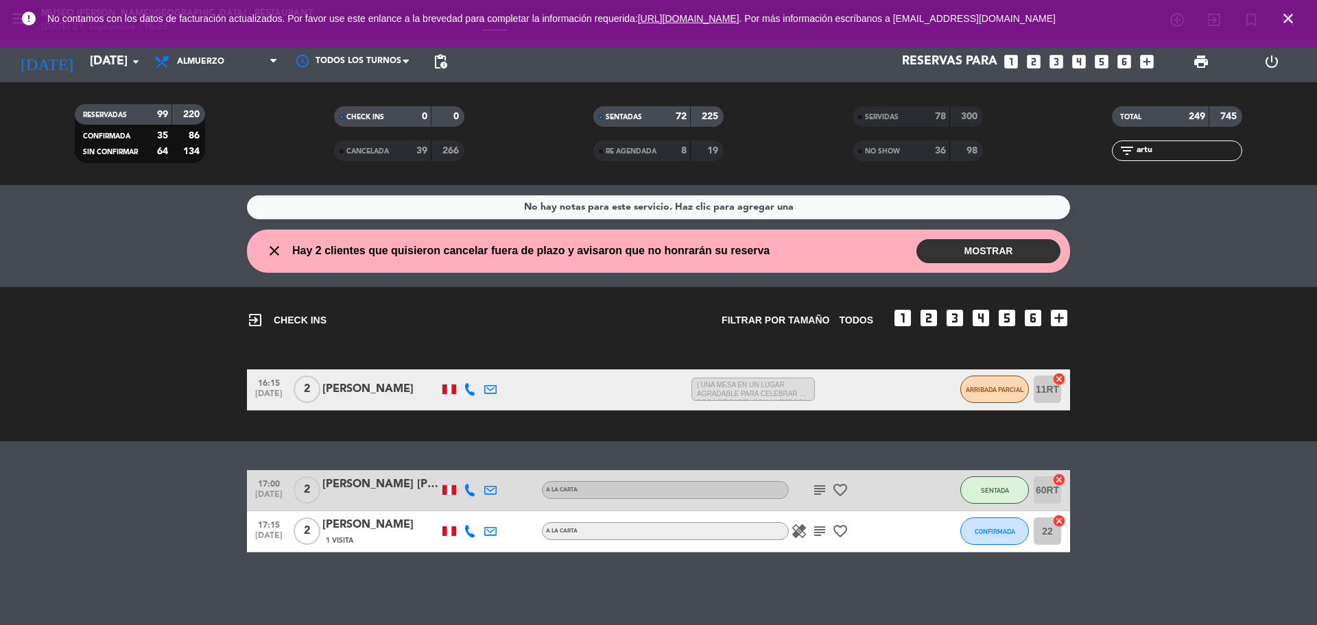
click at [368, 537] on div "1 Visita" at bounding box center [380, 541] width 117 height 12
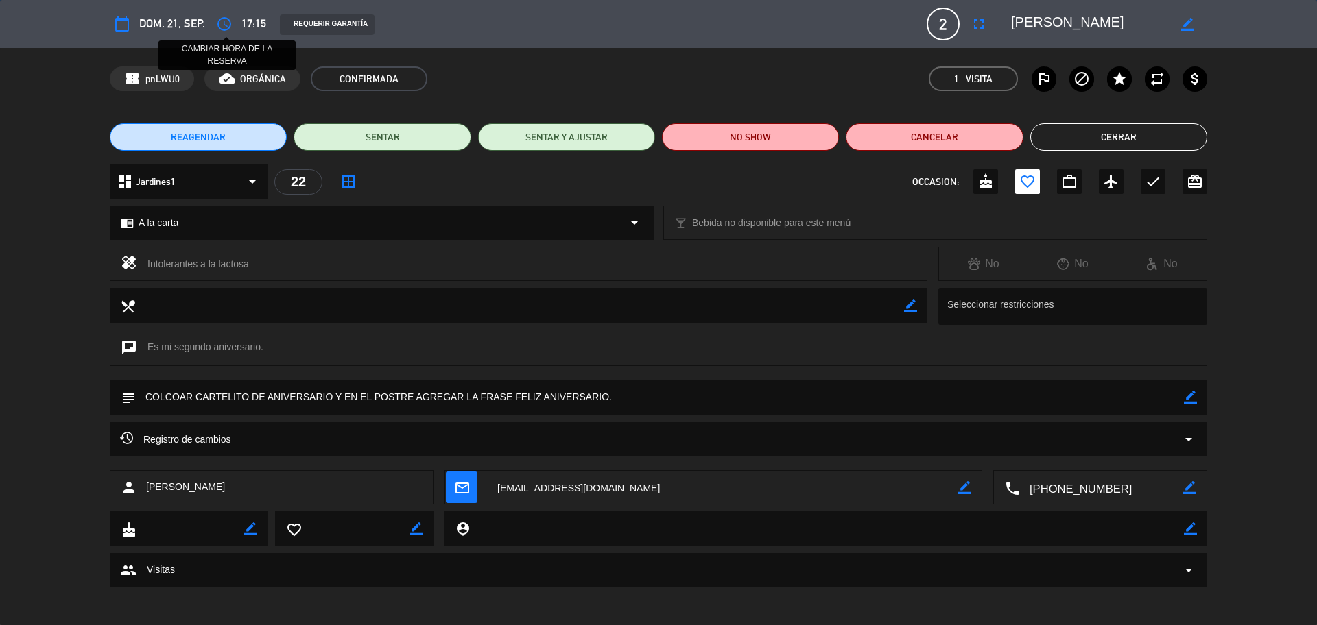
click at [216, 22] on icon "access_time" at bounding box center [224, 24] width 16 height 16
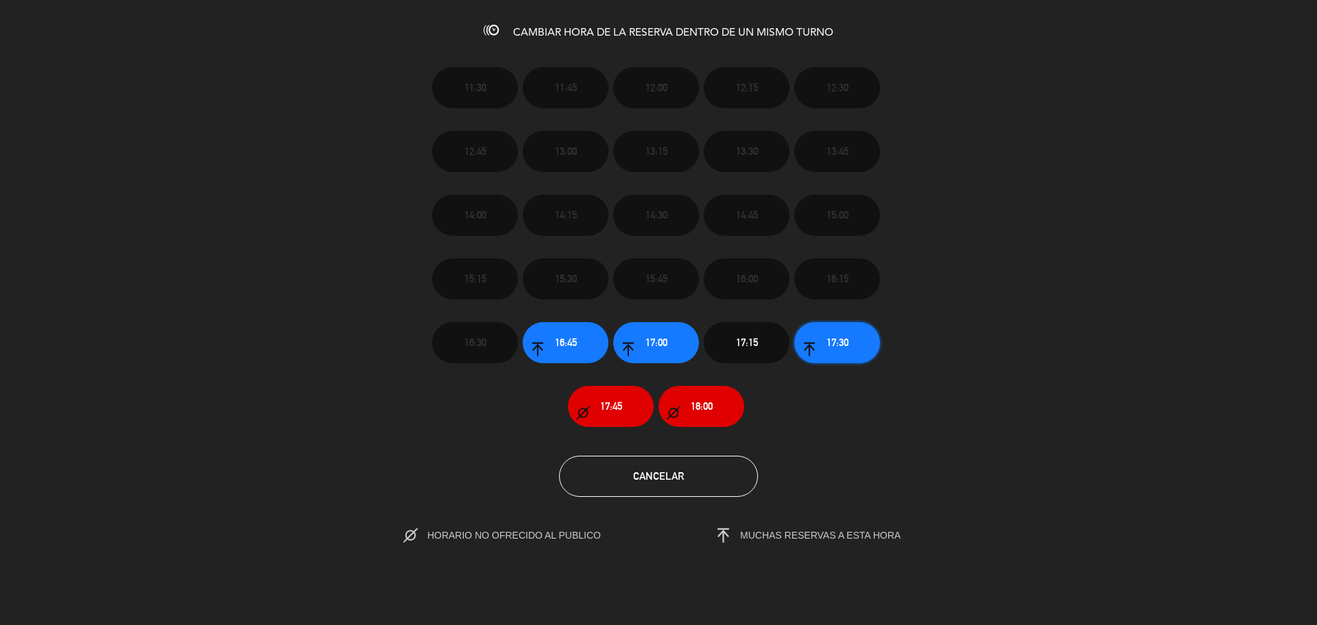
click at [839, 335] on span "17:30" at bounding box center [837, 343] width 22 height 16
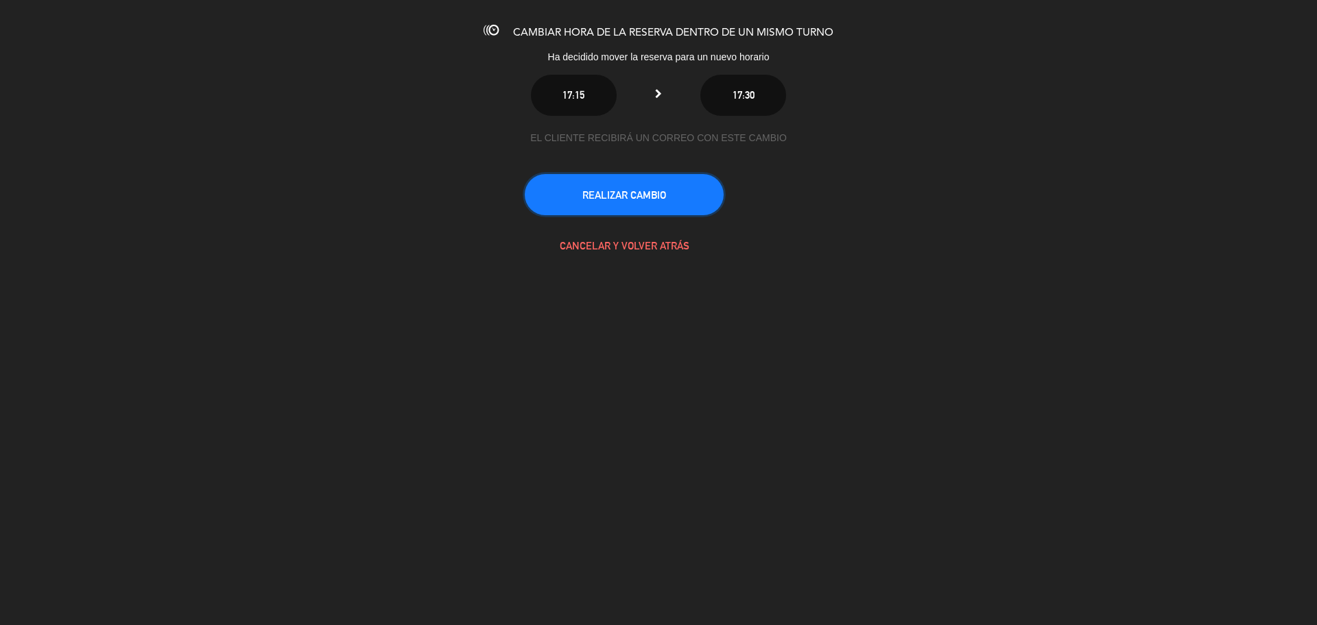
click at [629, 203] on button "REALIZAR CAMBIO" at bounding box center [624, 194] width 199 height 41
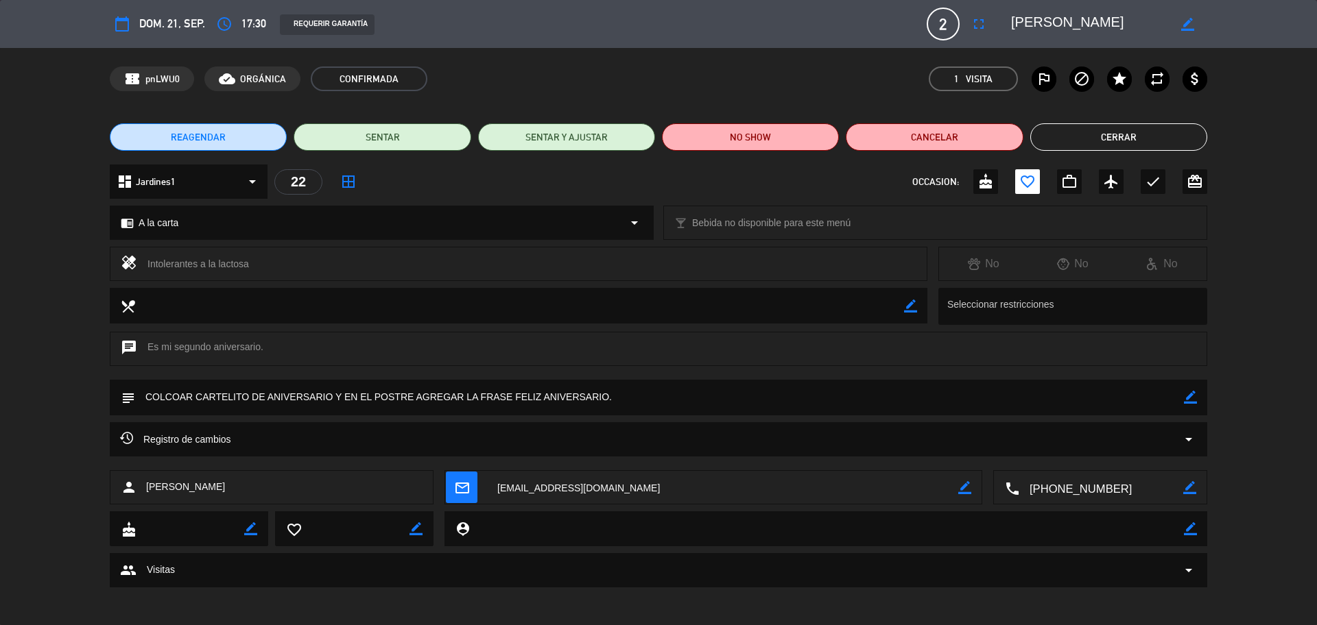
click at [1085, 138] on button "Cerrar" at bounding box center [1118, 136] width 177 height 27
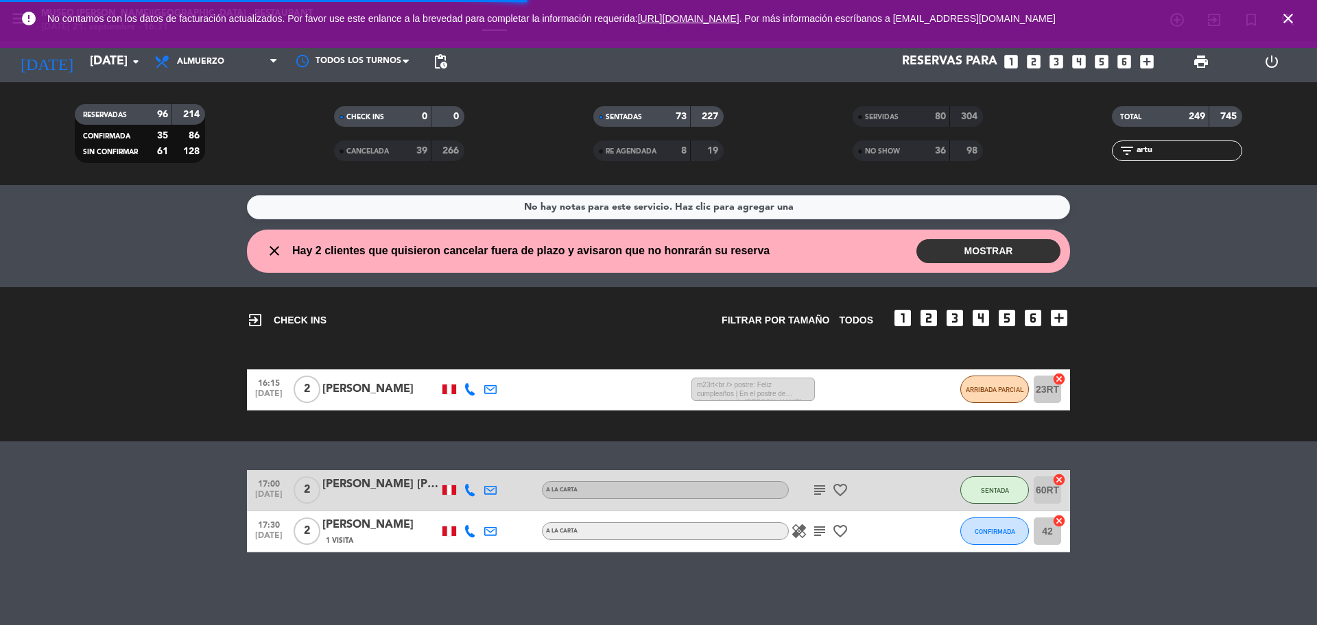
click at [1168, 152] on input "artu" at bounding box center [1188, 150] width 106 height 15
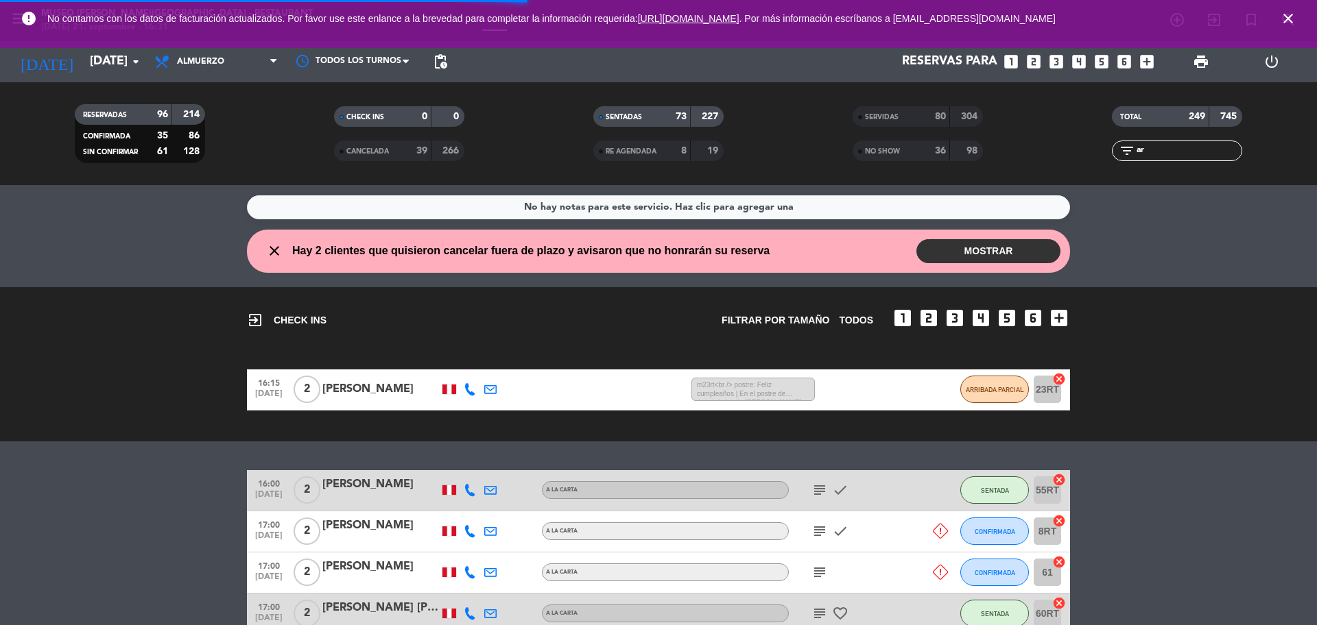
type input "a"
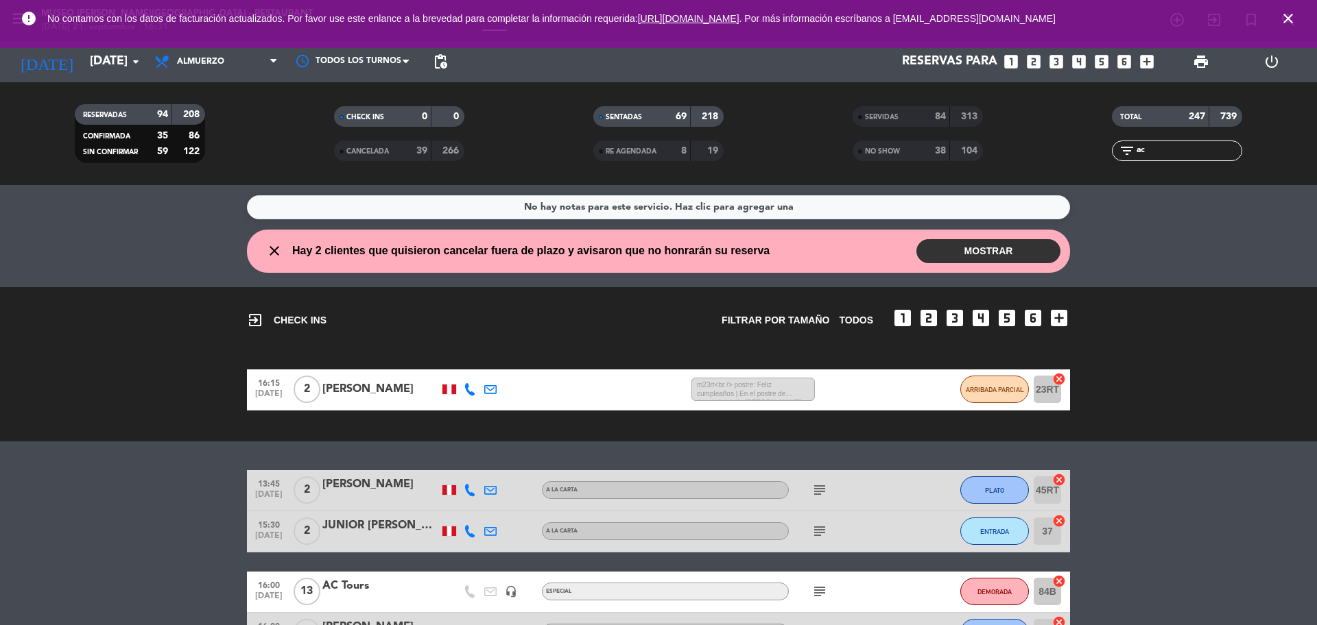
type input "ac"
click at [414, 593] on div "AC Tours" at bounding box center [380, 586] width 117 height 18
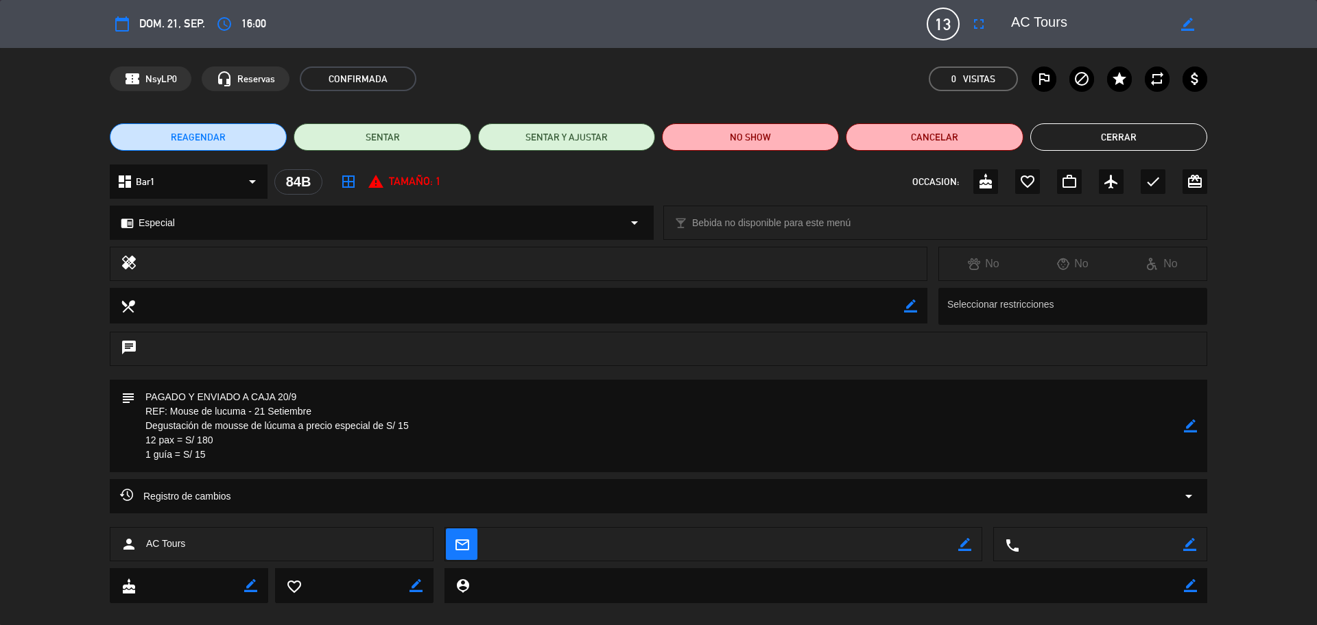
drag, startPoint x: 144, startPoint y: 412, endPoint x: 316, endPoint y: 405, distance: 172.3
click at [316, 405] on textarea at bounding box center [659, 426] width 1049 height 93
click at [1082, 141] on button "Cerrar" at bounding box center [1118, 136] width 177 height 27
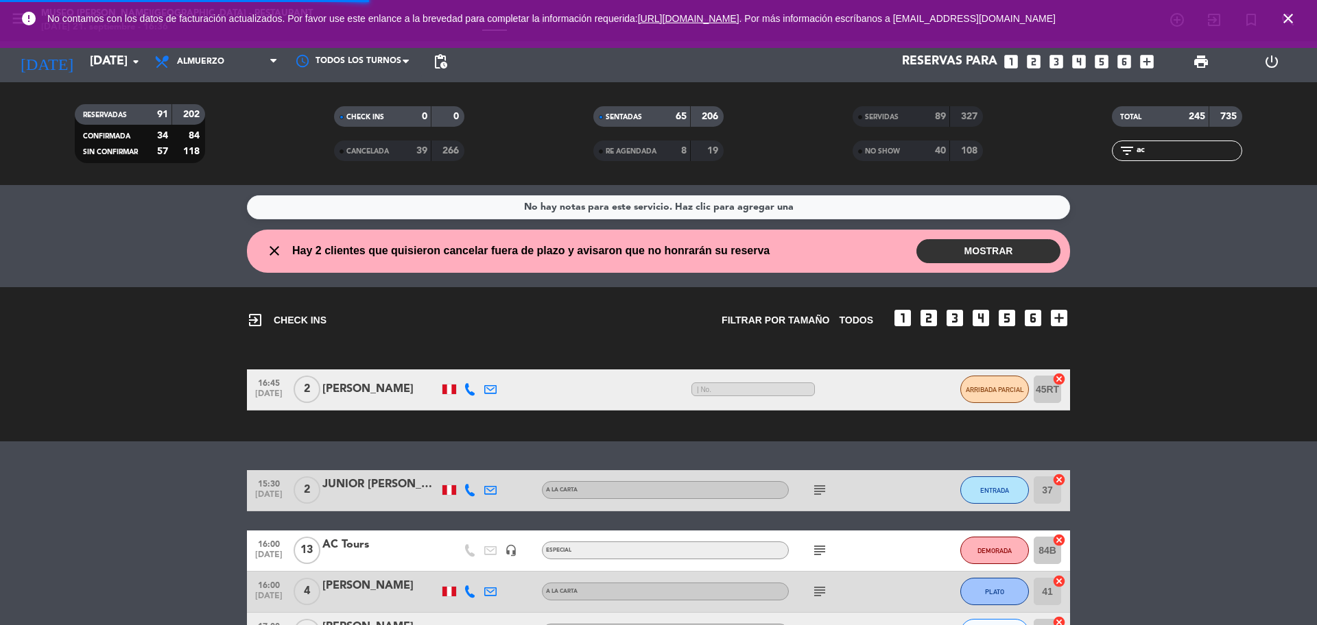
drag, startPoint x: 1162, startPoint y: 147, endPoint x: 1135, endPoint y: 119, distance: 38.3
click at [1109, 143] on div "filter_list ac" at bounding box center [1176, 151] width 259 height 21
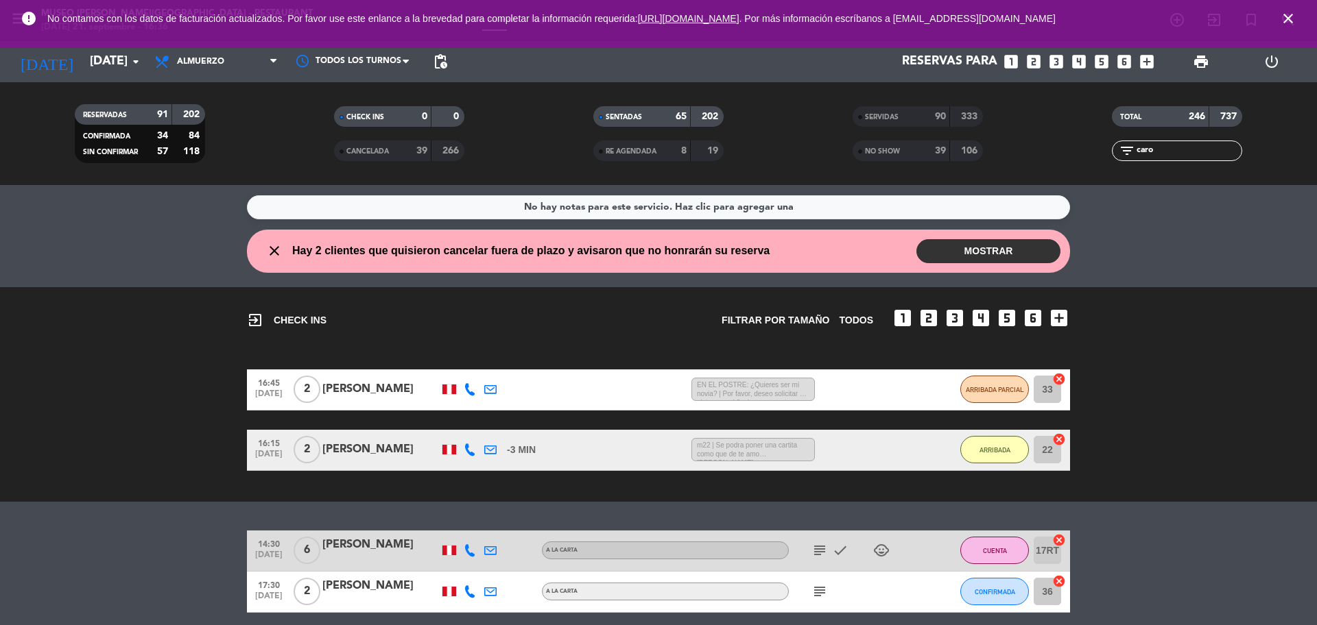
type input "caro"
click at [357, 587] on div "[PERSON_NAME]" at bounding box center [380, 586] width 117 height 18
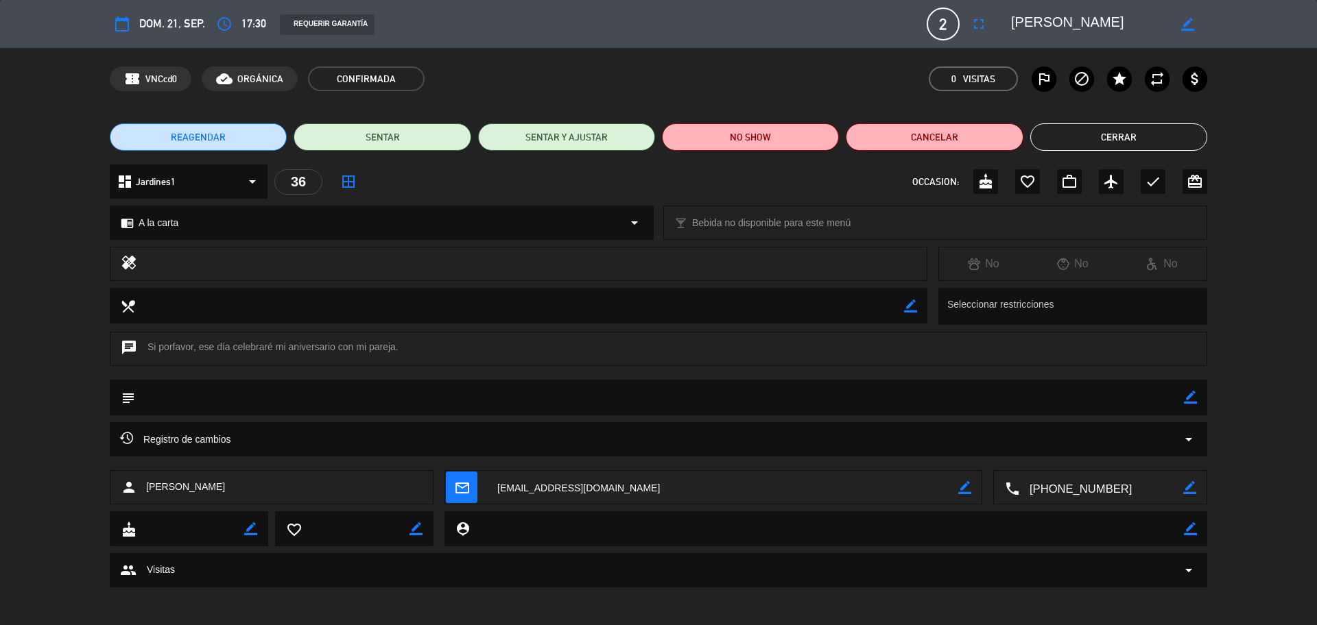
click at [1182, 396] on textarea at bounding box center [659, 397] width 1049 height 35
click at [1192, 397] on icon "border_color" at bounding box center [1190, 397] width 13 height 13
click at [1169, 399] on textarea at bounding box center [659, 397] width 1049 height 35
type textarea "cartel de aniversario y postre: Feliz aniversario"
click at [1189, 396] on icon at bounding box center [1190, 397] width 13 height 13
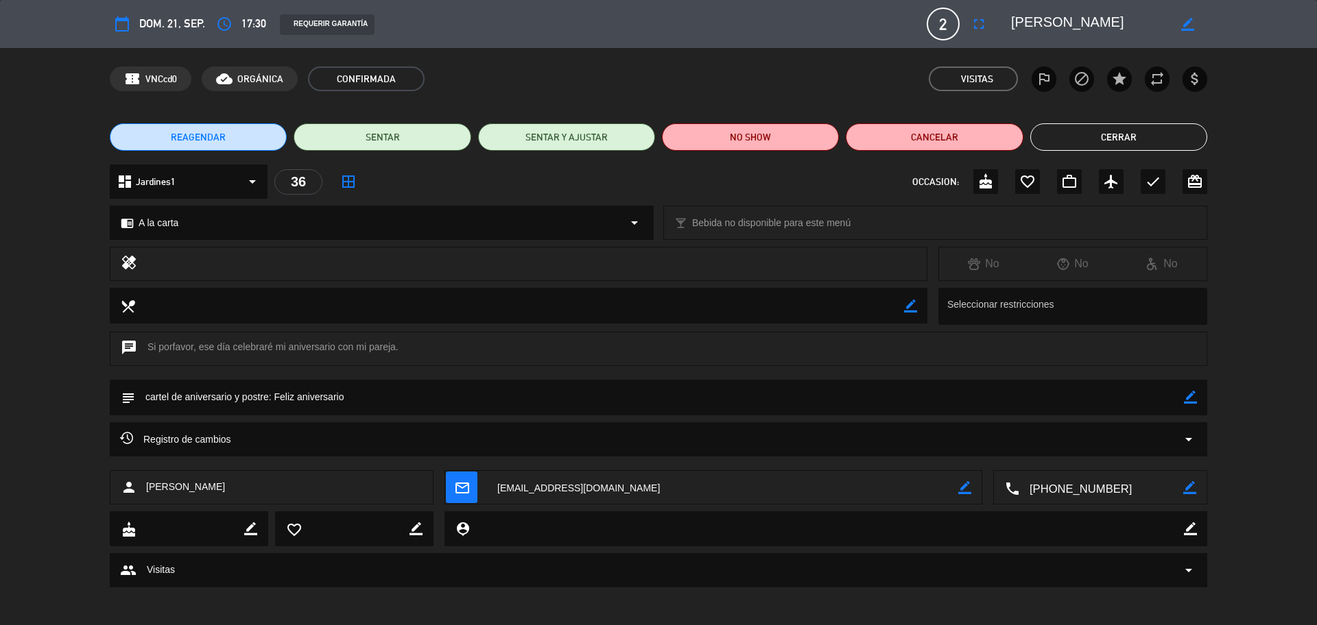
click at [1045, 130] on button "Cerrar" at bounding box center [1118, 136] width 177 height 27
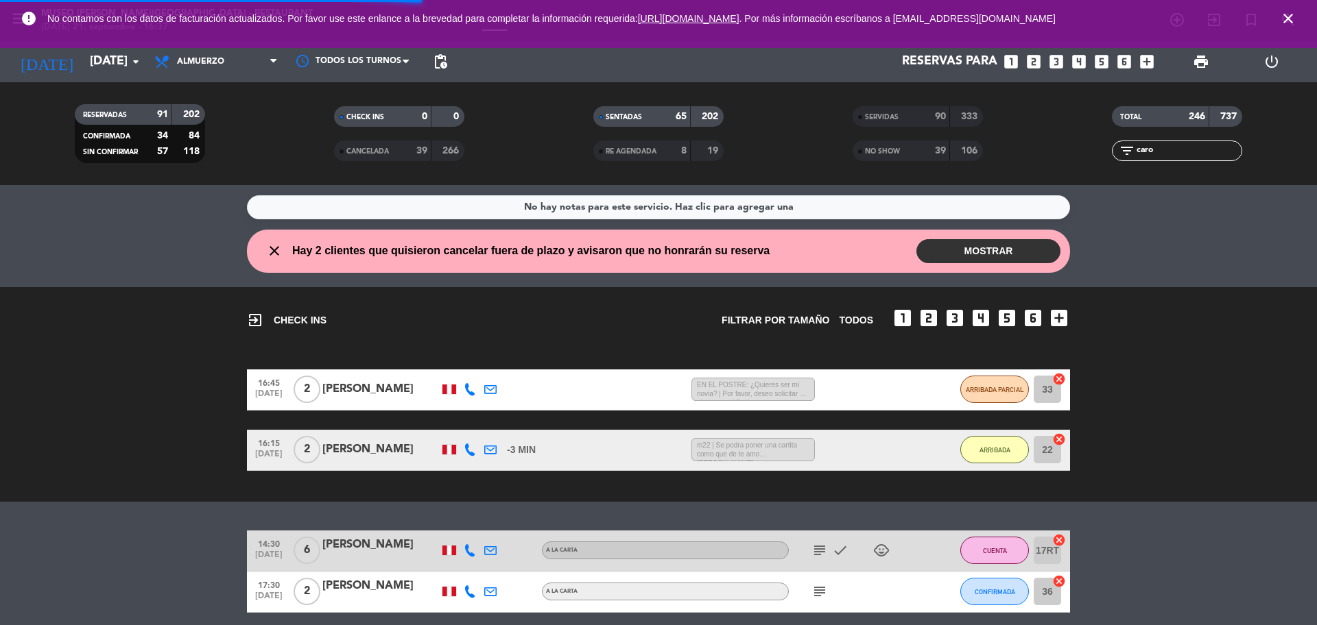
drag, startPoint x: 1185, startPoint y: 146, endPoint x: 1060, endPoint y: 159, distance: 125.5
click at [1060, 159] on div "filter_list caro" at bounding box center [1176, 151] width 259 height 21
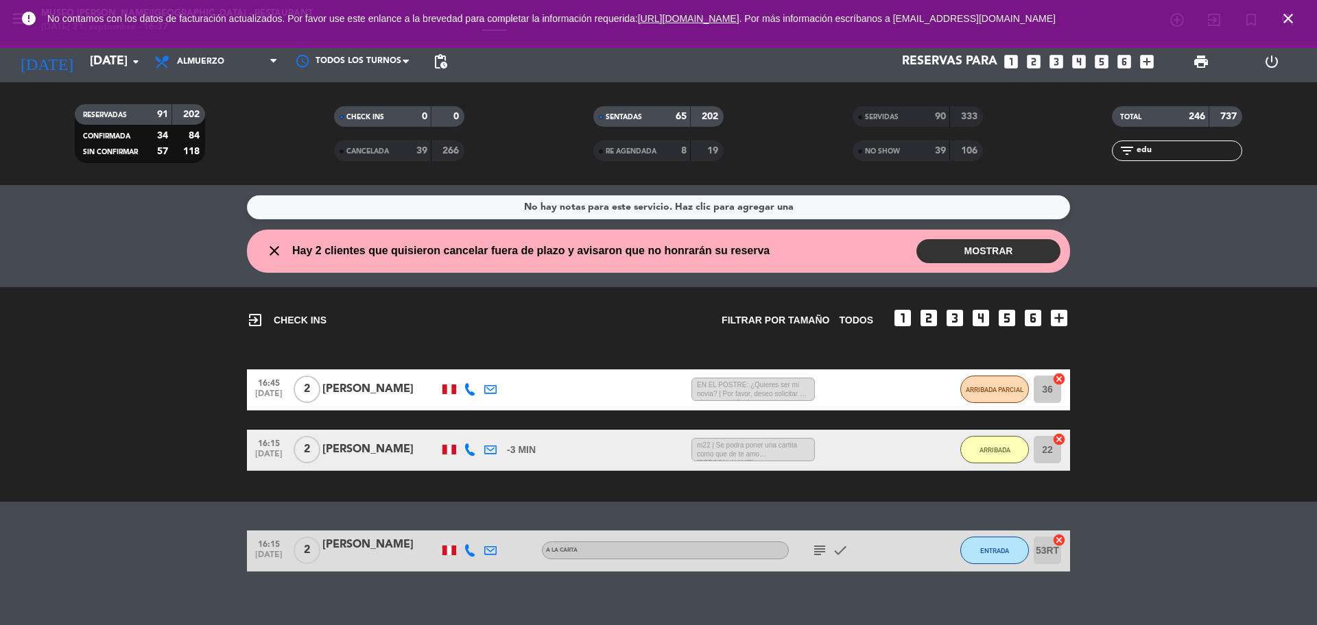
type input "edu"
click at [380, 547] on div "[PERSON_NAME]" at bounding box center [380, 545] width 117 height 18
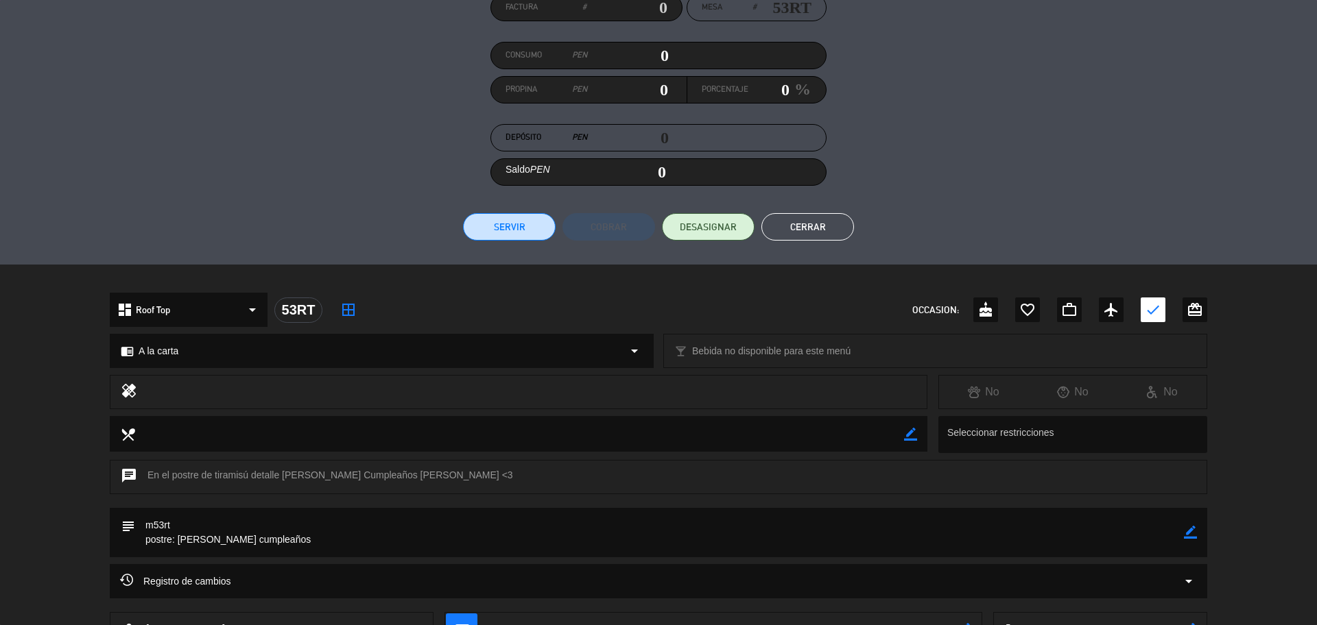
scroll to position [244, 0]
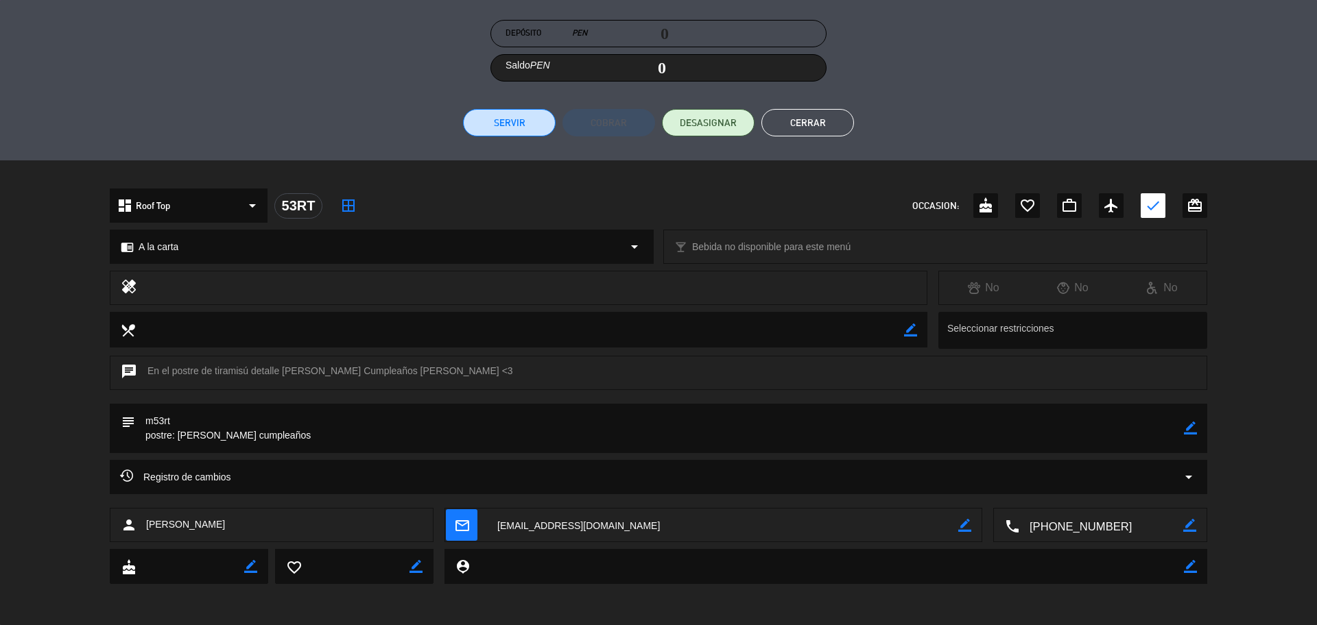
click at [811, 121] on button "Cerrar" at bounding box center [807, 122] width 93 height 27
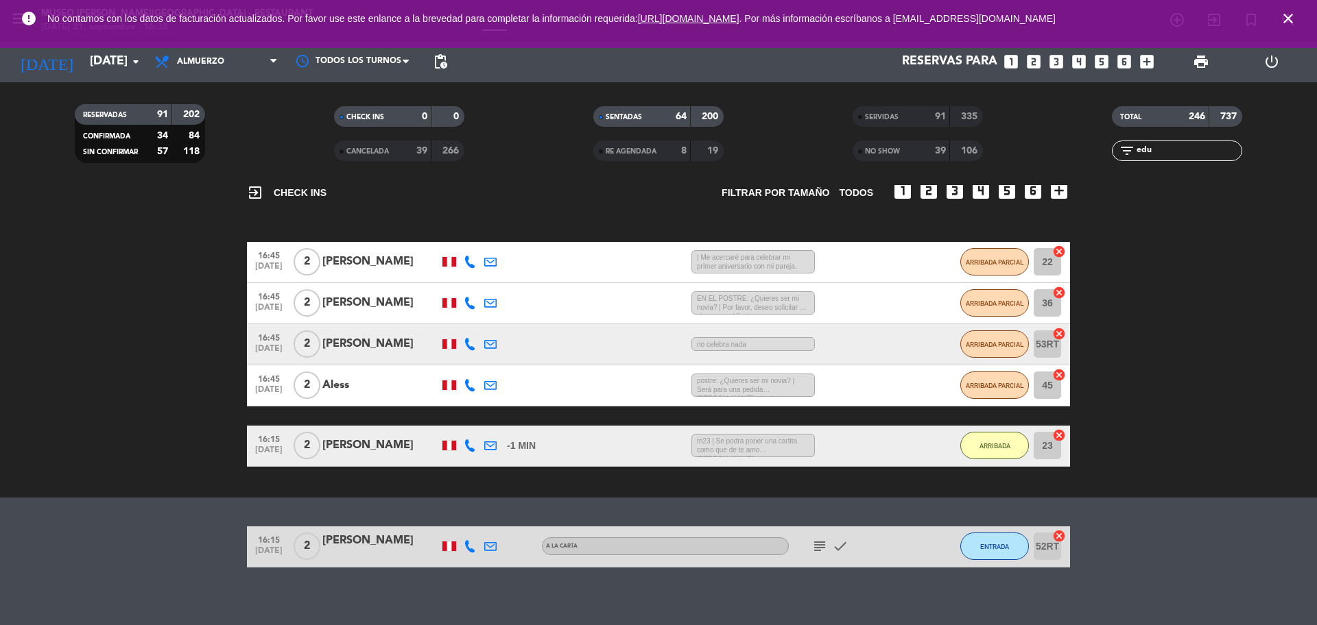
scroll to position [139, 0]
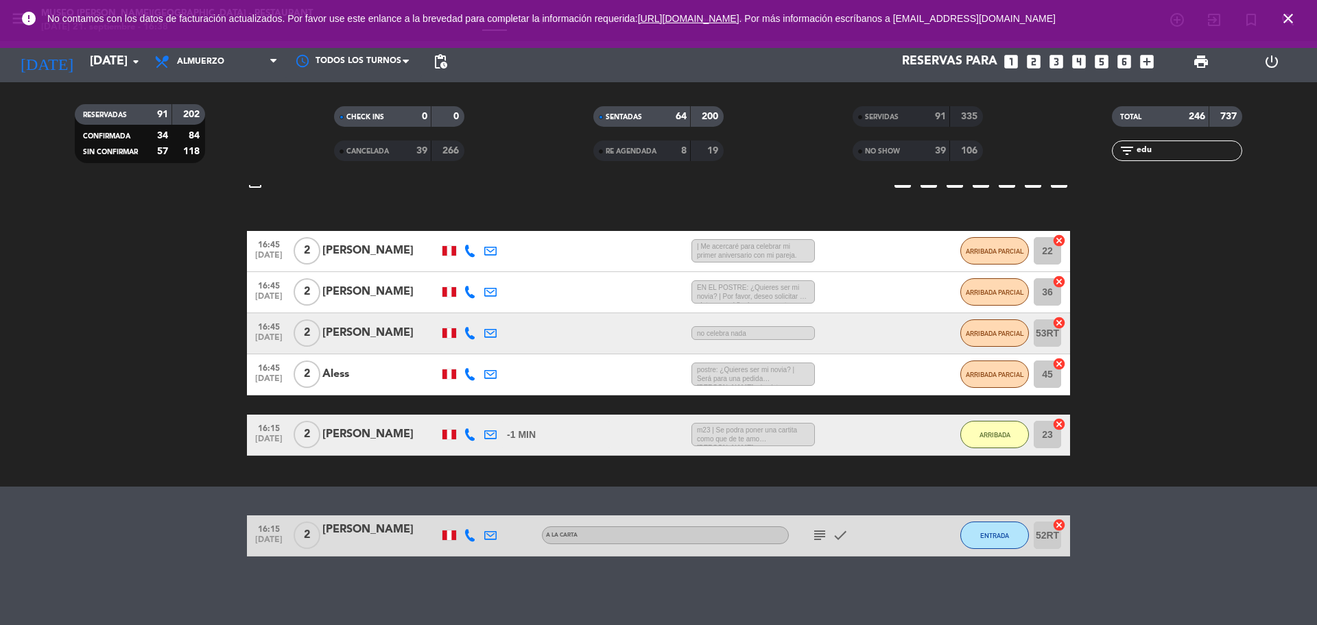
drag, startPoint x: 1160, startPoint y: 148, endPoint x: 1136, endPoint y: 148, distance: 24.0
click at [1136, 148] on input "edu" at bounding box center [1188, 150] width 106 height 15
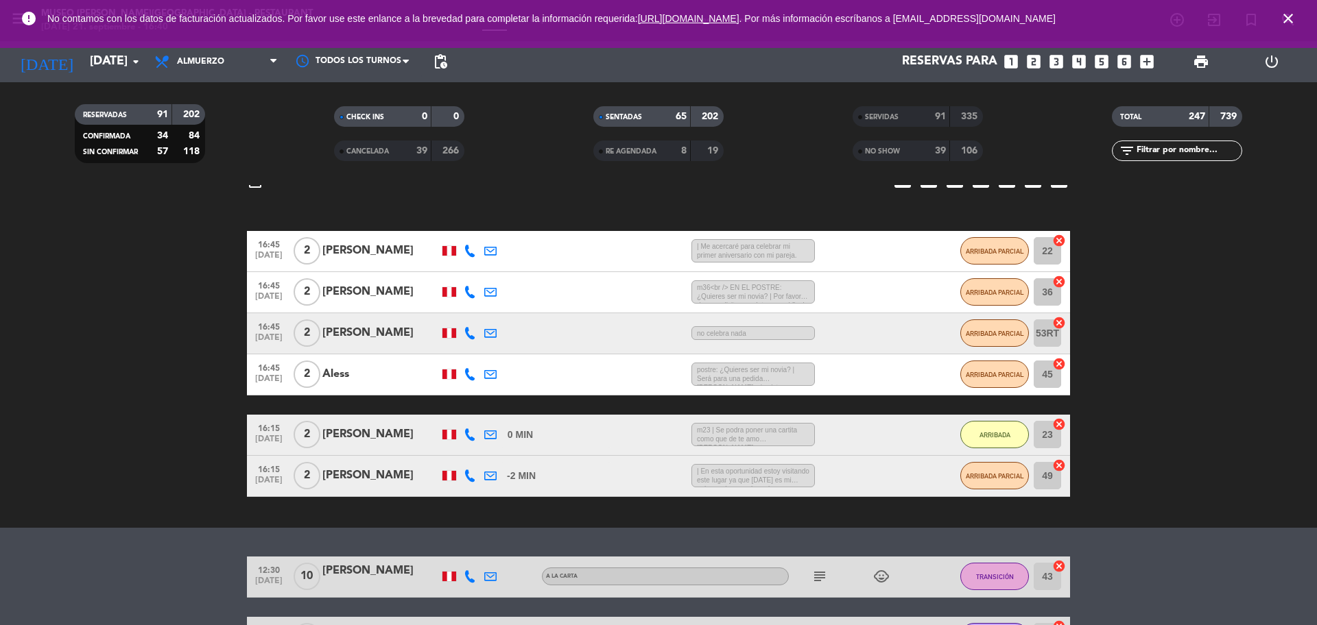
click at [1182, 152] on input "text" at bounding box center [1188, 150] width 106 height 15
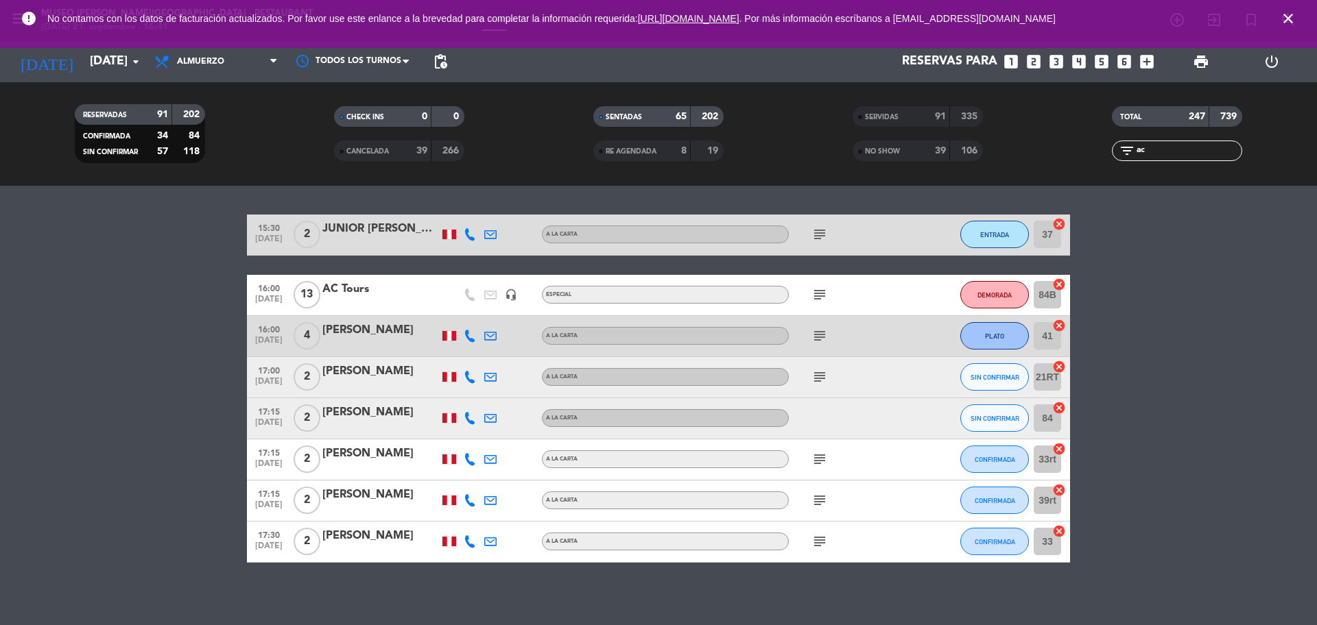
scroll to position [481, 0]
type input "ac"
click at [350, 290] on div "AC Tours" at bounding box center [380, 289] width 117 height 18
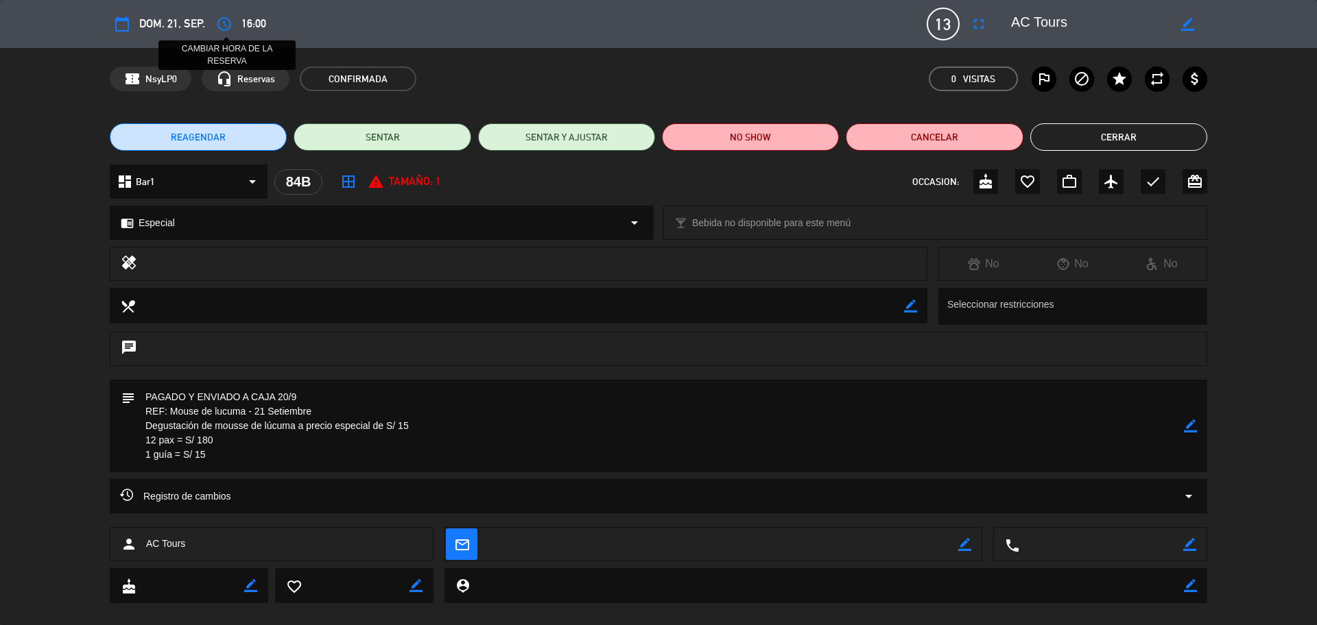
click at [229, 25] on icon "access_time" at bounding box center [224, 24] width 16 height 16
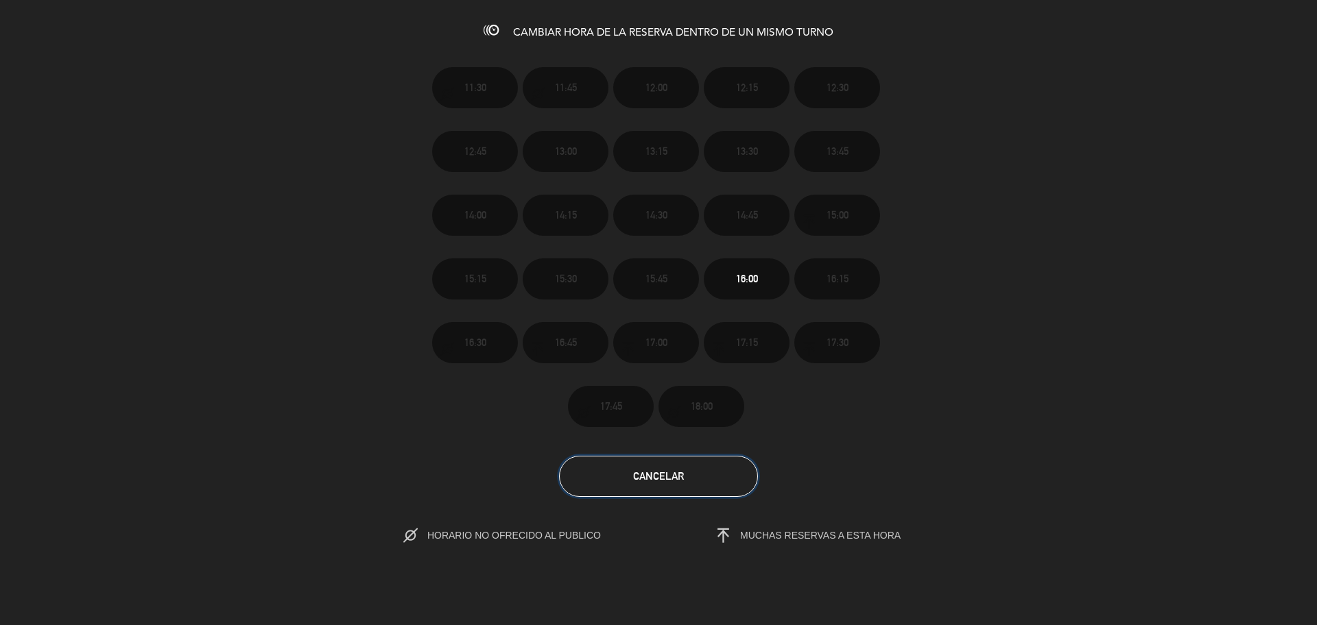
click at [672, 478] on span "Cancelar" at bounding box center [658, 476] width 51 height 12
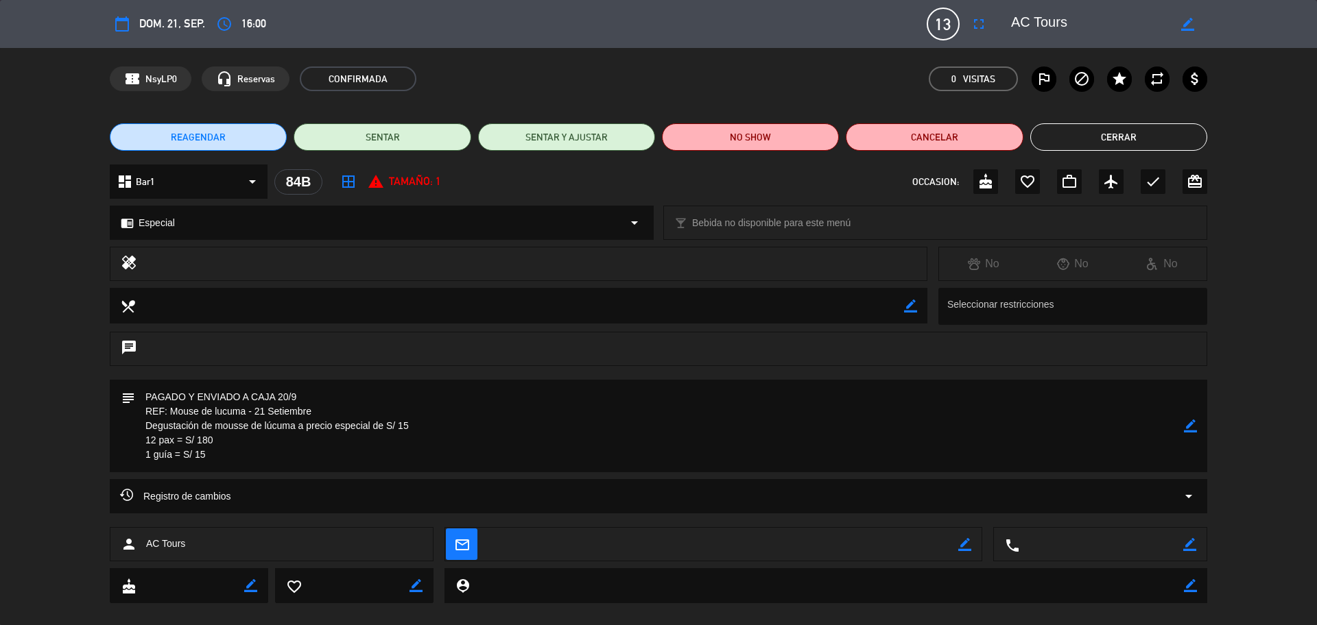
click at [1188, 430] on icon "border_color" at bounding box center [1190, 426] width 13 height 13
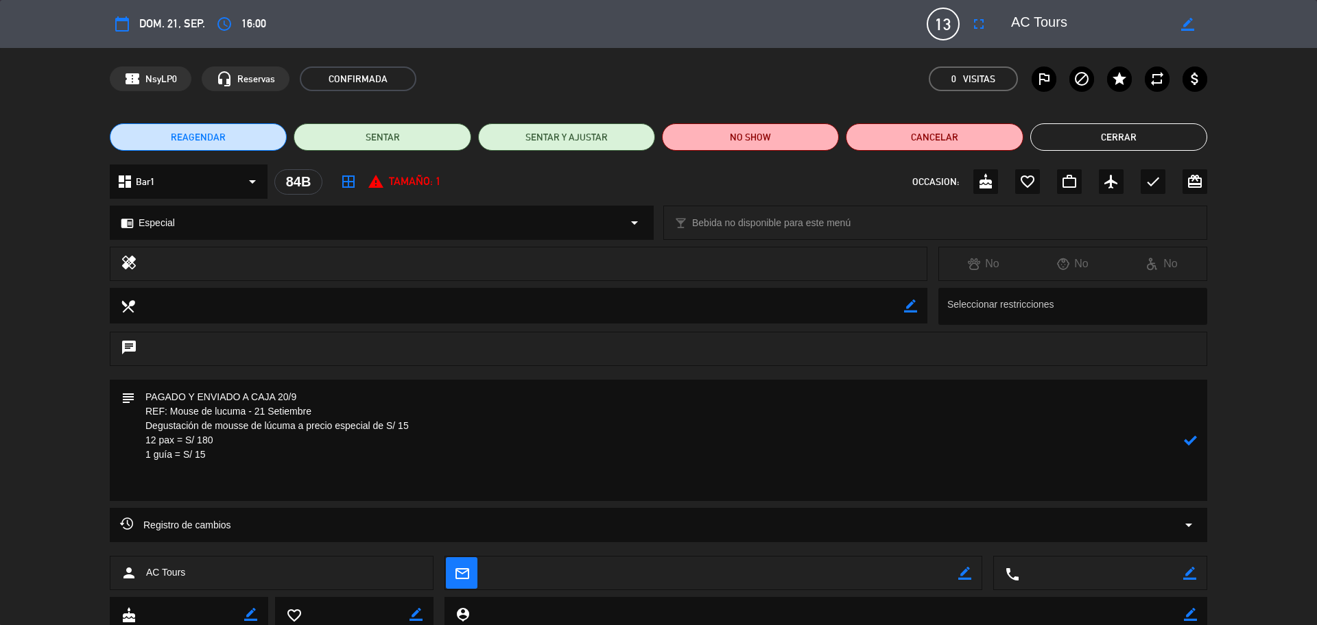
drag, startPoint x: 325, startPoint y: 451, endPoint x: 311, endPoint y: 451, distance: 13.7
click at [323, 451] on textarea at bounding box center [659, 440] width 1049 height 121
click at [251, 481] on textarea at bounding box center [659, 440] width 1049 height 121
click at [1189, 440] on icon at bounding box center [1190, 440] width 13 height 13
click at [1190, 439] on icon "border_color" at bounding box center [1190, 440] width 13 height 13
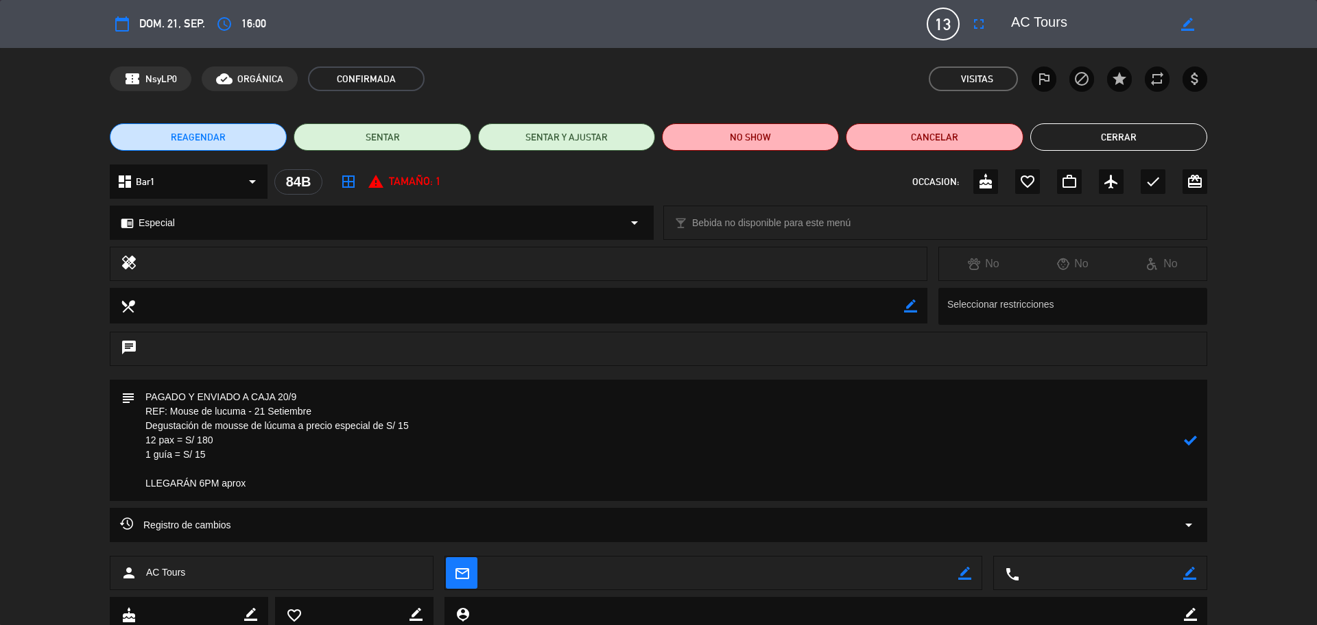
click at [1186, 439] on icon at bounding box center [1190, 440] width 13 height 13
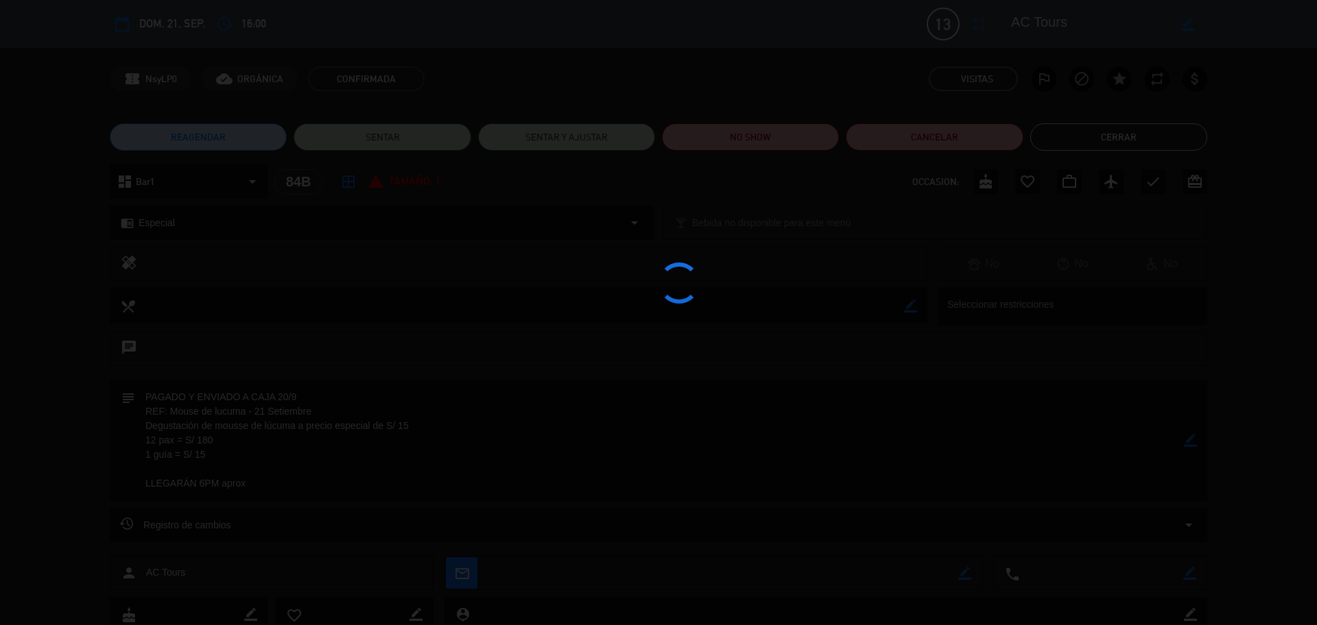
type textarea "PAGADO Y ENVIADO A CAJA 20/9 REF: Mouse de lucuma - 21 Setiembre Degustación de…"
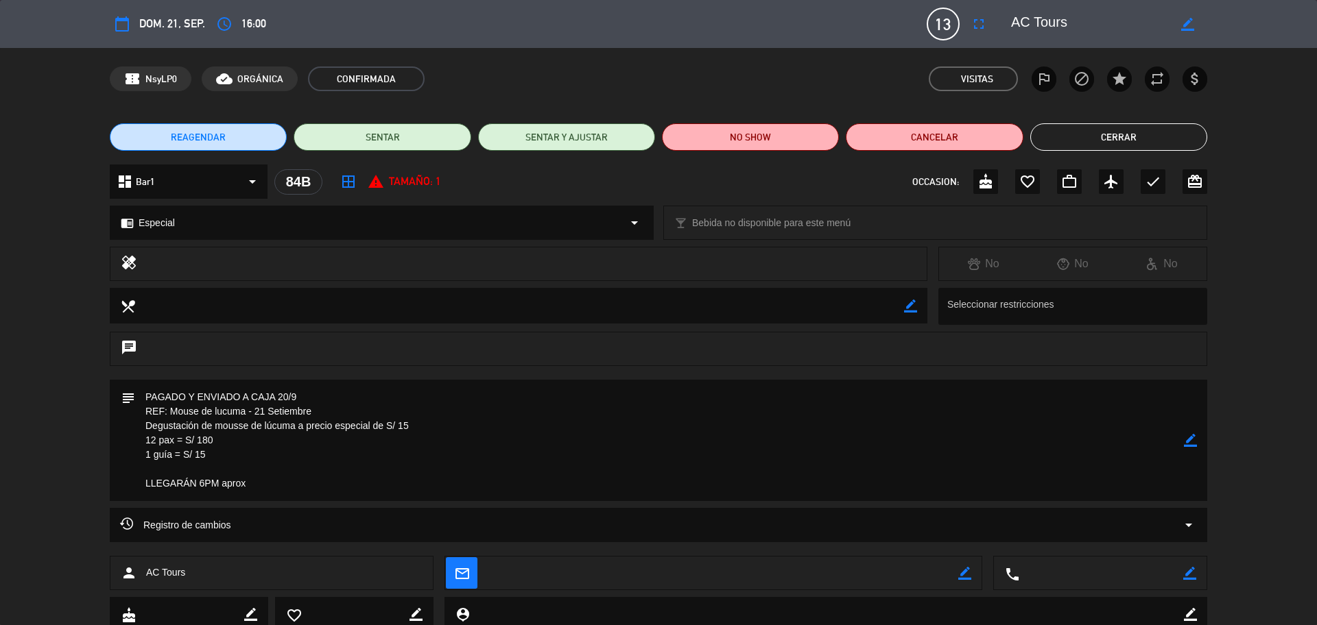
click at [1152, 145] on button "Cerrar" at bounding box center [1118, 136] width 177 height 27
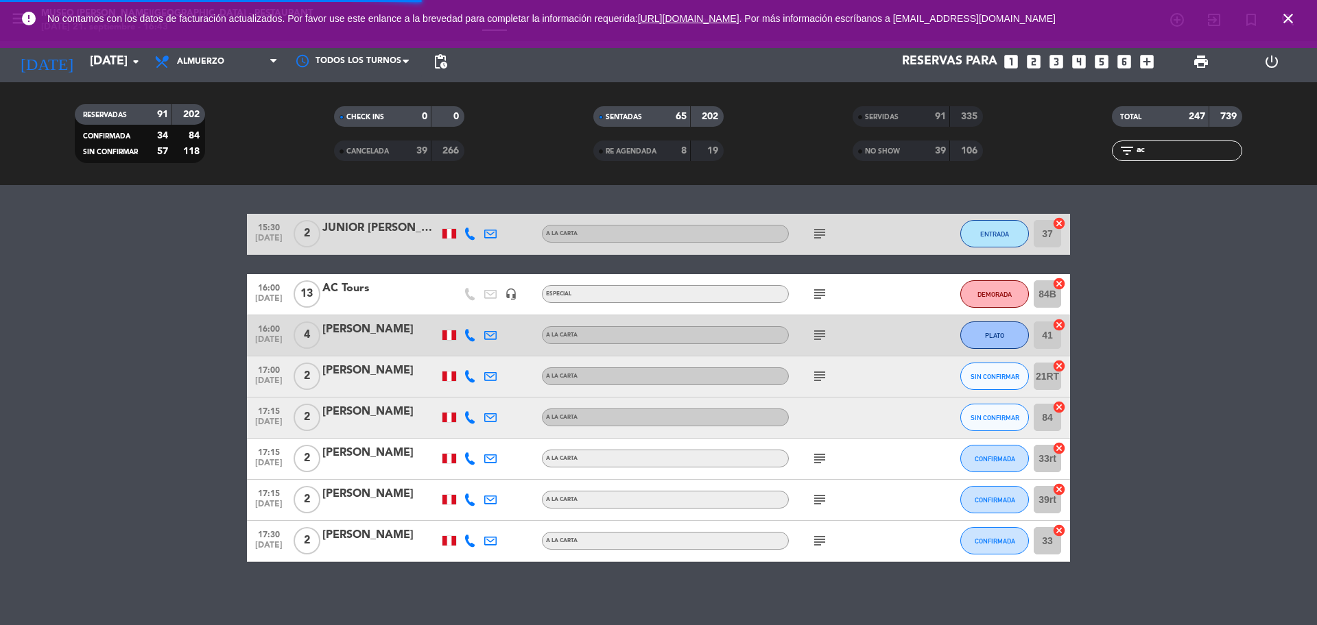
drag, startPoint x: 1169, startPoint y: 148, endPoint x: 1103, endPoint y: 147, distance: 66.5
click at [1106, 147] on div "filter_list ac" at bounding box center [1176, 151] width 259 height 21
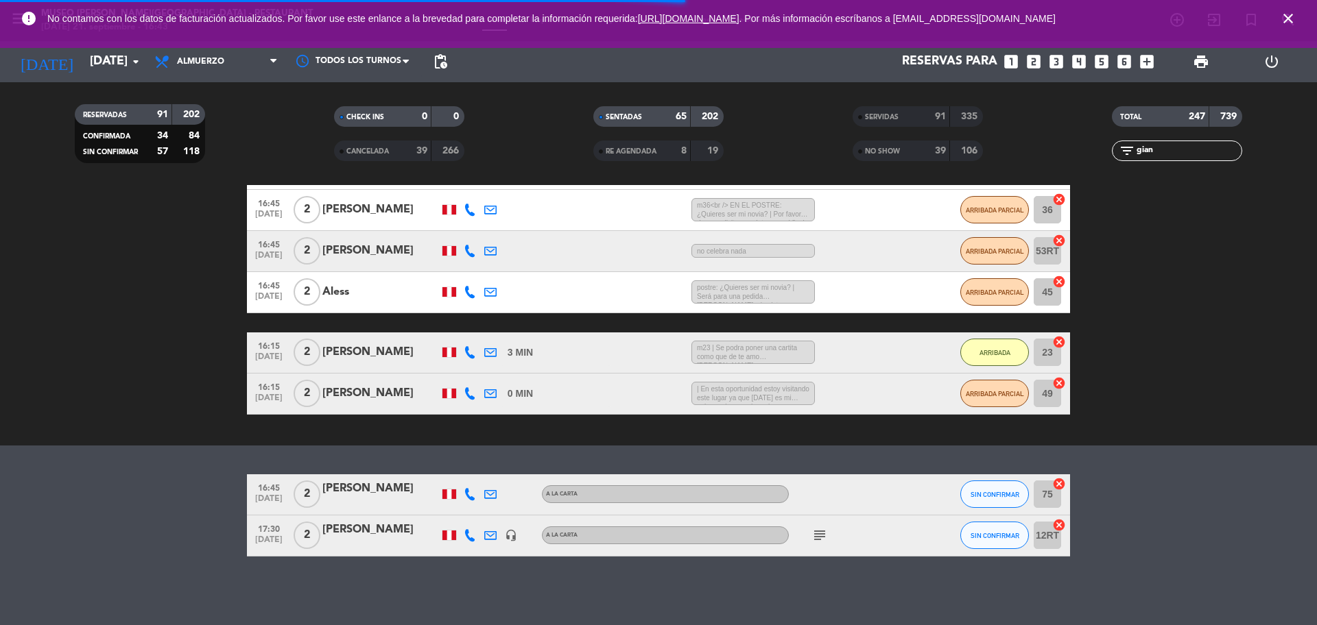
scroll to position [278, 0]
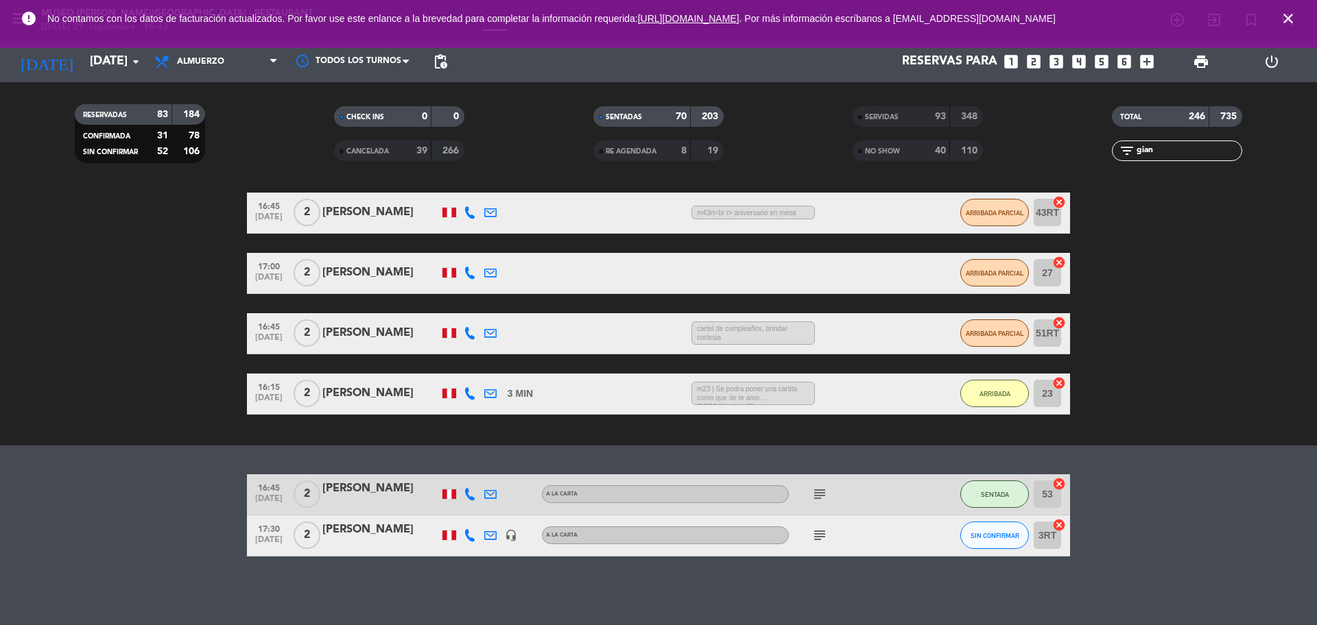
type input "gian"
click at [394, 540] on div at bounding box center [380, 544] width 117 height 11
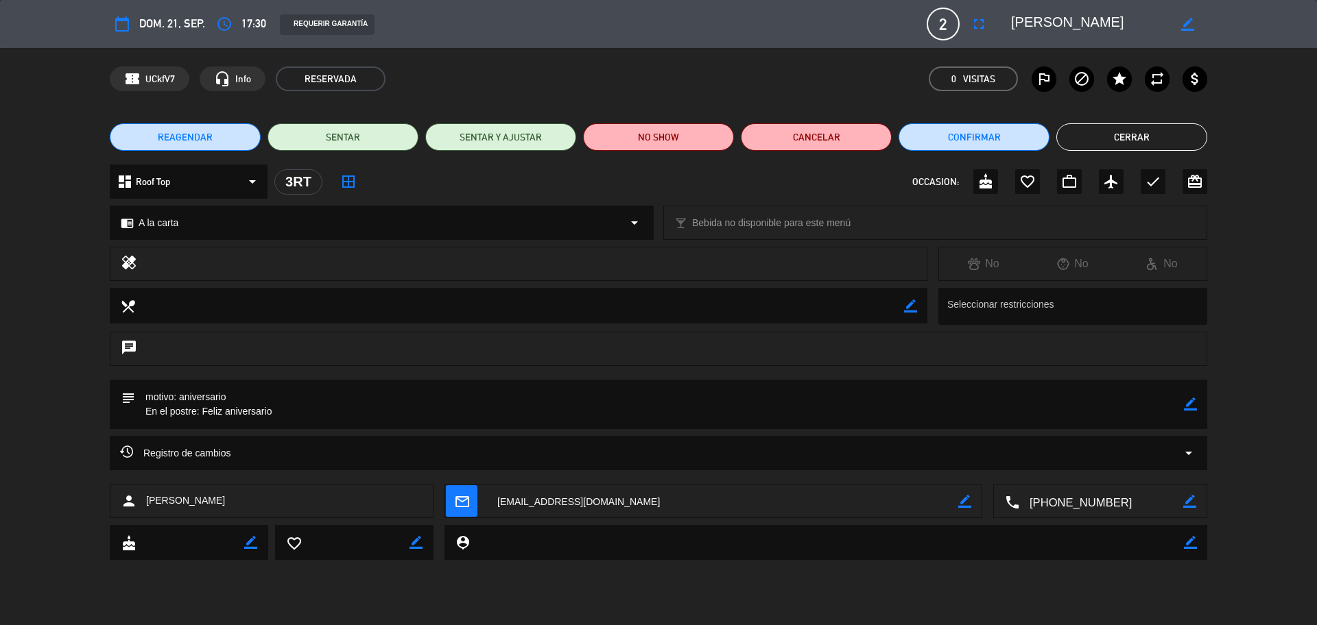
click at [1187, 406] on icon "border_color" at bounding box center [1190, 404] width 13 height 13
click at [1144, 411] on textarea at bounding box center [659, 404] width 1049 height 49
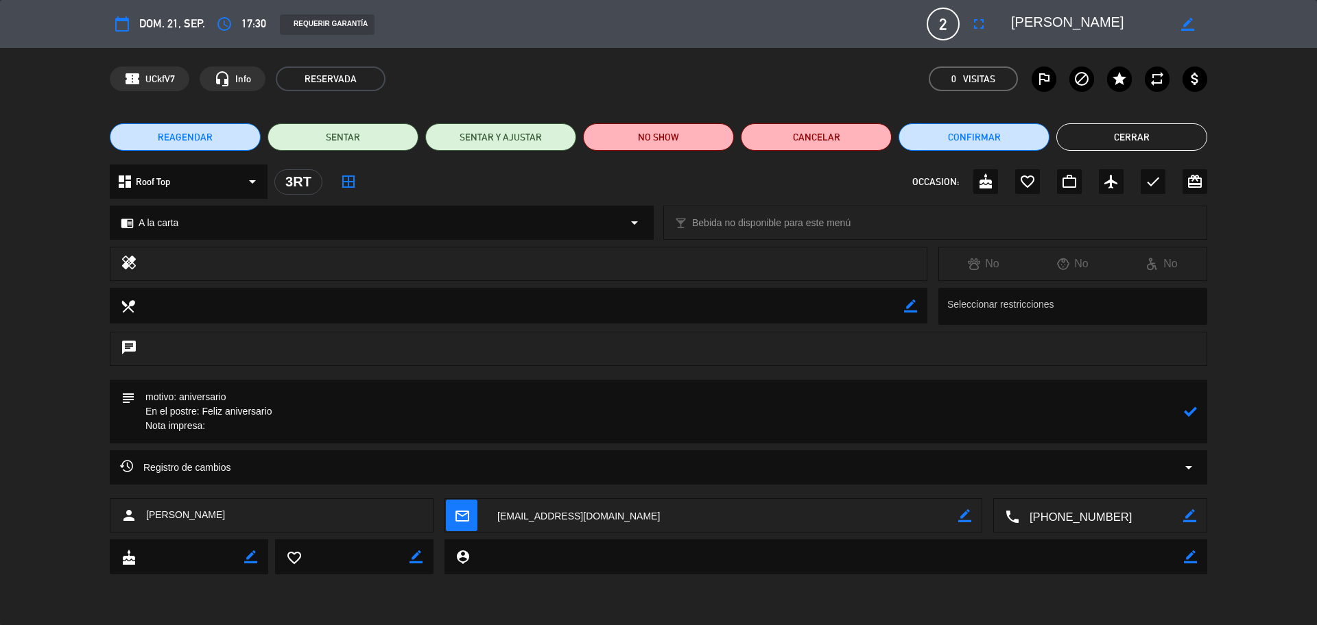
paste textarea "Feliz 6to Aniversario ❤️"
type textarea "motivo: aniversario En el postre: Feliz aniversario Nota impresa: Feliz 6to Ani…"
click at [1184, 411] on icon at bounding box center [1190, 411] width 13 height 13
click at [1185, 411] on icon "border_color" at bounding box center [1190, 411] width 13 height 13
click at [1185, 411] on icon at bounding box center [1190, 411] width 13 height 13
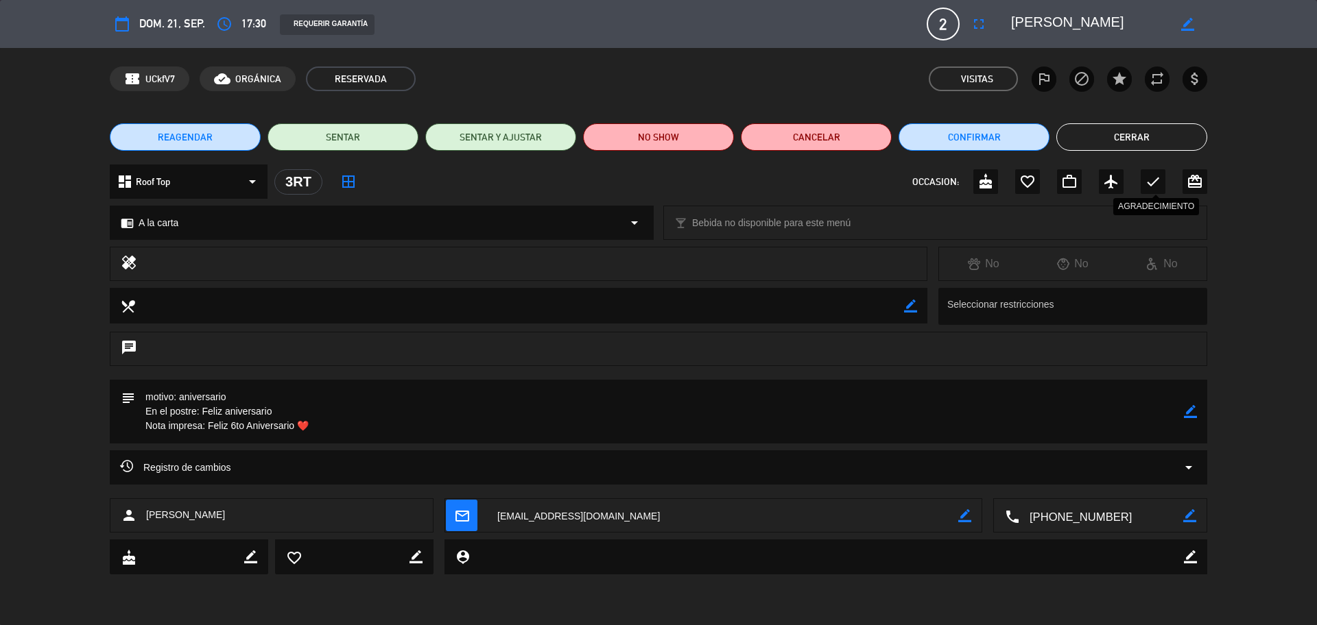
click at [1161, 174] on div "check" at bounding box center [1152, 181] width 25 height 25
click at [1002, 139] on button "Confirmar" at bounding box center [973, 136] width 151 height 27
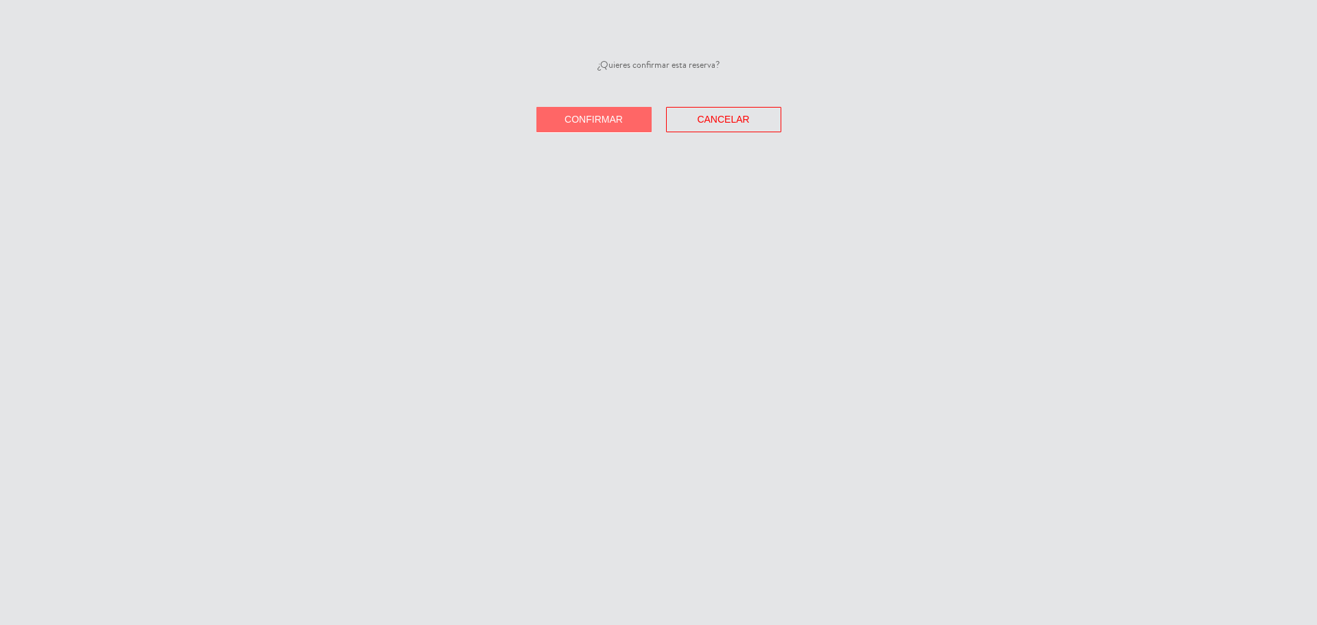
click at [615, 130] on button "Confirmar" at bounding box center [593, 119] width 115 height 25
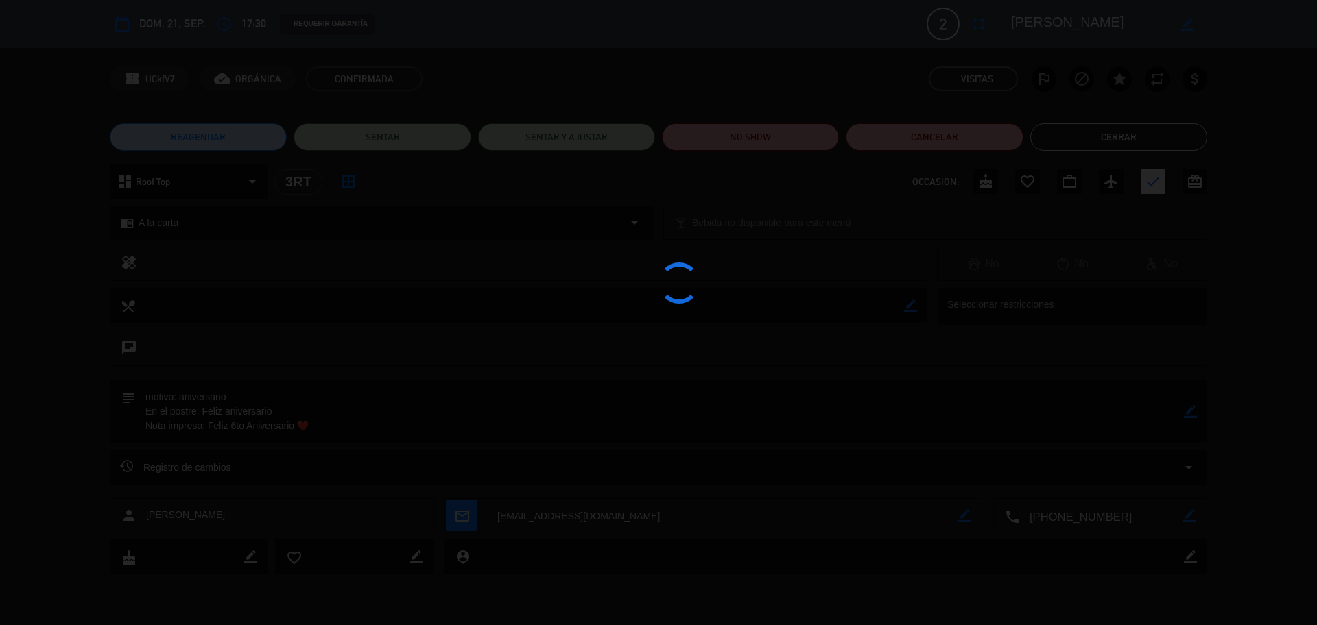
click at [1081, 139] on div at bounding box center [658, 312] width 1317 height 625
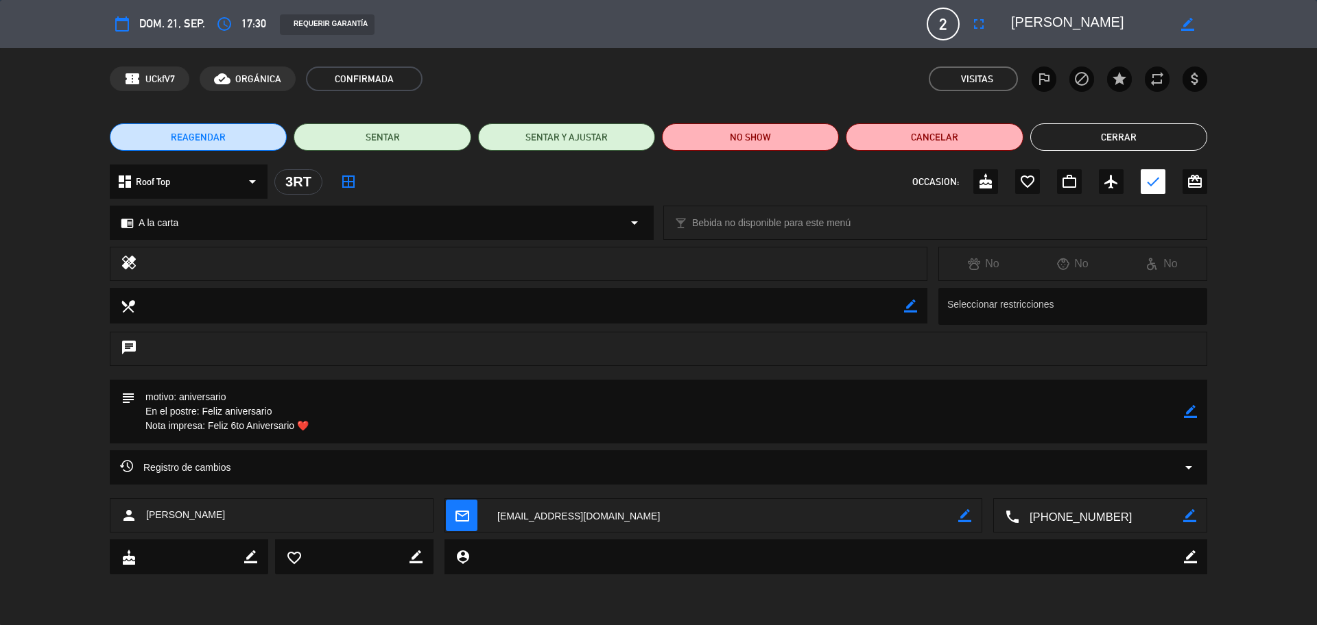
click at [1081, 137] on button "Cerrar" at bounding box center [1118, 136] width 177 height 27
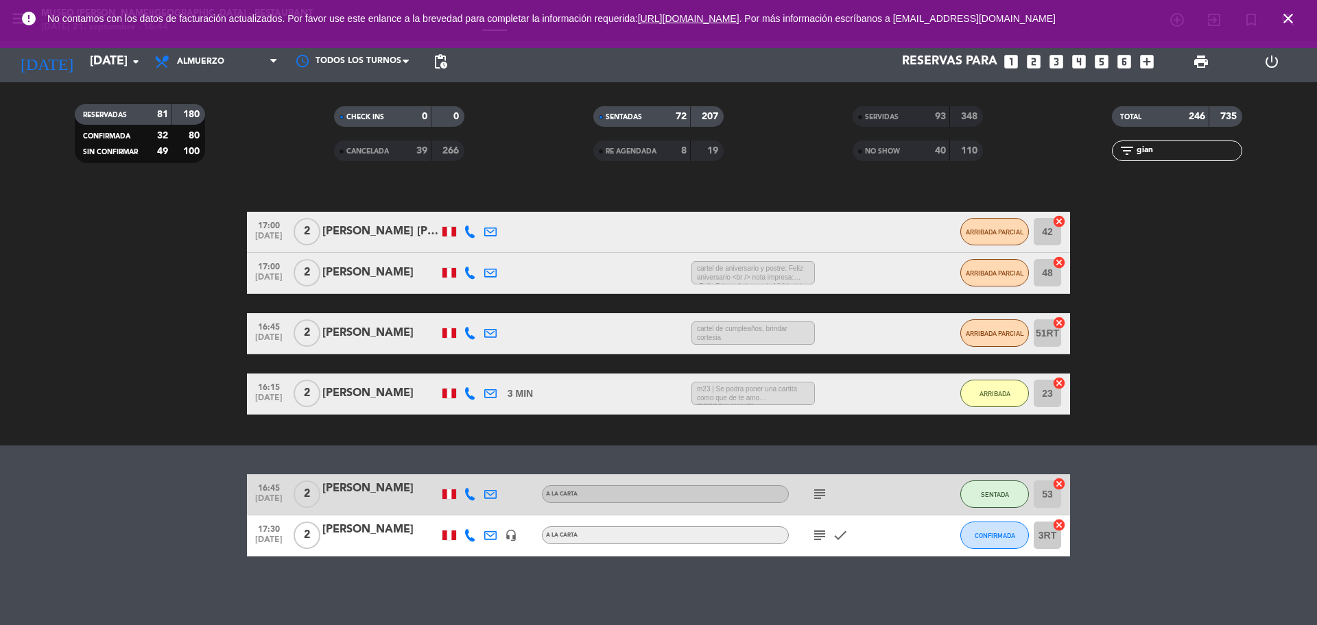
scroll to position [158, 0]
drag, startPoint x: 1168, startPoint y: 145, endPoint x: 1132, endPoint y: 152, distance: 36.3
click at [1132, 152] on div "filter_list gian" at bounding box center [1177, 151] width 130 height 21
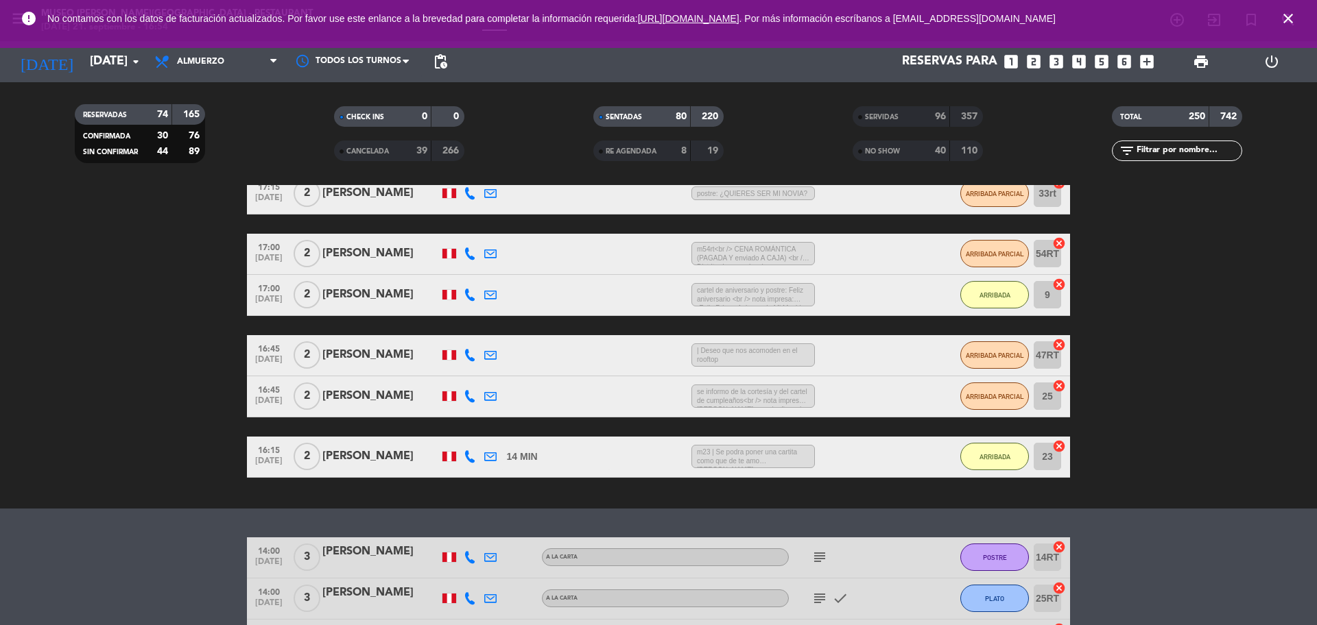
scroll to position [742, 0]
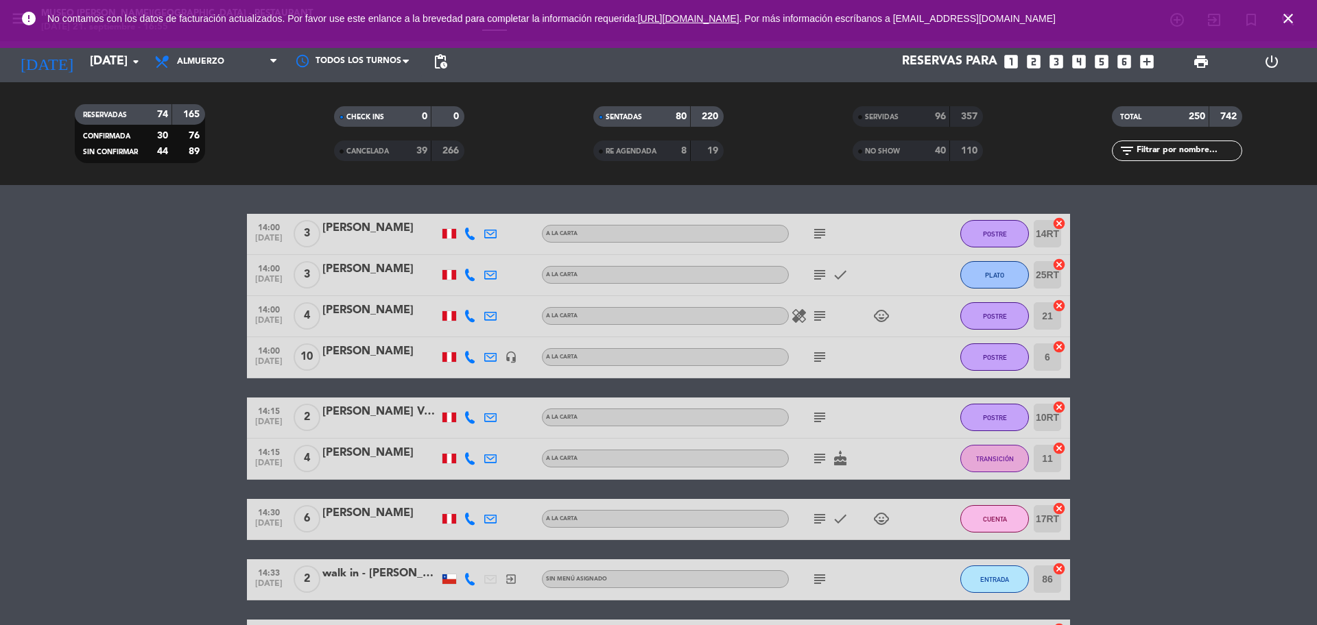
click at [102, 45] on div "error No contamos con los datos de facturación actualizados. Por favor use este…" at bounding box center [658, 24] width 1317 height 48
click at [115, 65] on input "[DATE]" at bounding box center [162, 61] width 159 height 27
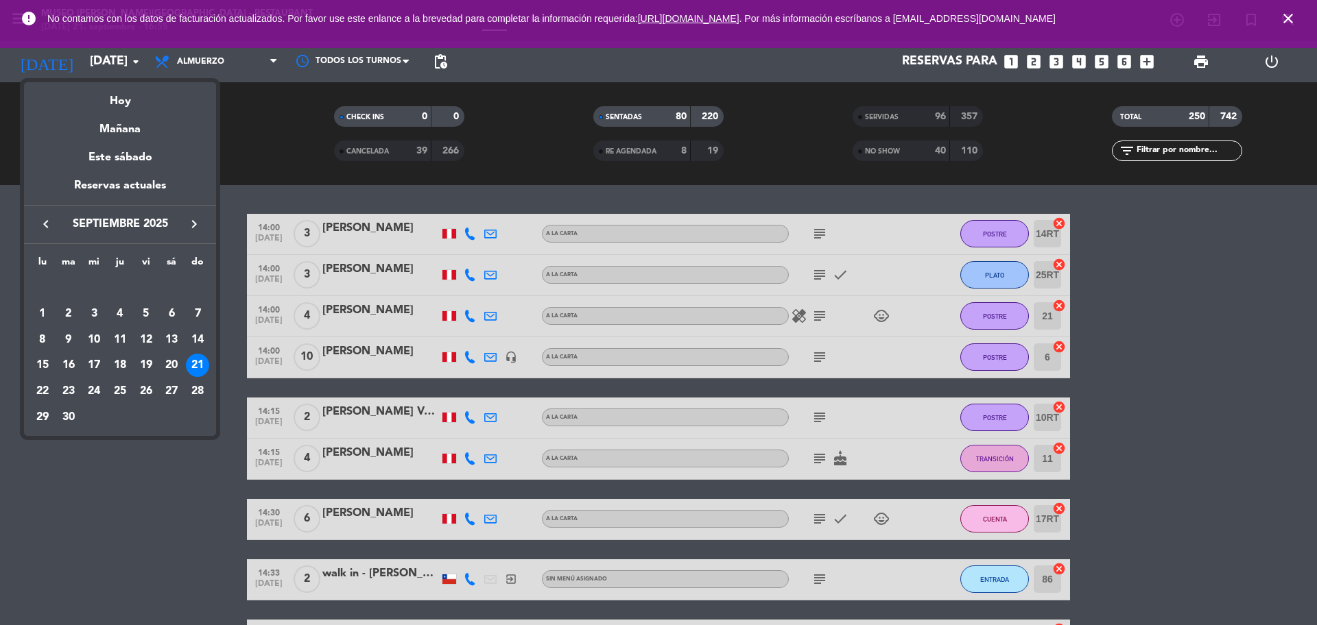
click at [165, 361] on div "20" at bounding box center [171, 365] width 23 height 23
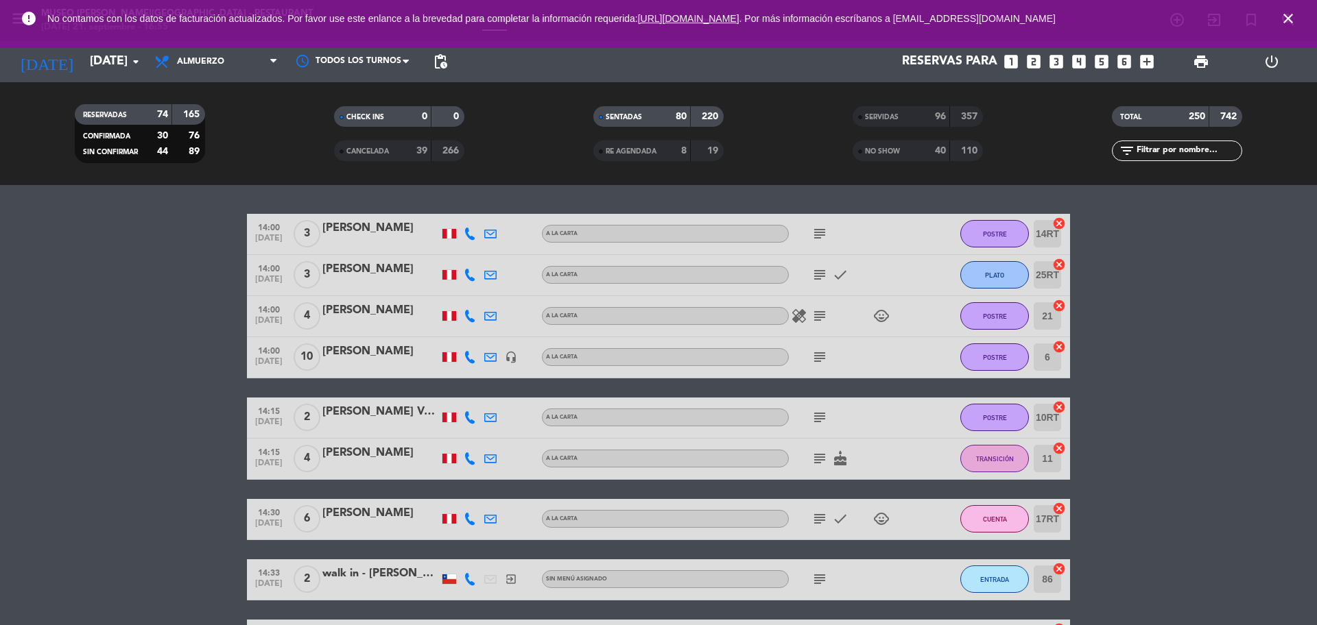
type input "[DATE]"
click at [250, 67] on span "Almuerzo" at bounding box center [215, 62] width 137 height 30
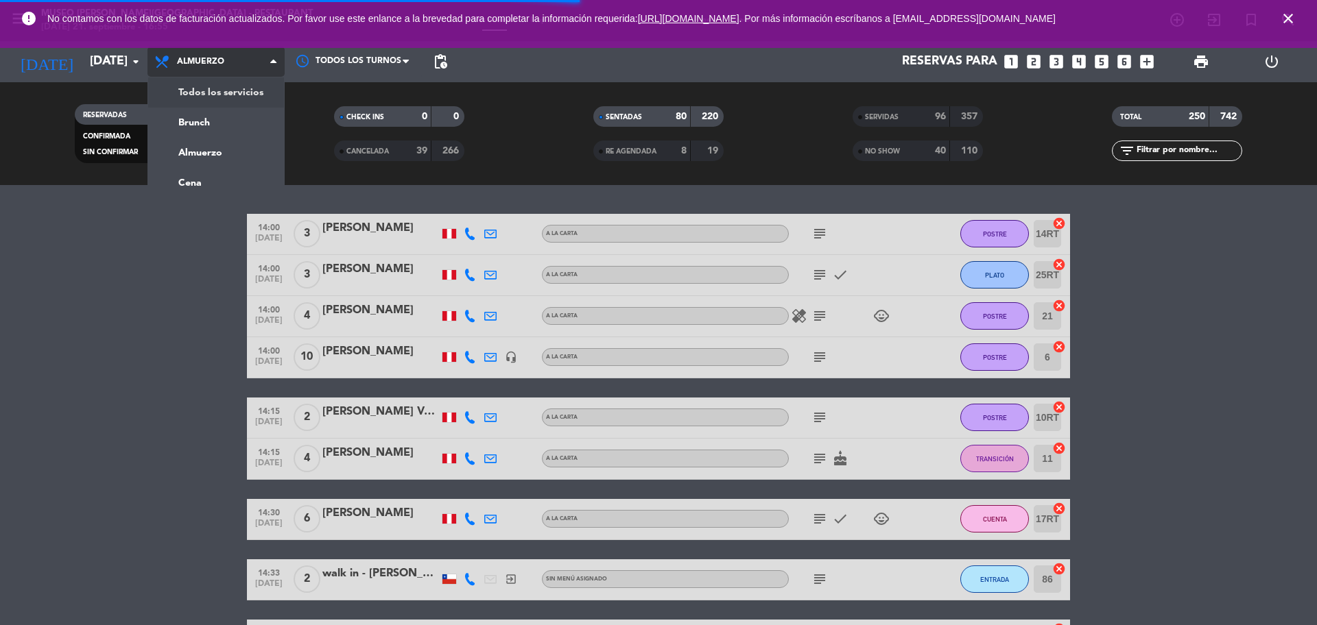
click at [250, 90] on div "menu [GEOGRAPHIC_DATA][PERSON_NAME] - Restaurant [DATE] 21. septiembre - 16:55 …" at bounding box center [658, 92] width 1317 height 185
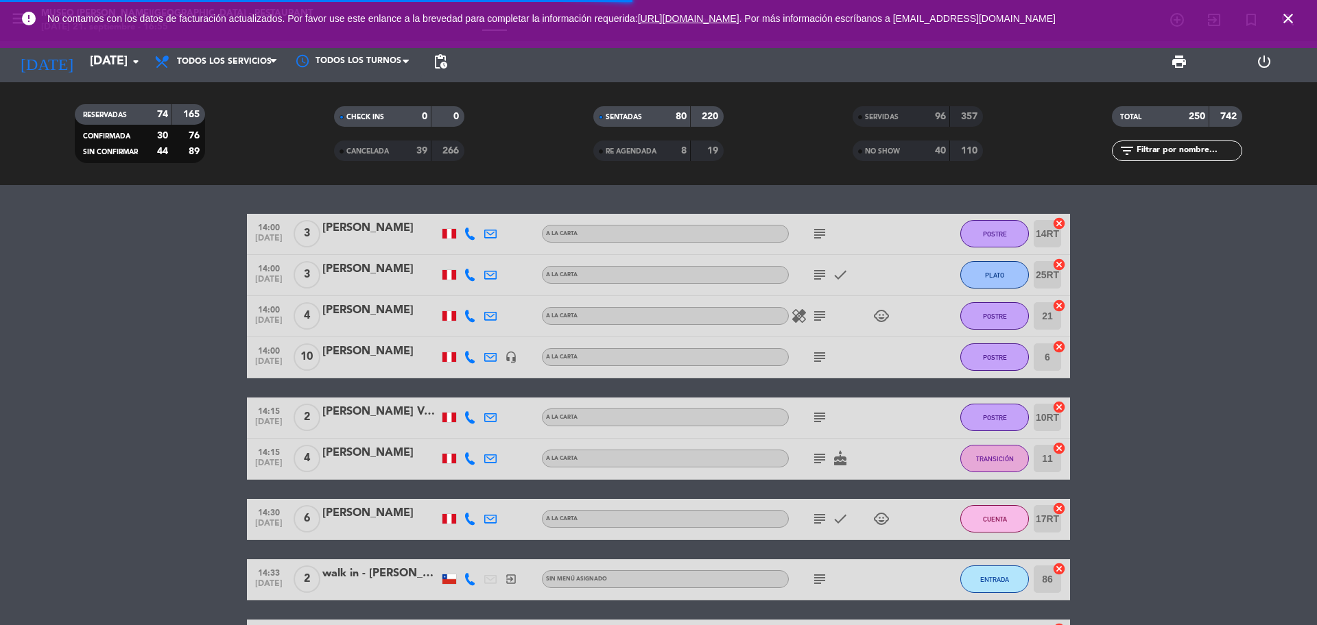
scroll to position [0, 0]
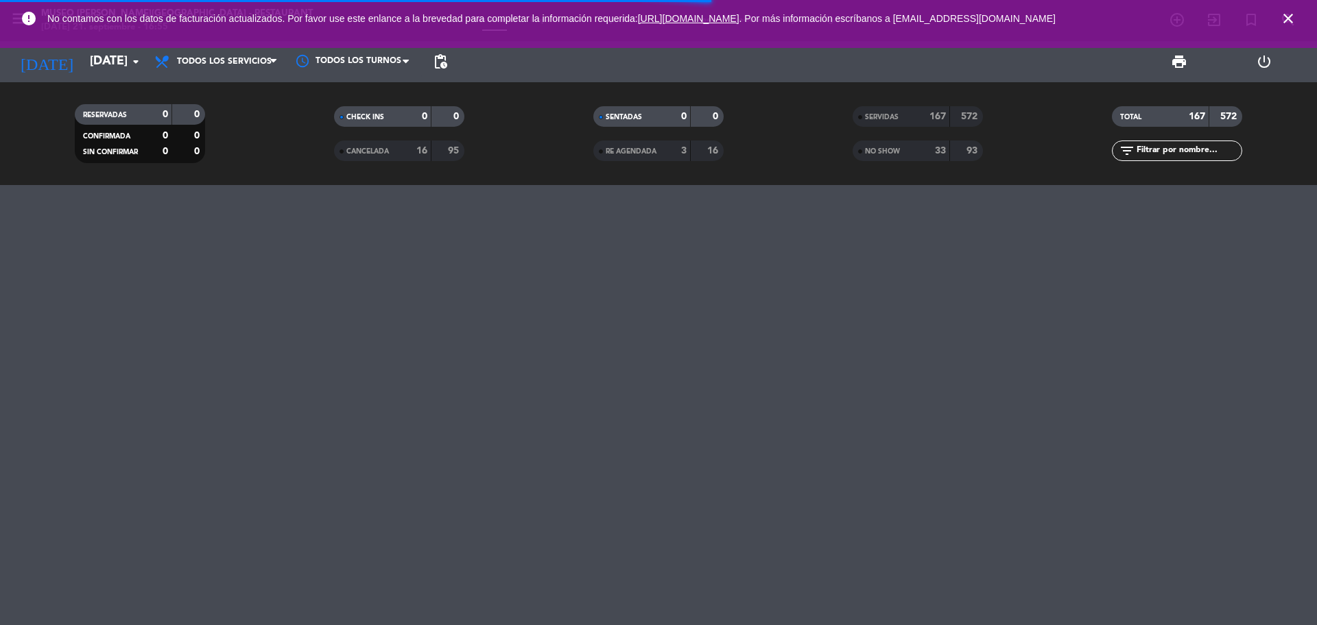
click at [901, 110] on div "SERVIDAS" at bounding box center [887, 117] width 63 height 16
click at [896, 165] on div "SERVIDAS 167 572 NO SHOW 33 93" at bounding box center [917, 133] width 259 height 75
click at [872, 160] on div "NO SHOW 33 93" at bounding box center [917, 151] width 130 height 21
click at [668, 154] on div "3" at bounding box center [673, 151] width 27 height 16
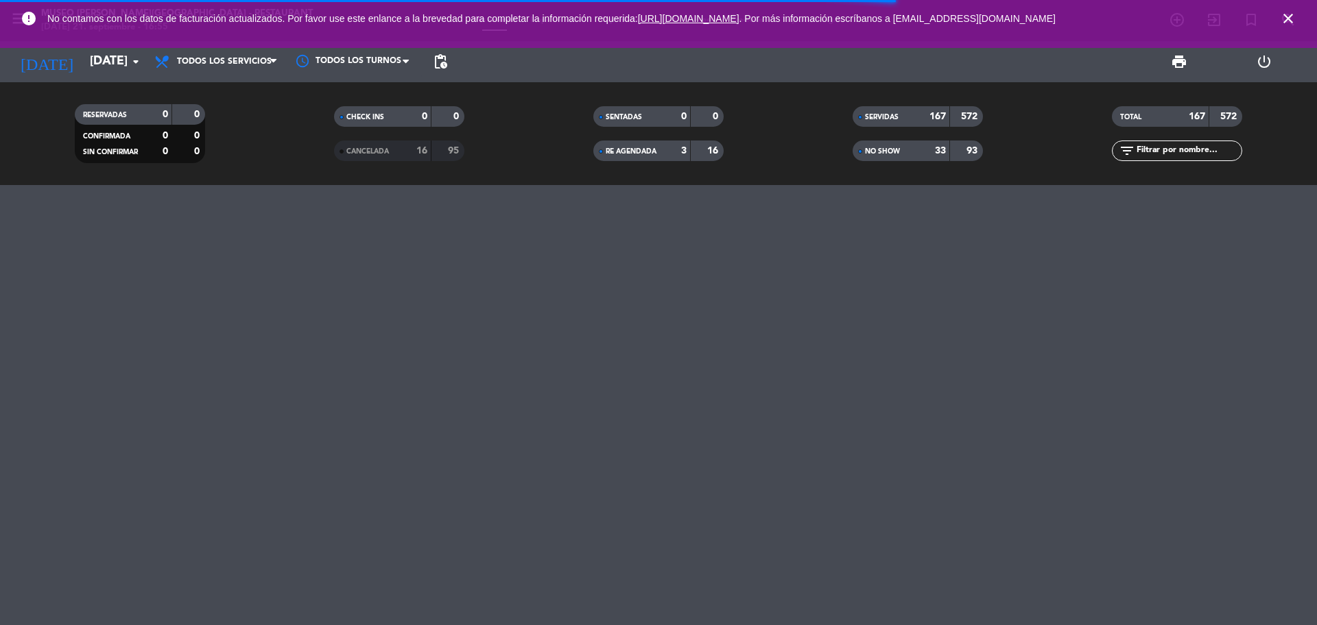
click at [407, 152] on div "16" at bounding box center [414, 151] width 27 height 16
click at [1173, 154] on input "text" at bounding box center [1188, 150] width 106 height 15
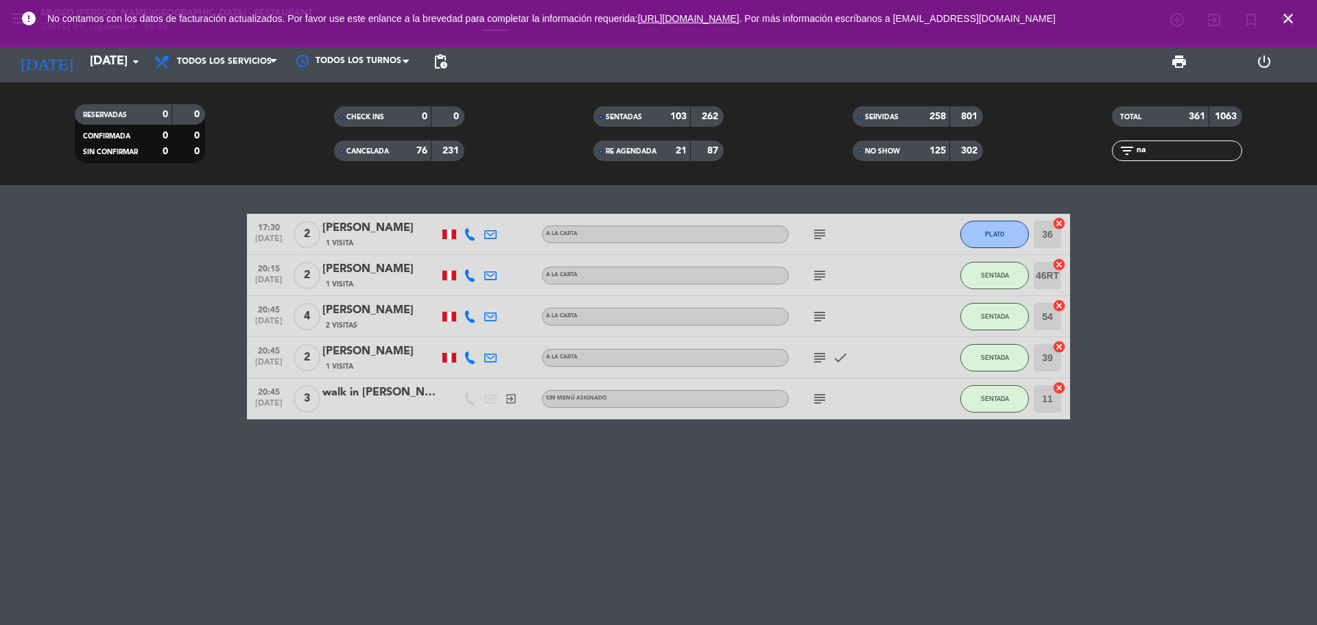
type input "n"
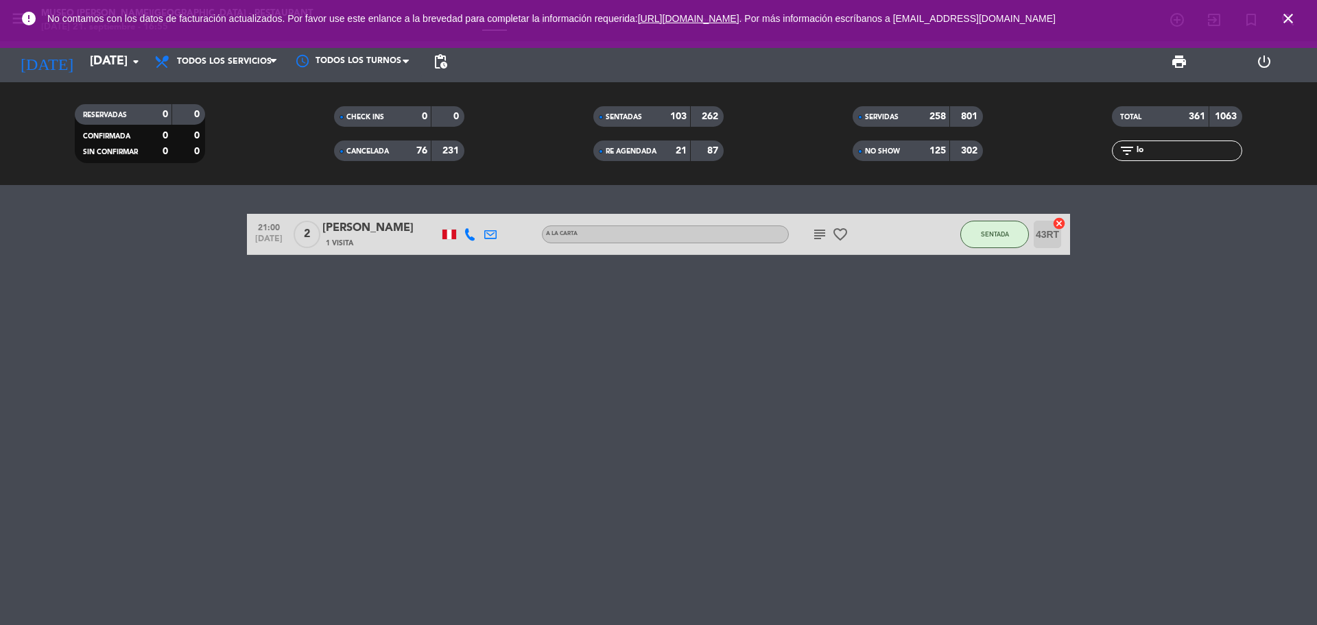
type input "l"
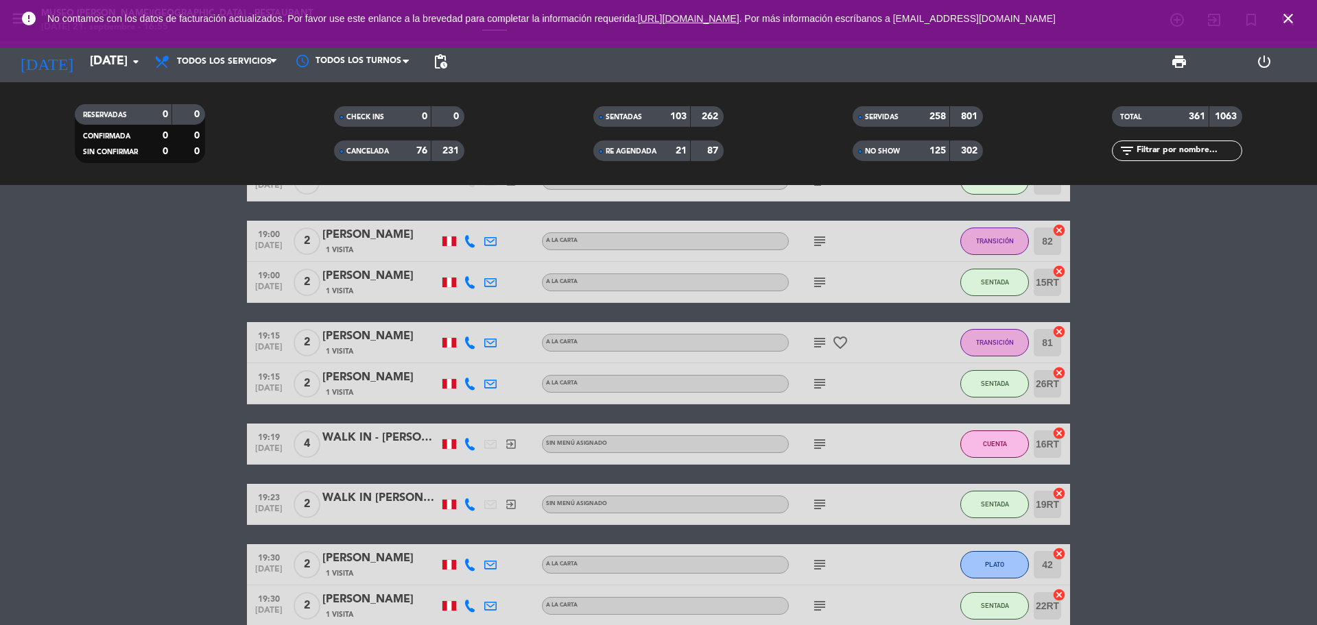
scroll to position [686, 0]
